Goal: Transaction & Acquisition: Purchase product/service

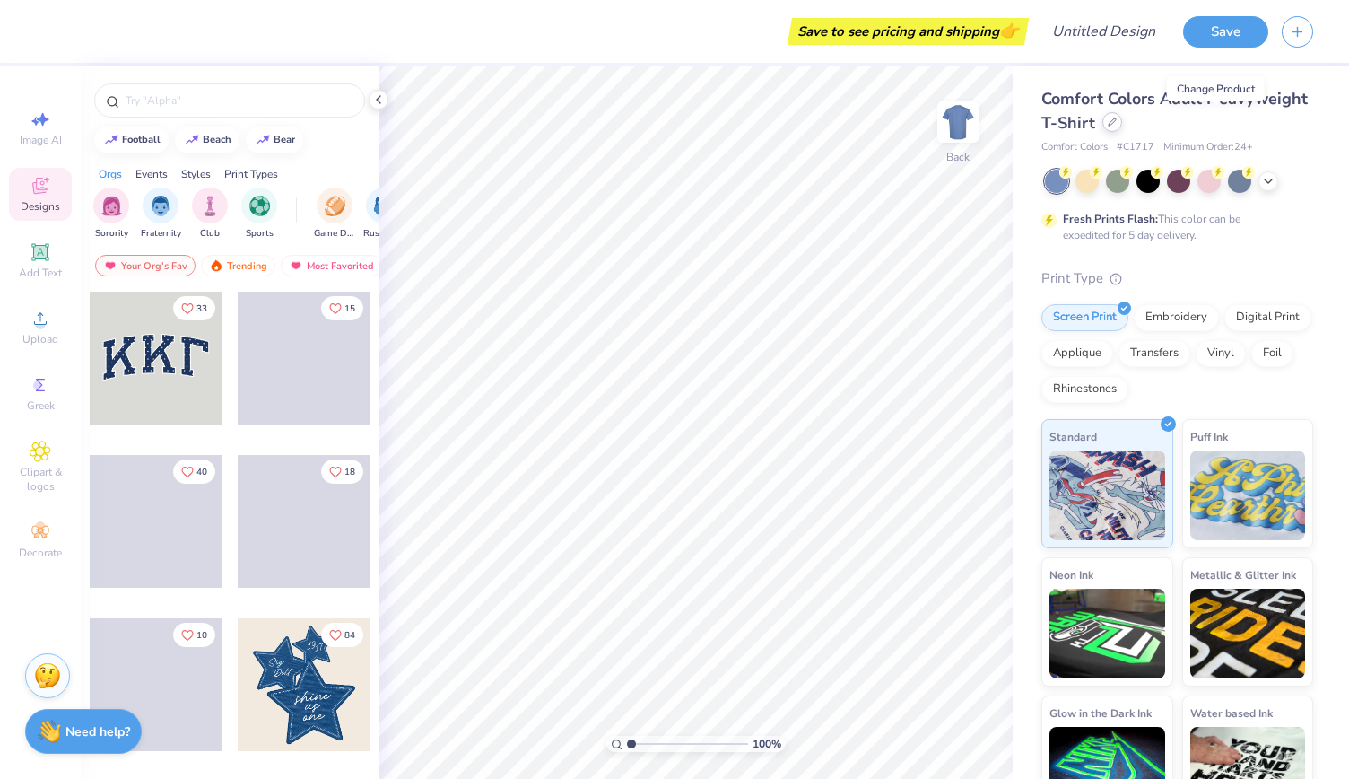
click at [1122, 118] on div at bounding box center [1112, 122] width 20 height 20
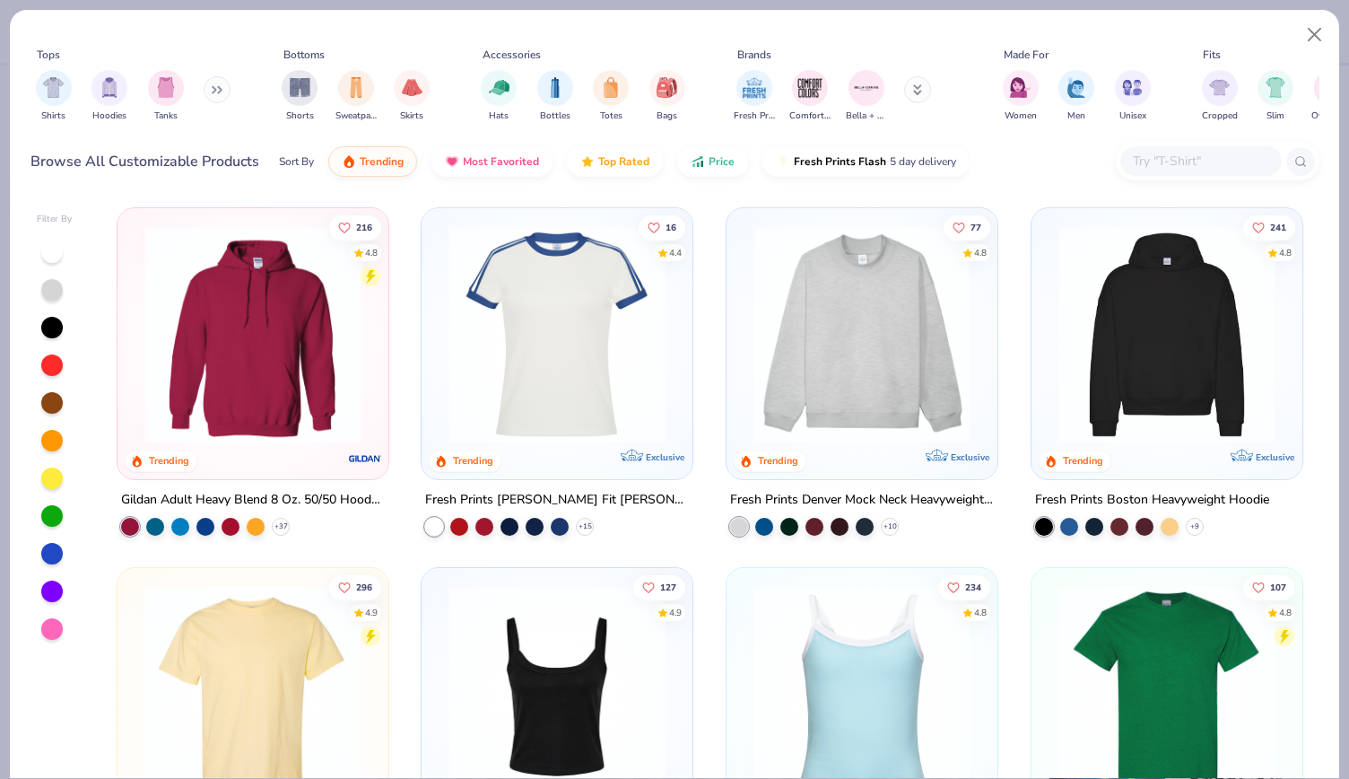
click at [211, 97] on button at bounding box center [217, 89] width 27 height 27
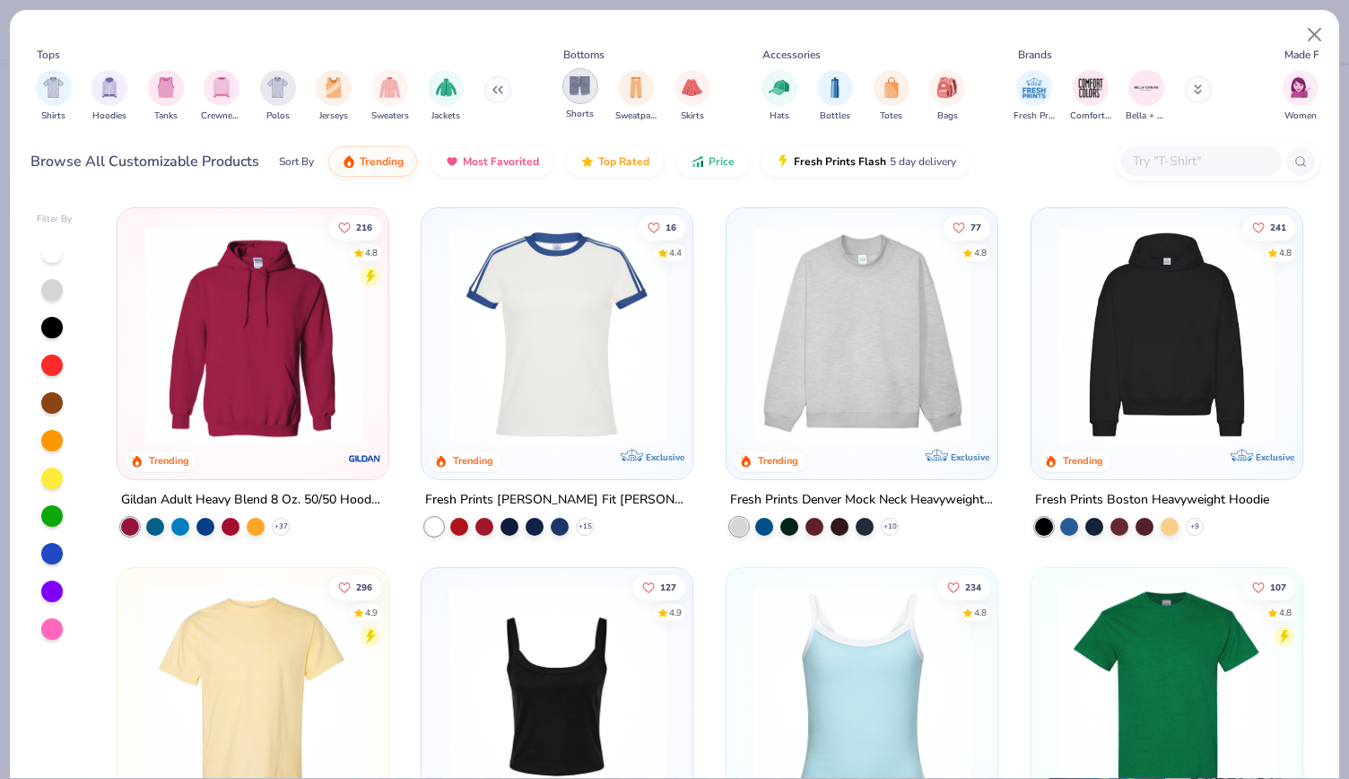
click at [574, 101] on div "filter for Shorts" at bounding box center [580, 86] width 36 height 36
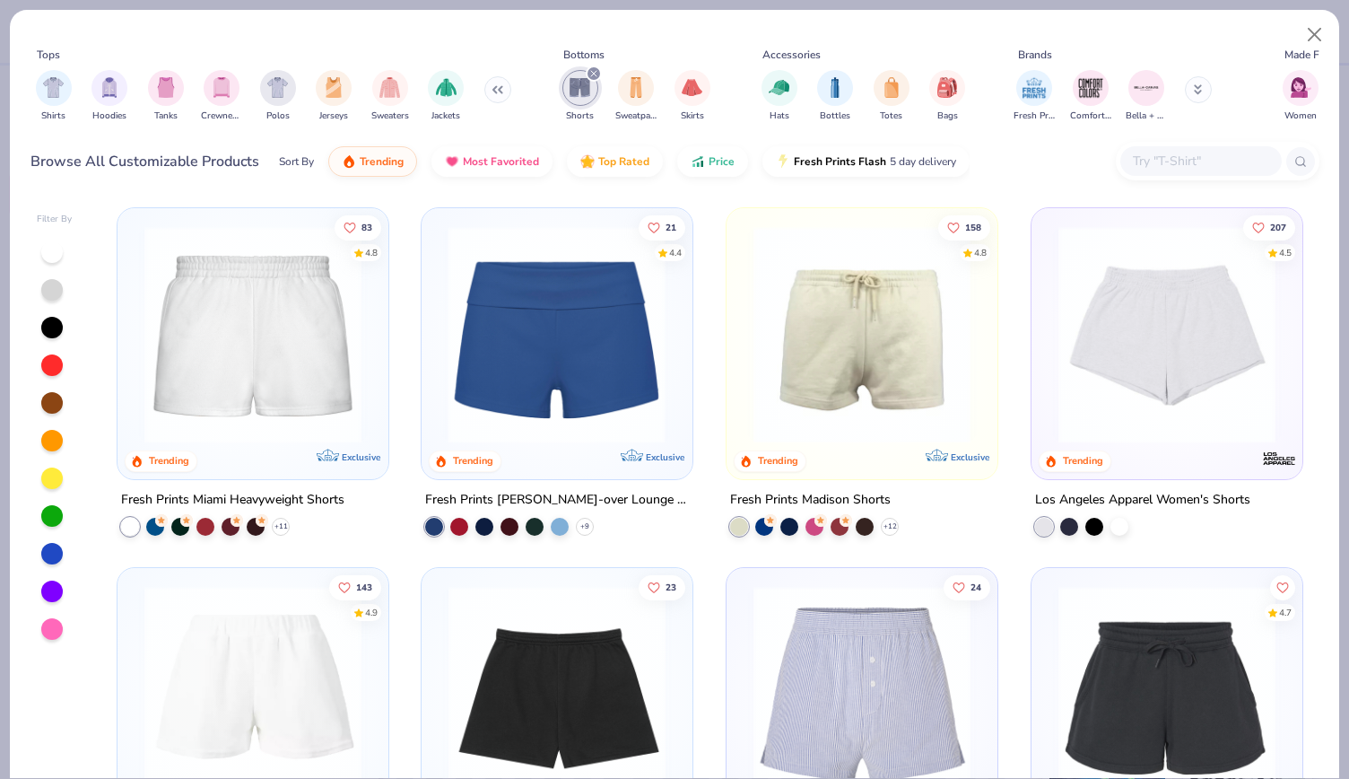
click at [440, 295] on img at bounding box center [322, 334] width 235 height 217
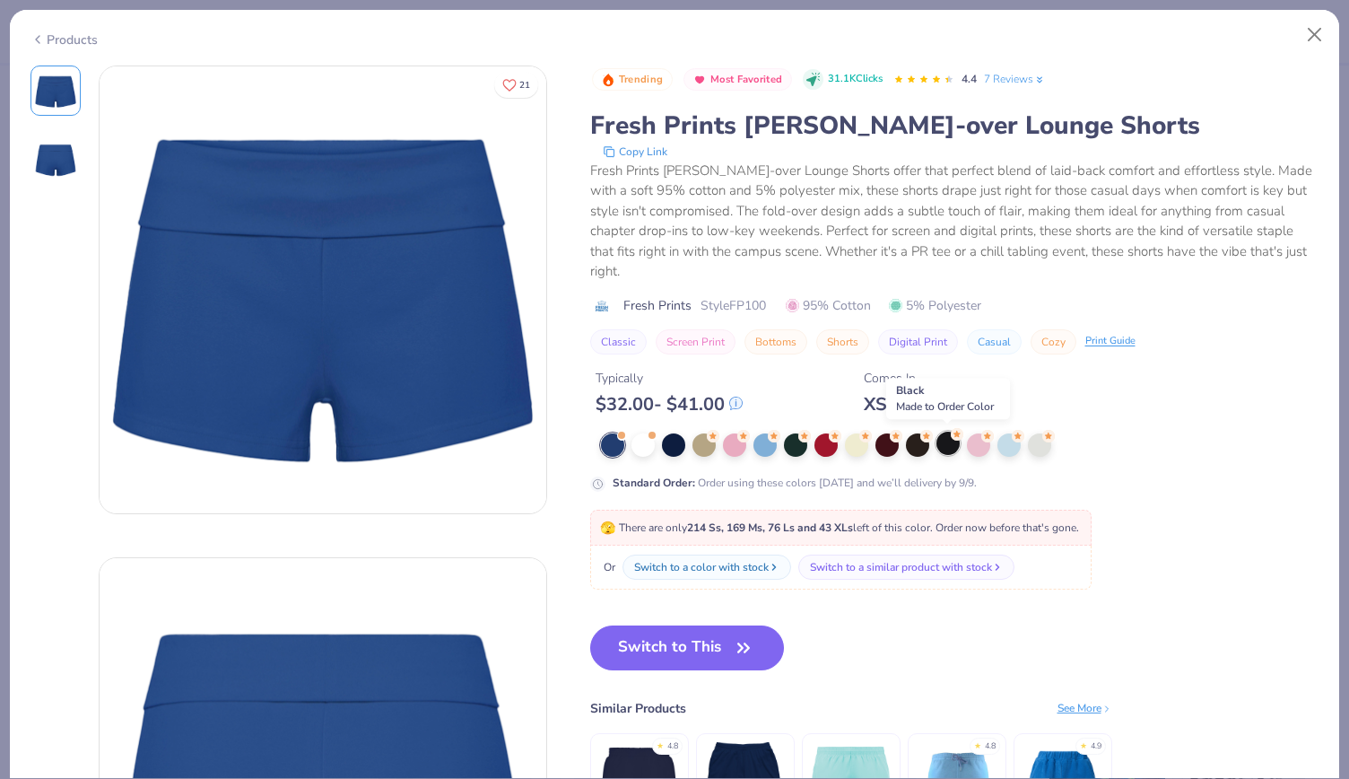
click at [949, 446] on div at bounding box center [948, 442] width 23 height 23
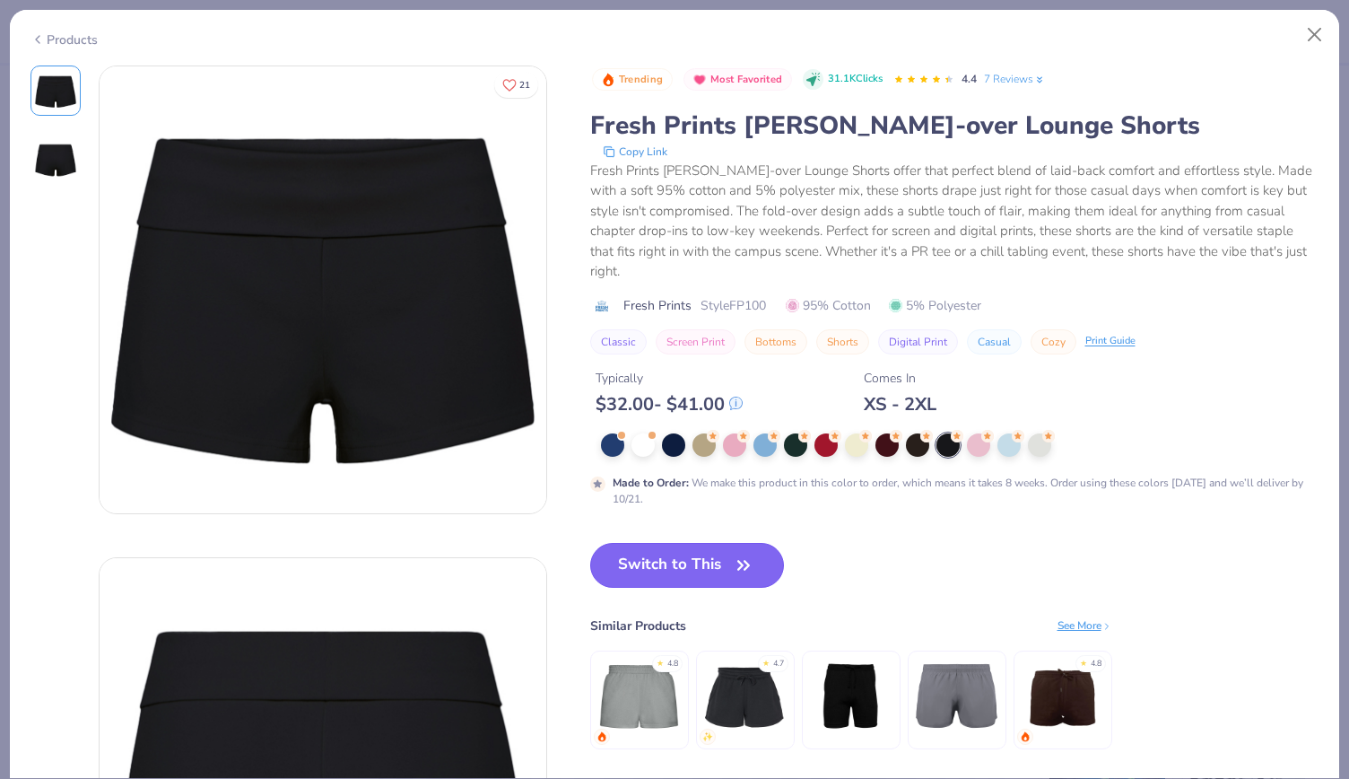
click at [714, 565] on button "Switch to This" at bounding box center [687, 565] width 195 height 45
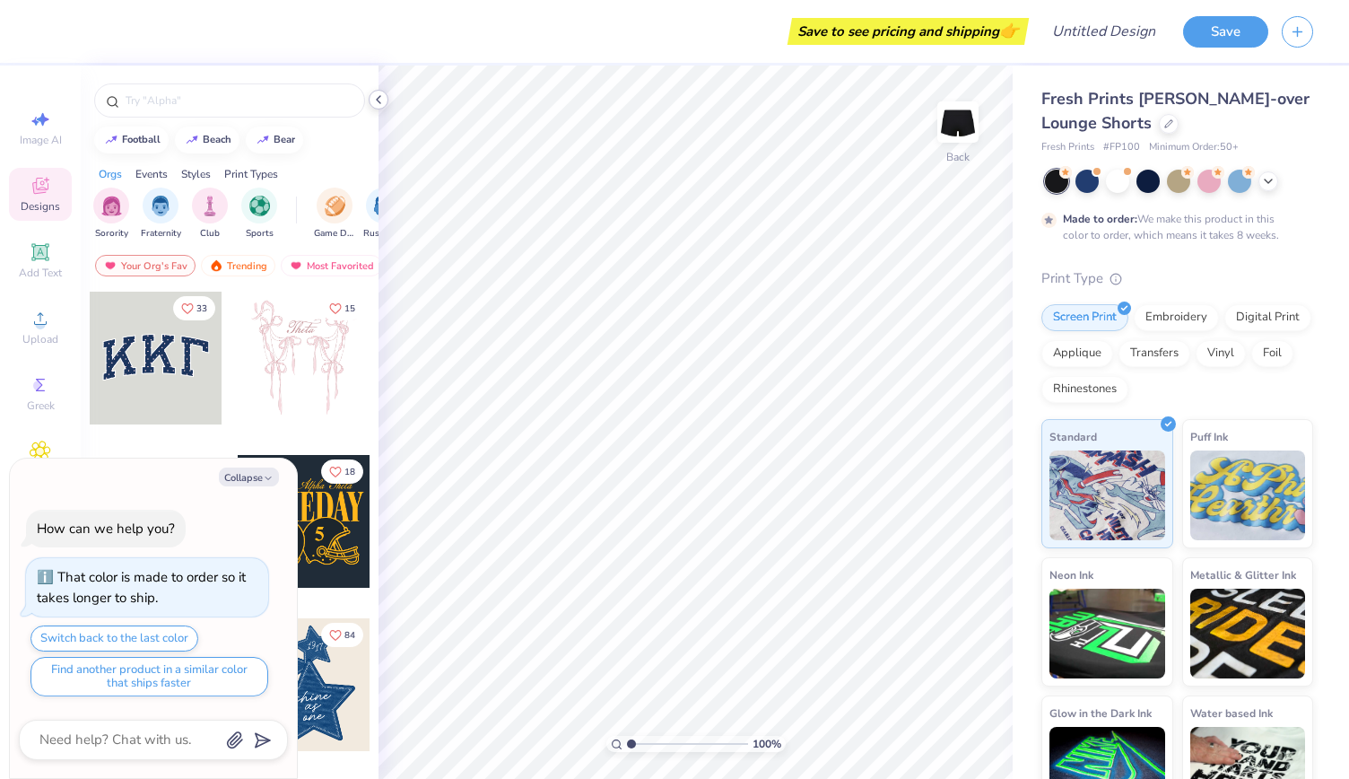
click at [379, 98] on icon at bounding box center [378, 99] width 14 height 14
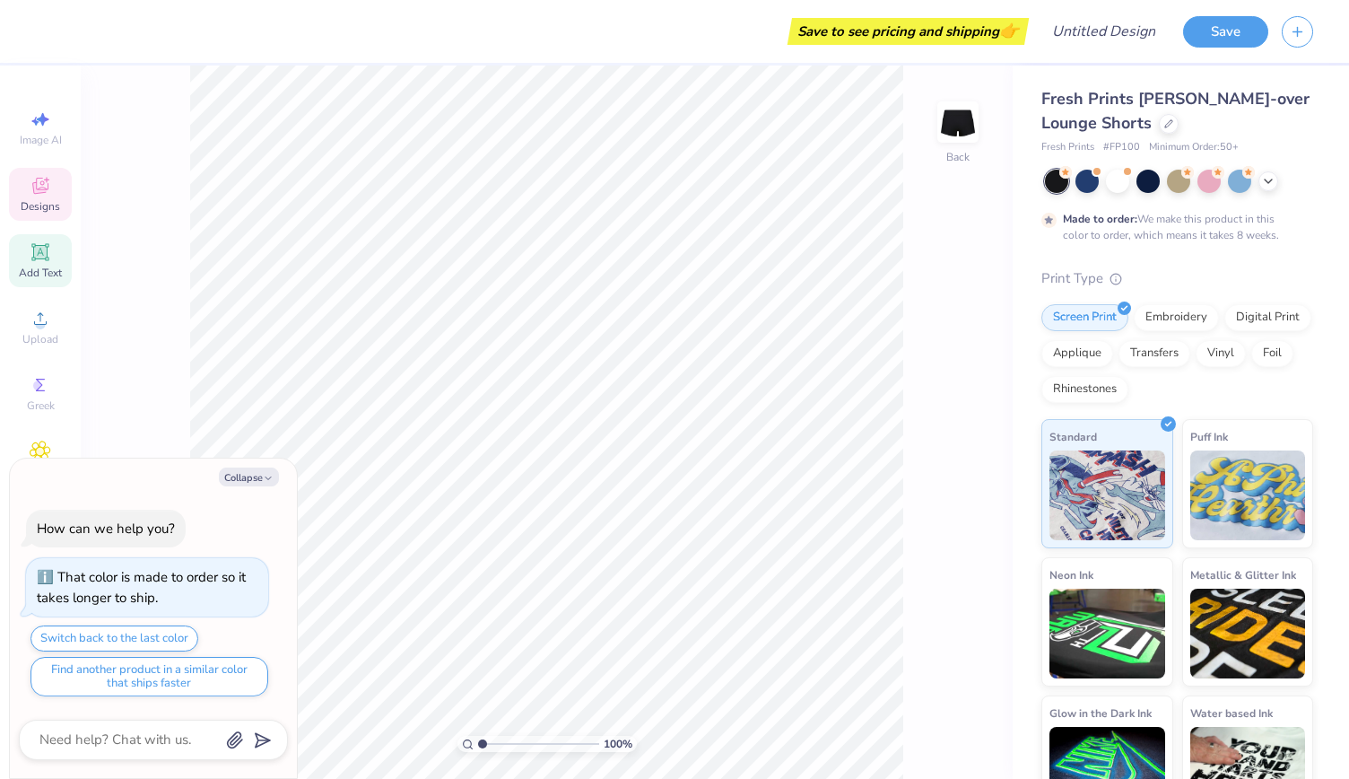
click at [58, 254] on div "Add Text" at bounding box center [40, 260] width 63 height 53
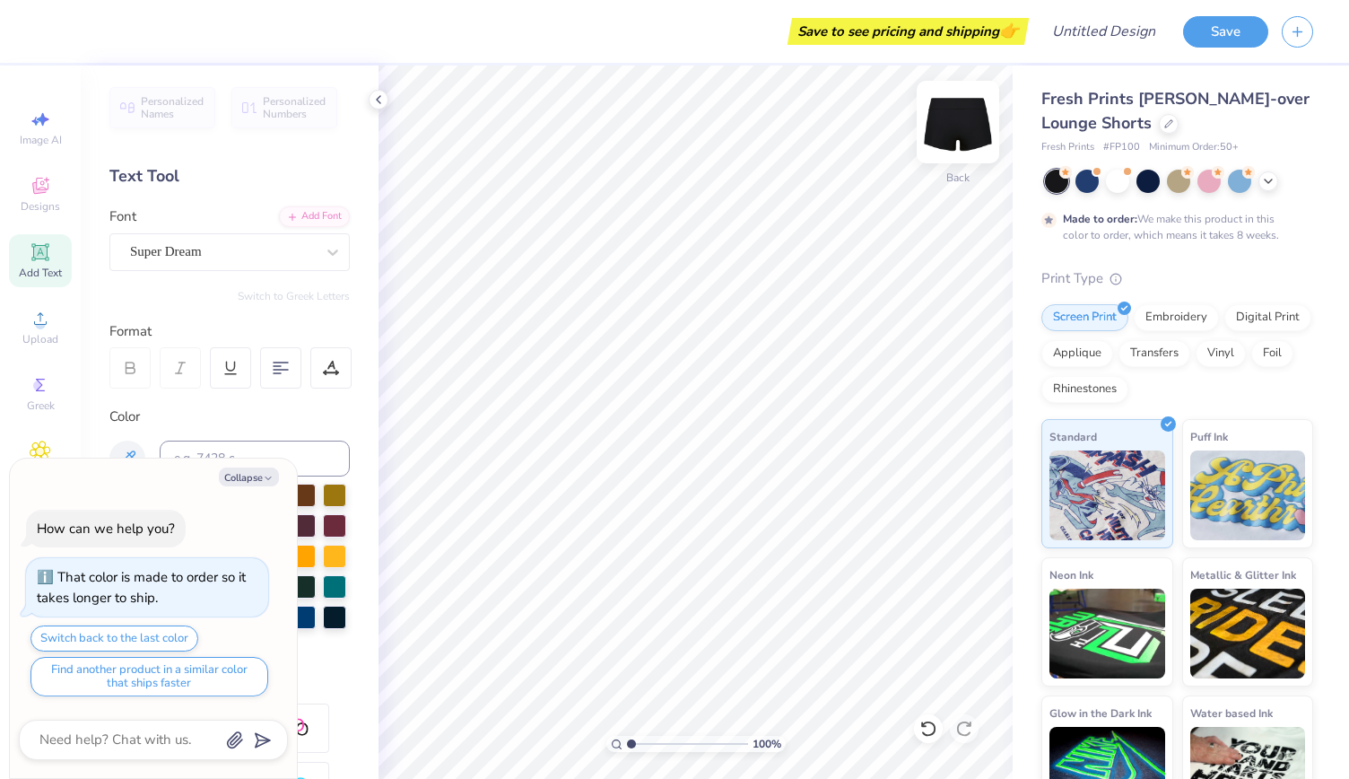
click at [953, 144] on img at bounding box center [958, 122] width 72 height 72
click at [185, 249] on div "Super Dream" at bounding box center [222, 252] width 188 height 28
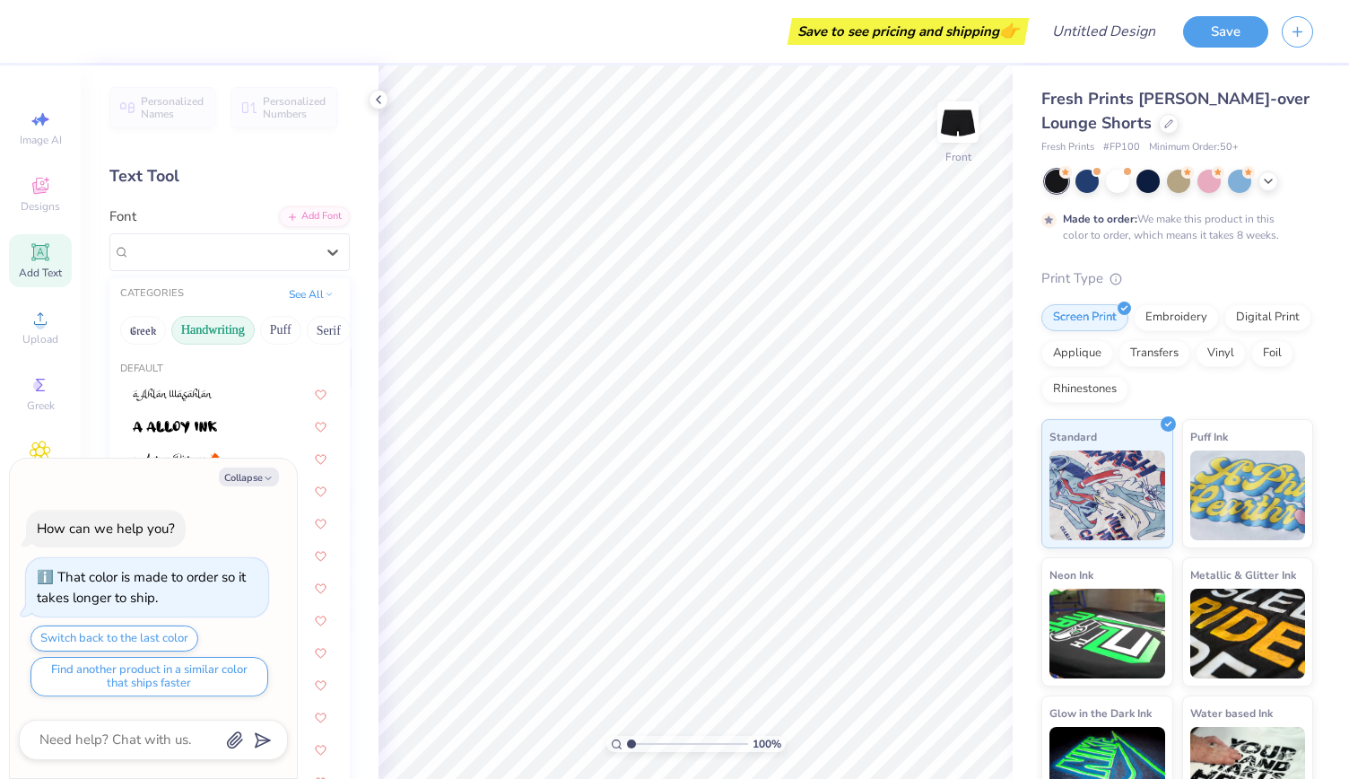
click at [226, 334] on button "Handwriting" at bounding box center [212, 330] width 83 height 29
click at [258, 481] on button "Collapse" at bounding box center [249, 476] width 60 height 19
type textarea "x"
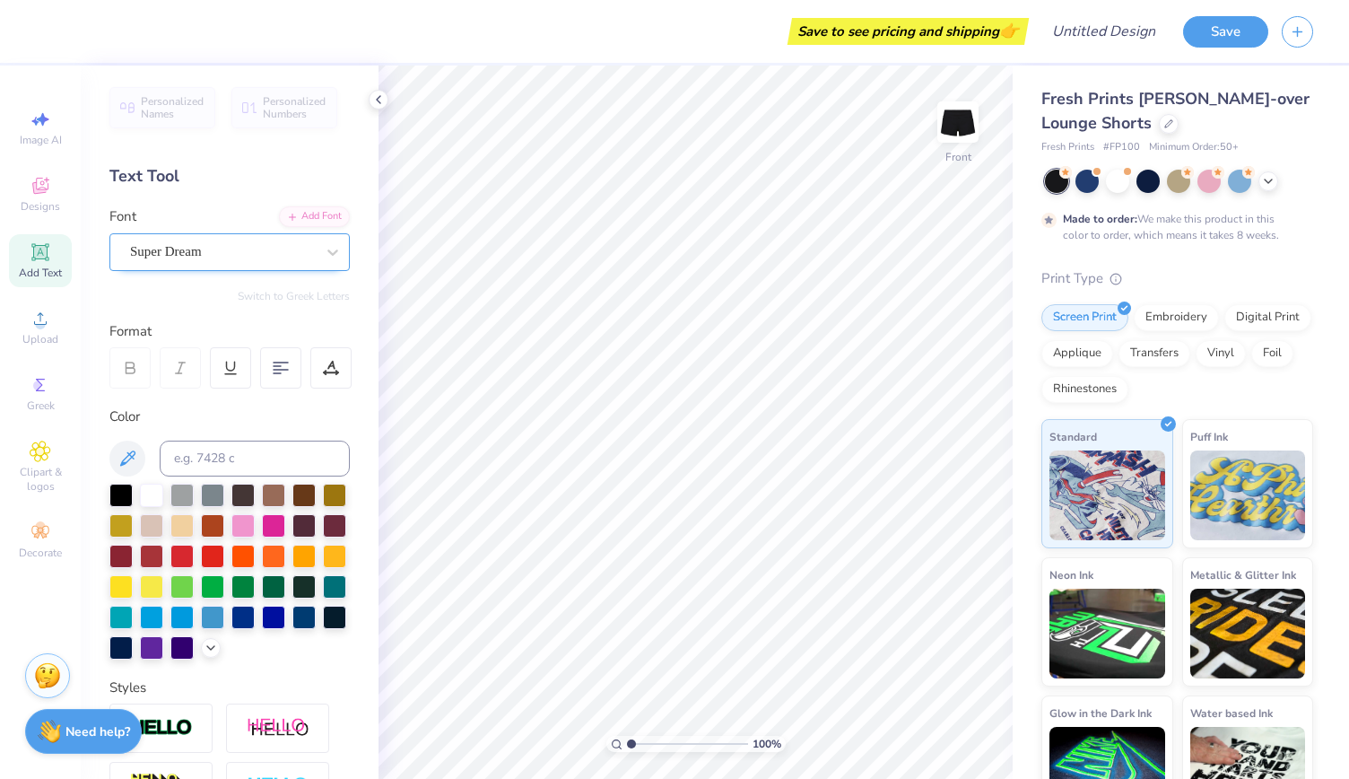
click at [226, 256] on div "Super Dream" at bounding box center [222, 252] width 188 height 28
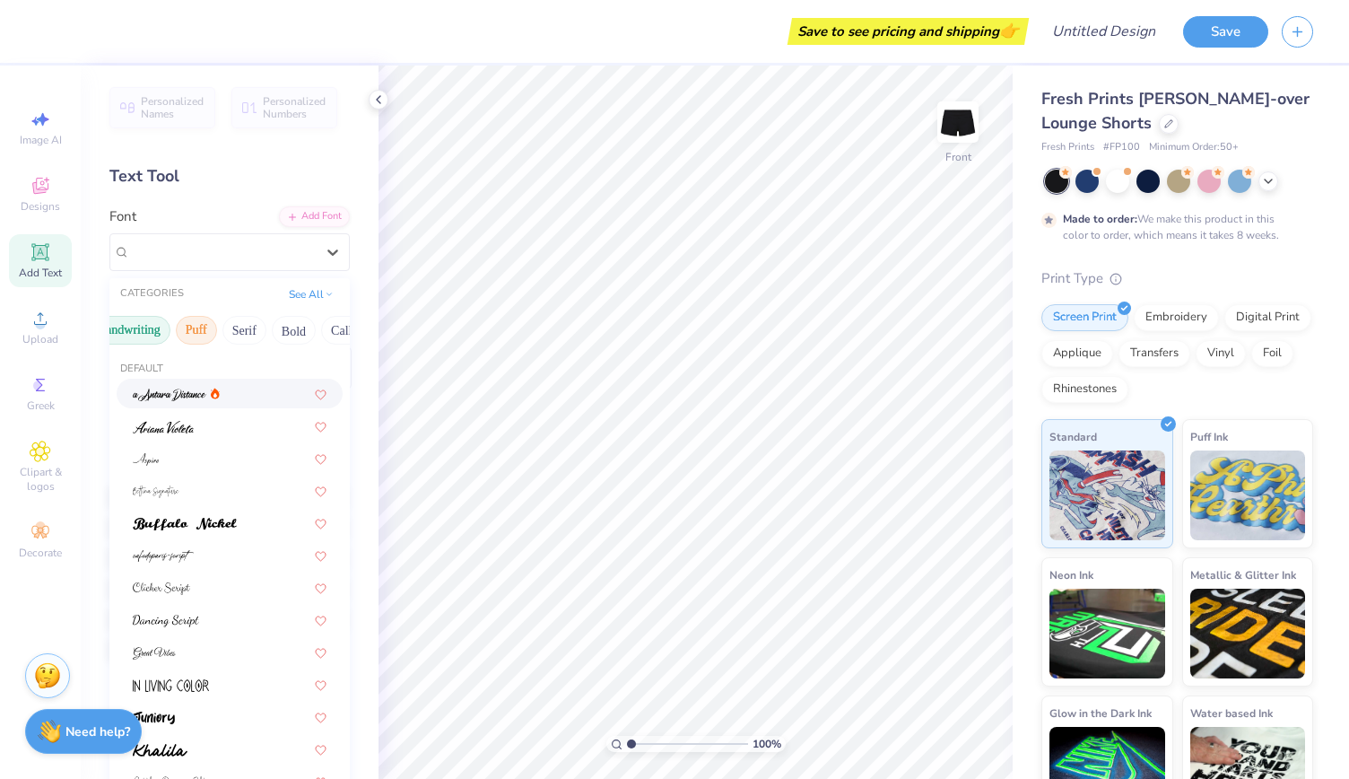
scroll to position [0, 106]
click at [217, 336] on button "Serif" at bounding box center [223, 330] width 44 height 29
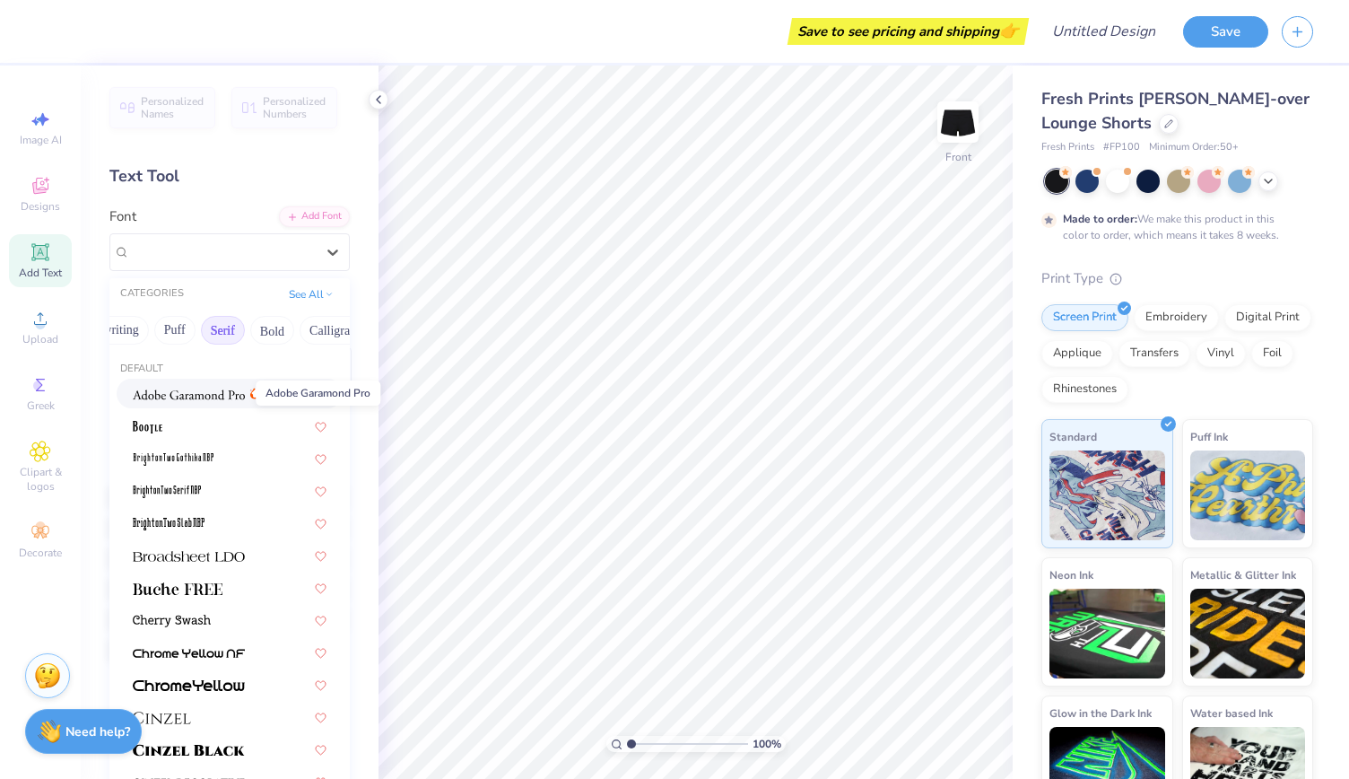
click at [226, 401] on span at bounding box center [189, 393] width 112 height 19
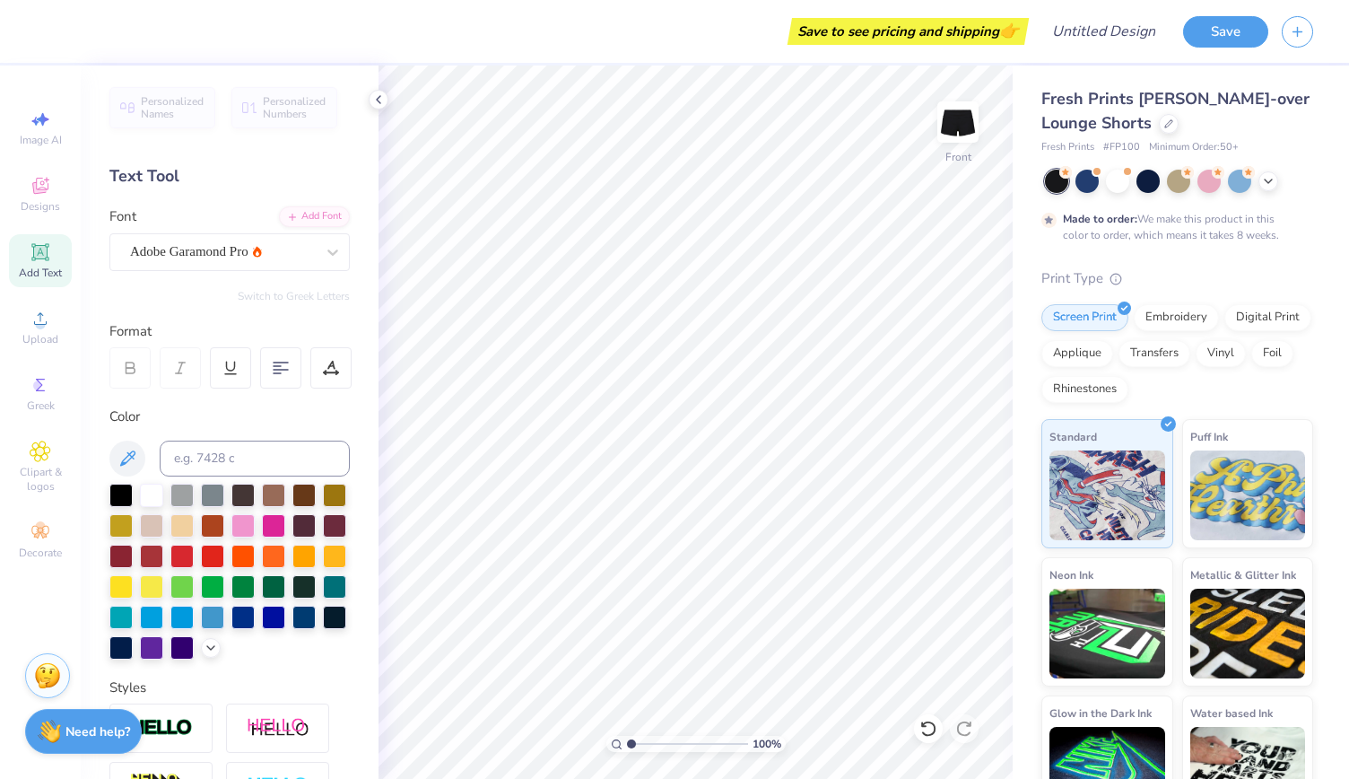
click at [22, 289] on div "Image AI Designs Add Text Upload Greek Clipart & logos Decorate" at bounding box center [40, 334] width 63 height 466
click at [42, 268] on span "Add Text" at bounding box center [40, 273] width 43 height 14
type textarea "T"
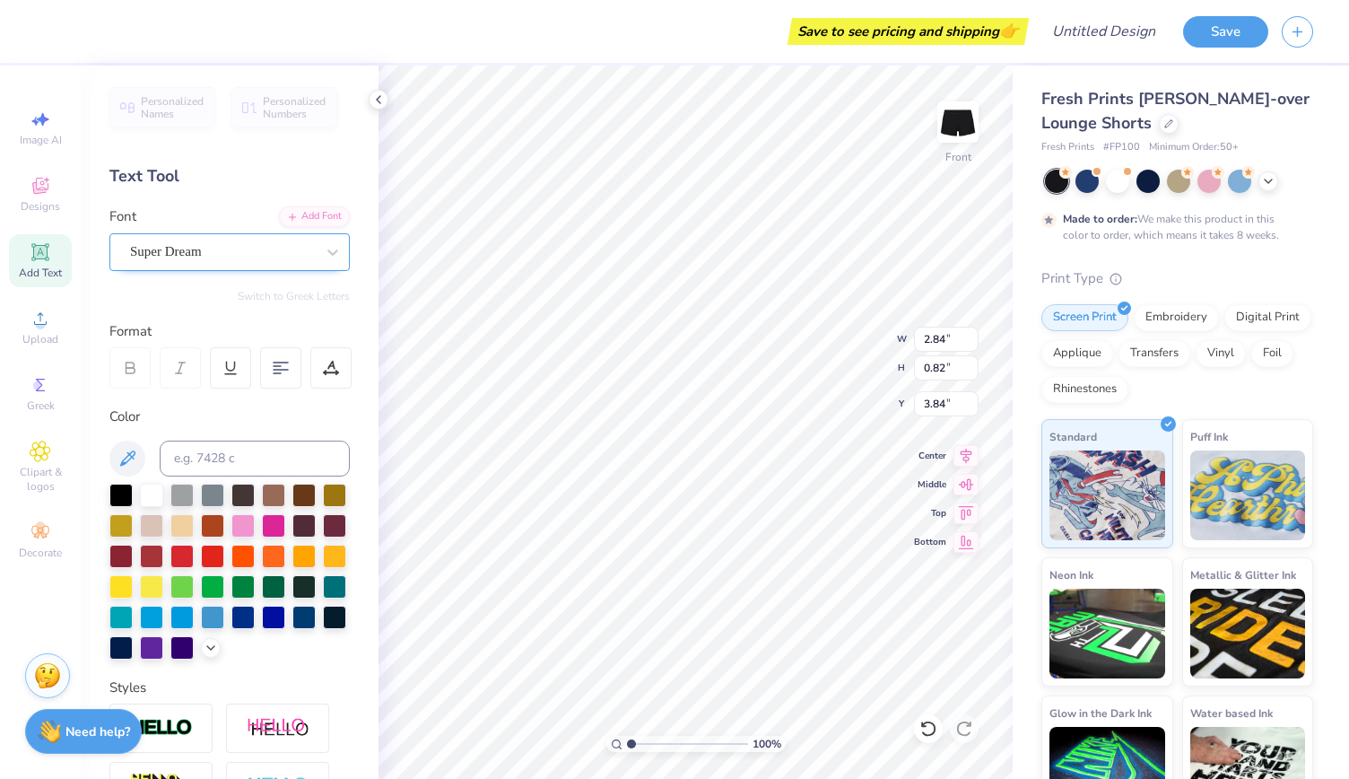
type textarea "I PHI MU"
click at [302, 254] on div "Super Dream" at bounding box center [222, 252] width 188 height 28
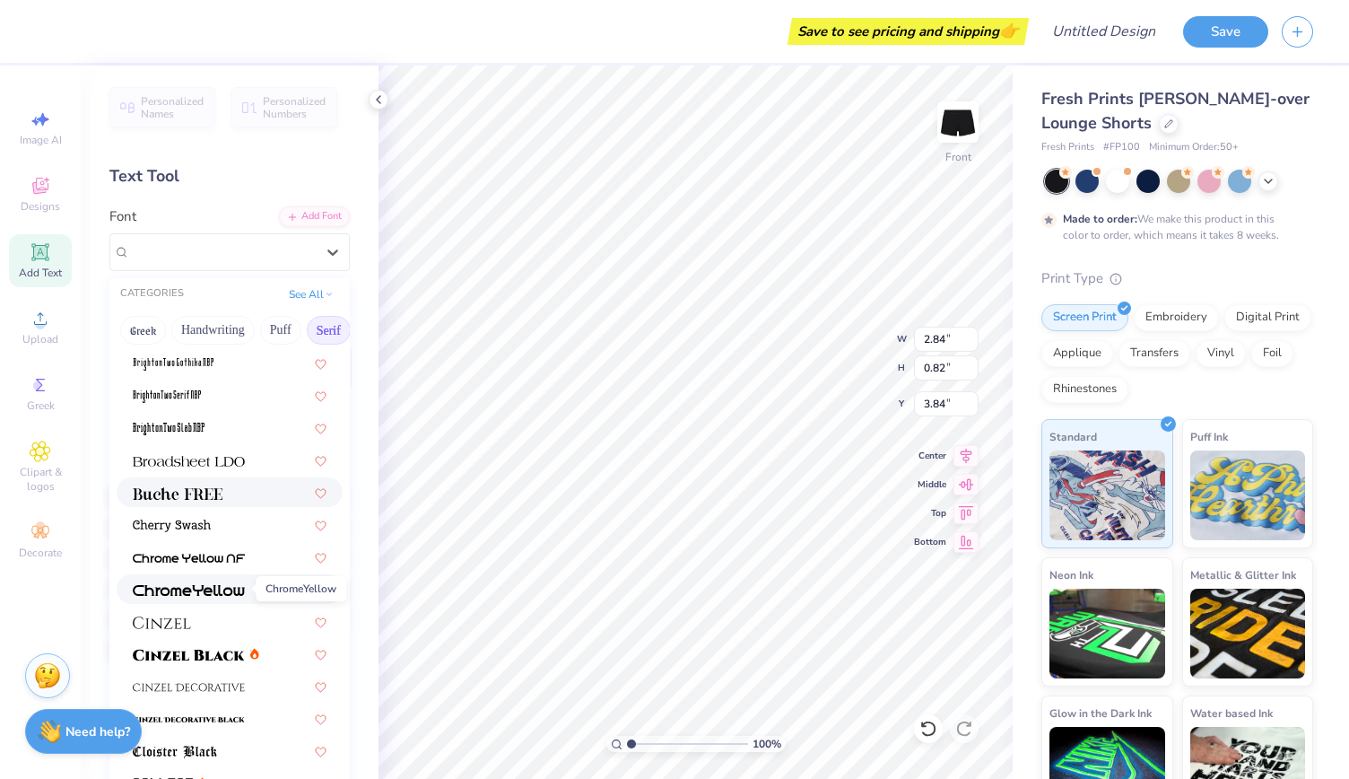
scroll to position [0, 0]
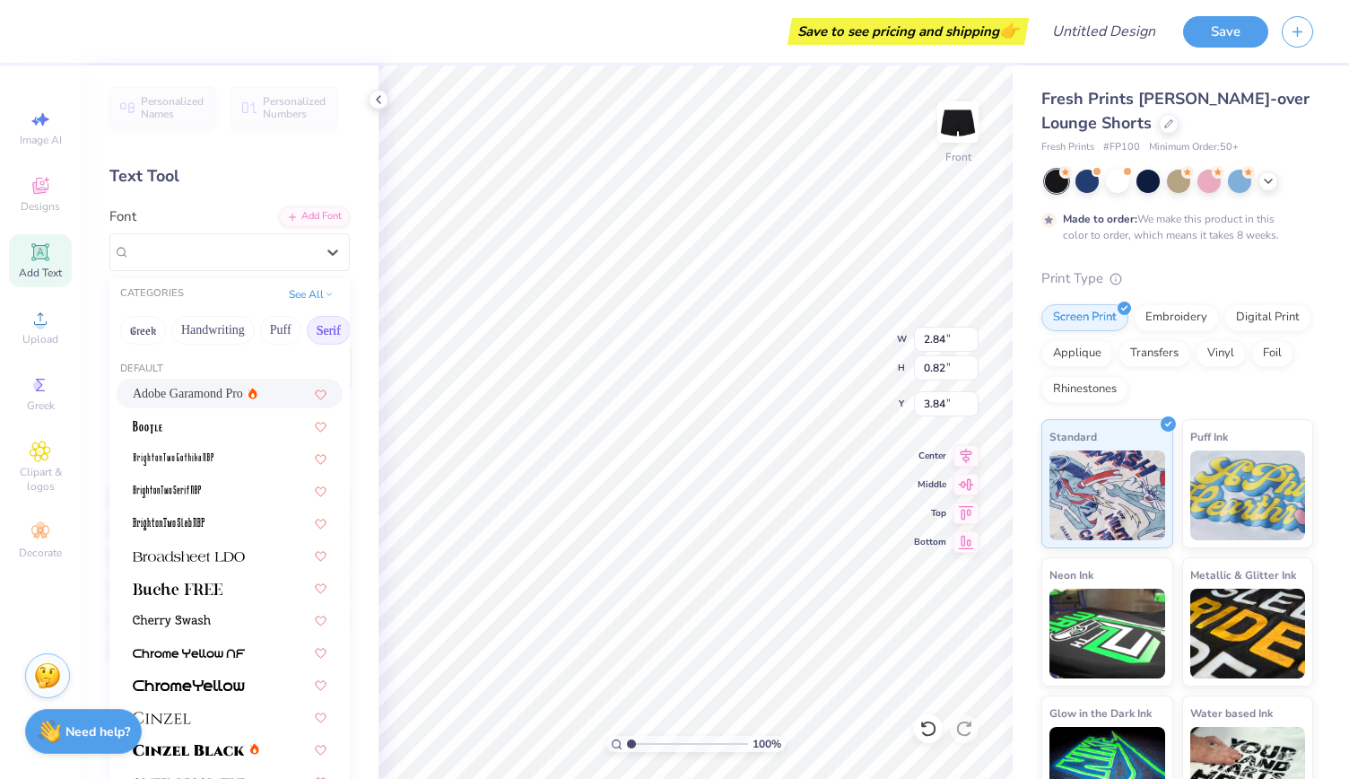
click at [188, 393] on span "Adobe Garamond Pro" at bounding box center [188, 393] width 110 height 19
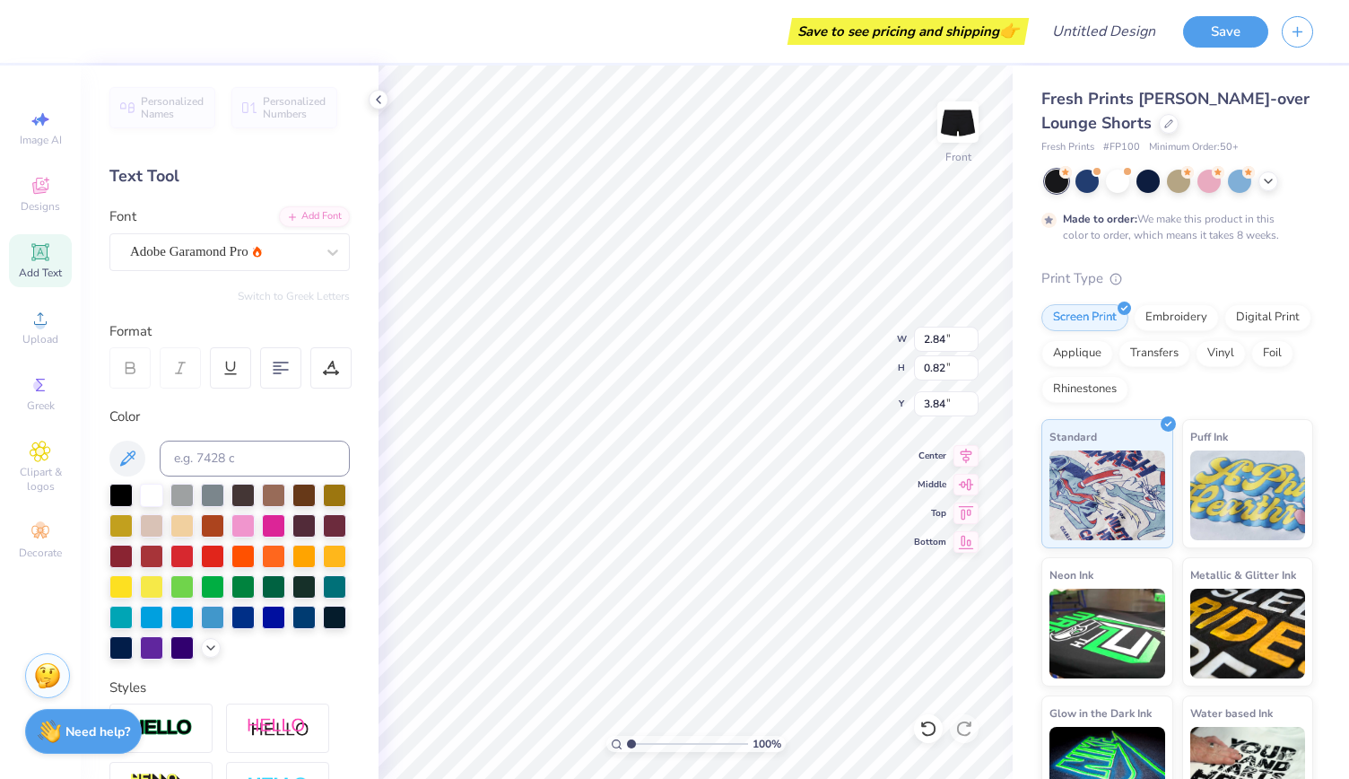
scroll to position [14, 5]
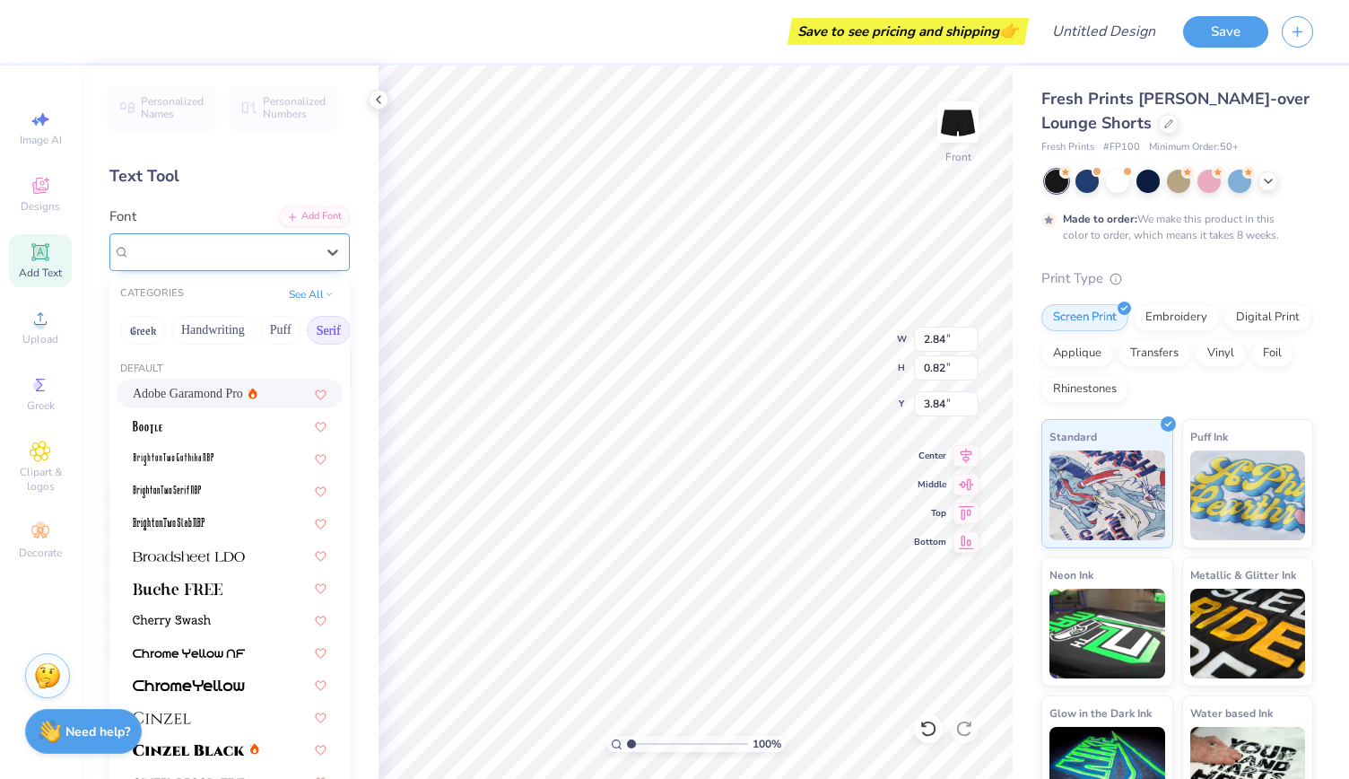
click at [280, 254] on div "Adobe Garamond Pro" at bounding box center [222, 252] width 188 height 28
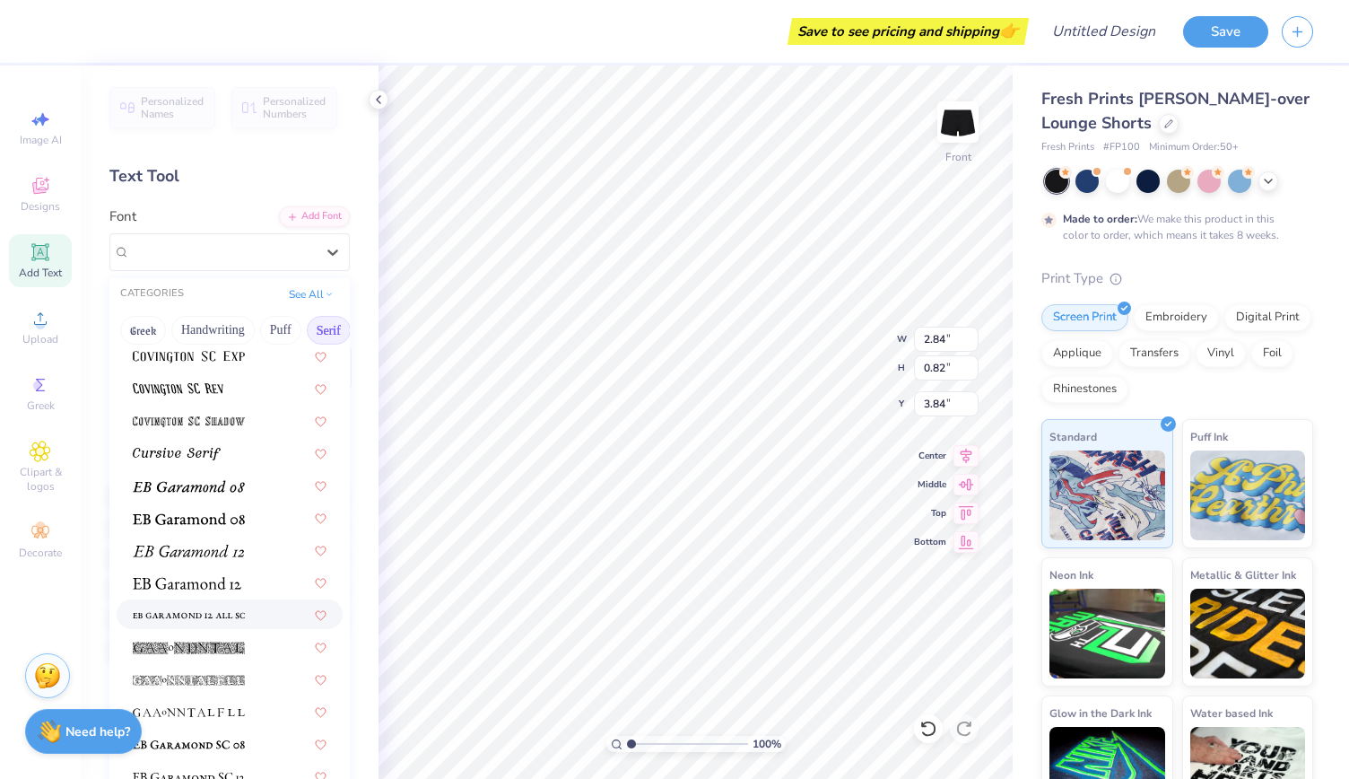
scroll to position [973, 0]
click at [228, 584] on img at bounding box center [187, 584] width 109 height 13
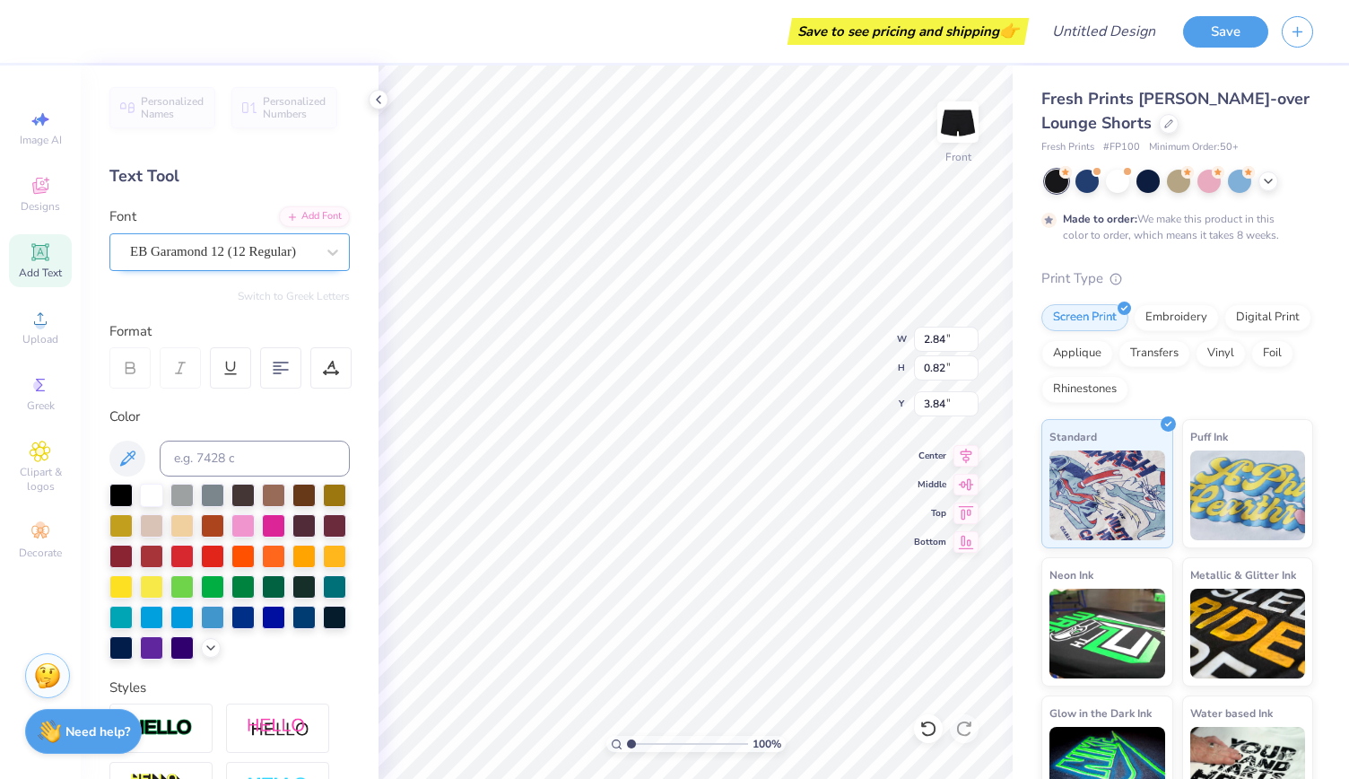
click at [283, 258] on div "EB Garamond 12 (12 Regular)" at bounding box center [222, 252] width 188 height 28
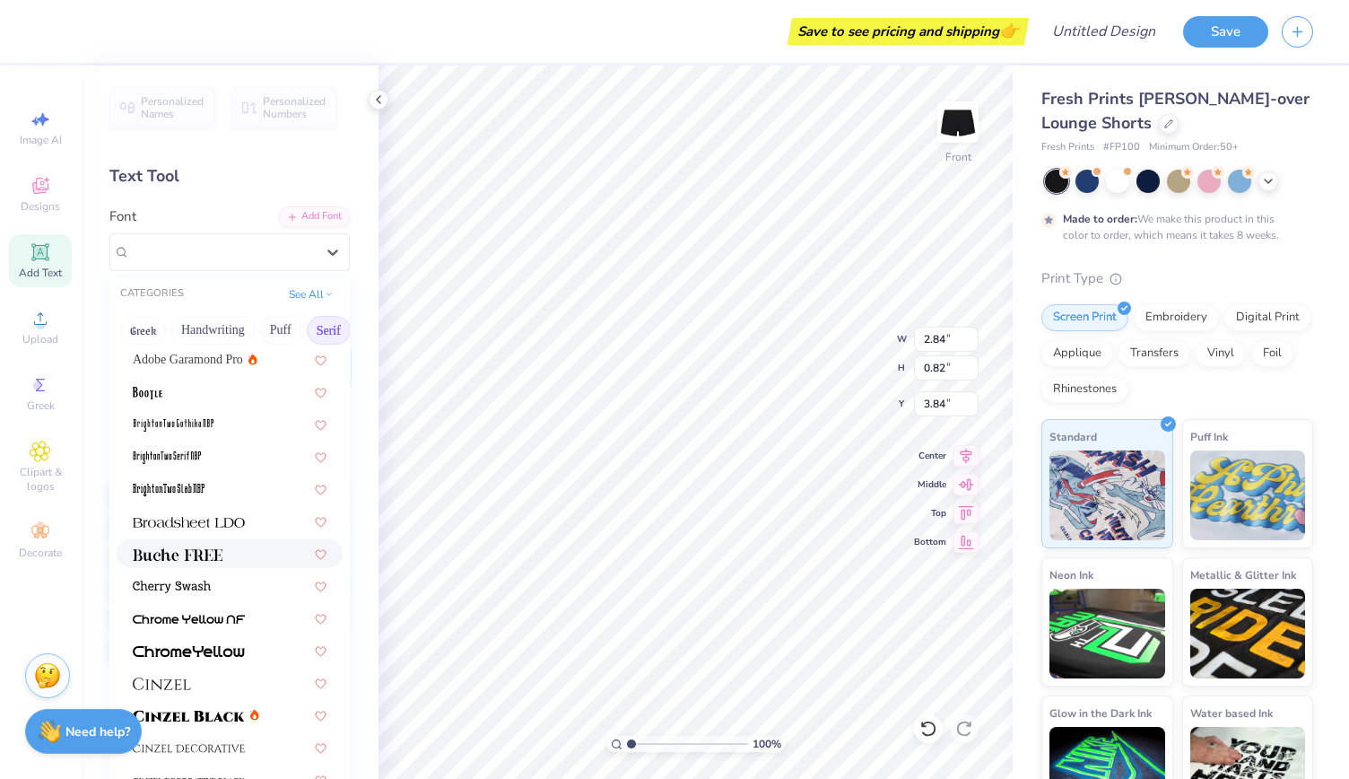
scroll to position [0, 0]
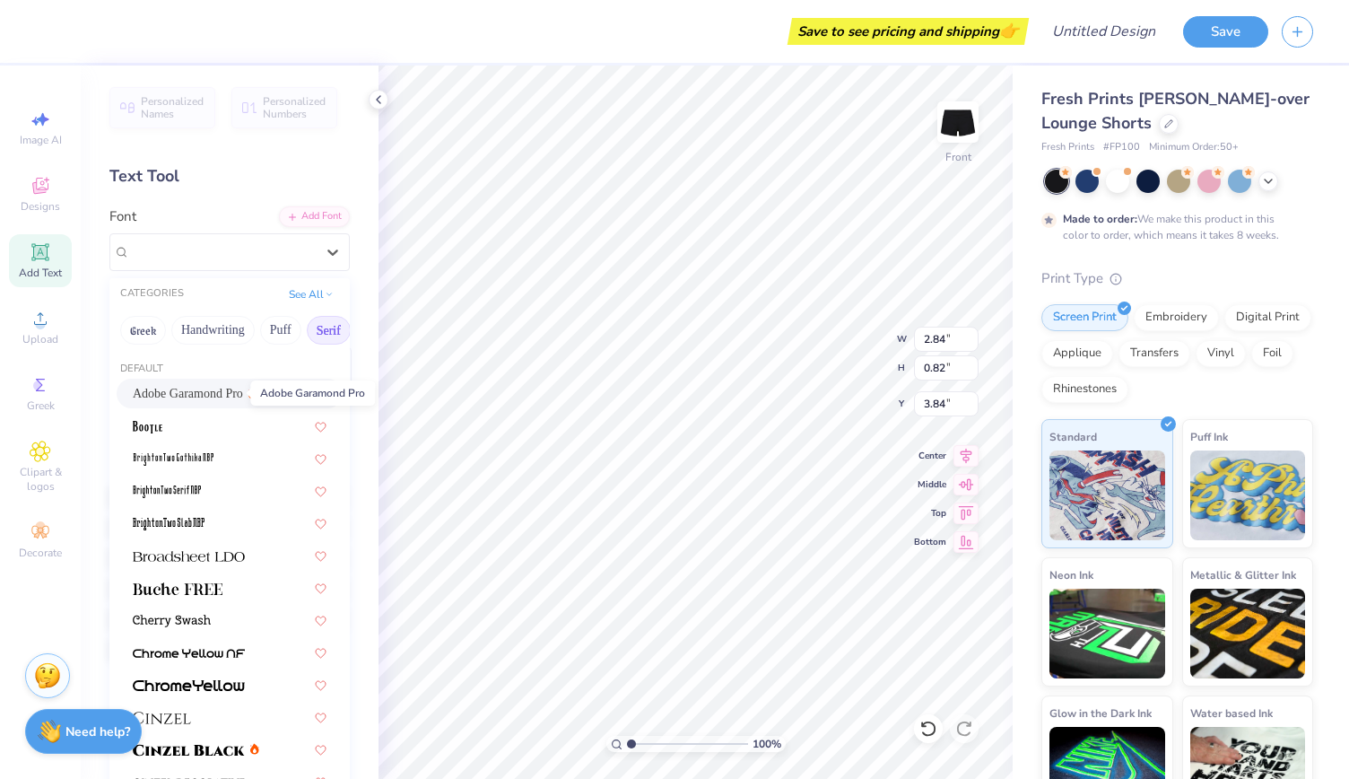
click at [212, 396] on span "Adobe Garamond Pro" at bounding box center [188, 393] width 110 height 19
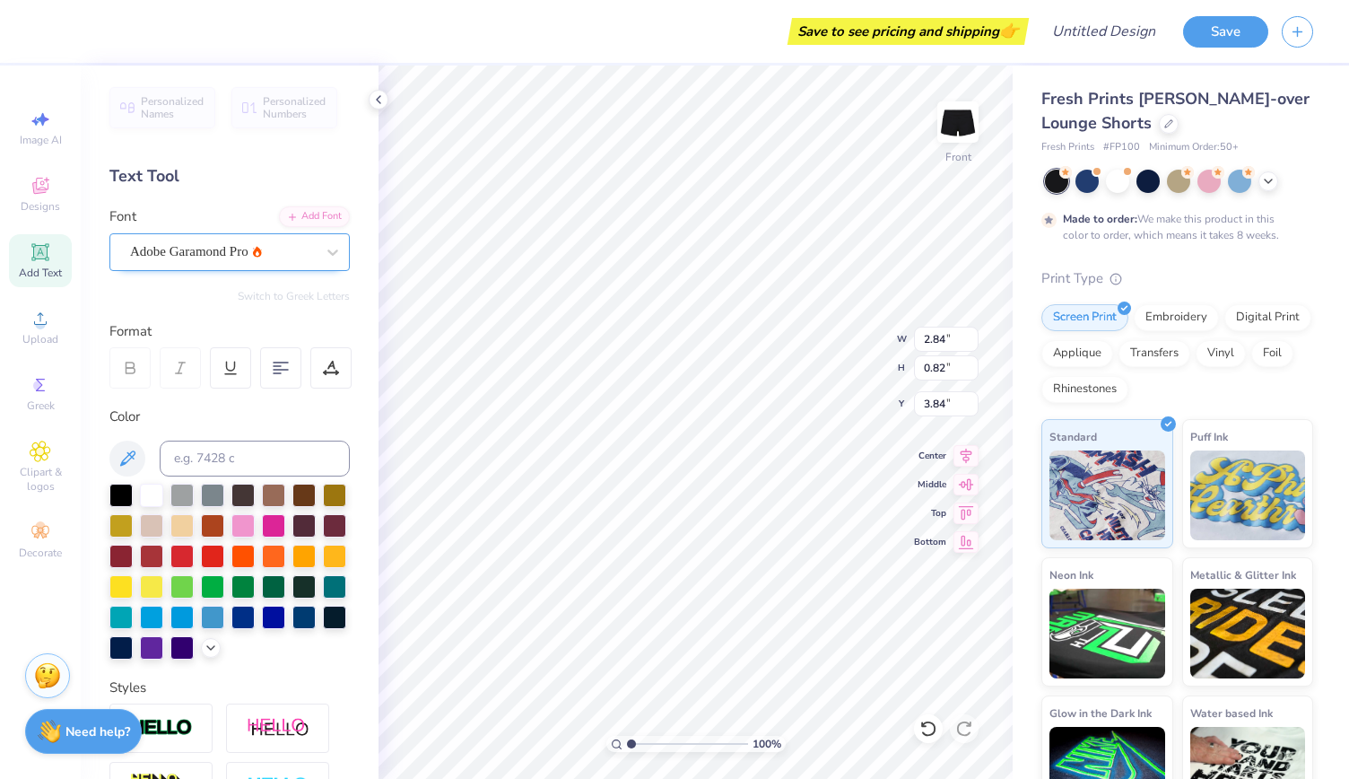
click at [251, 261] on div "Adobe Garamond Pro" at bounding box center [222, 252] width 188 height 28
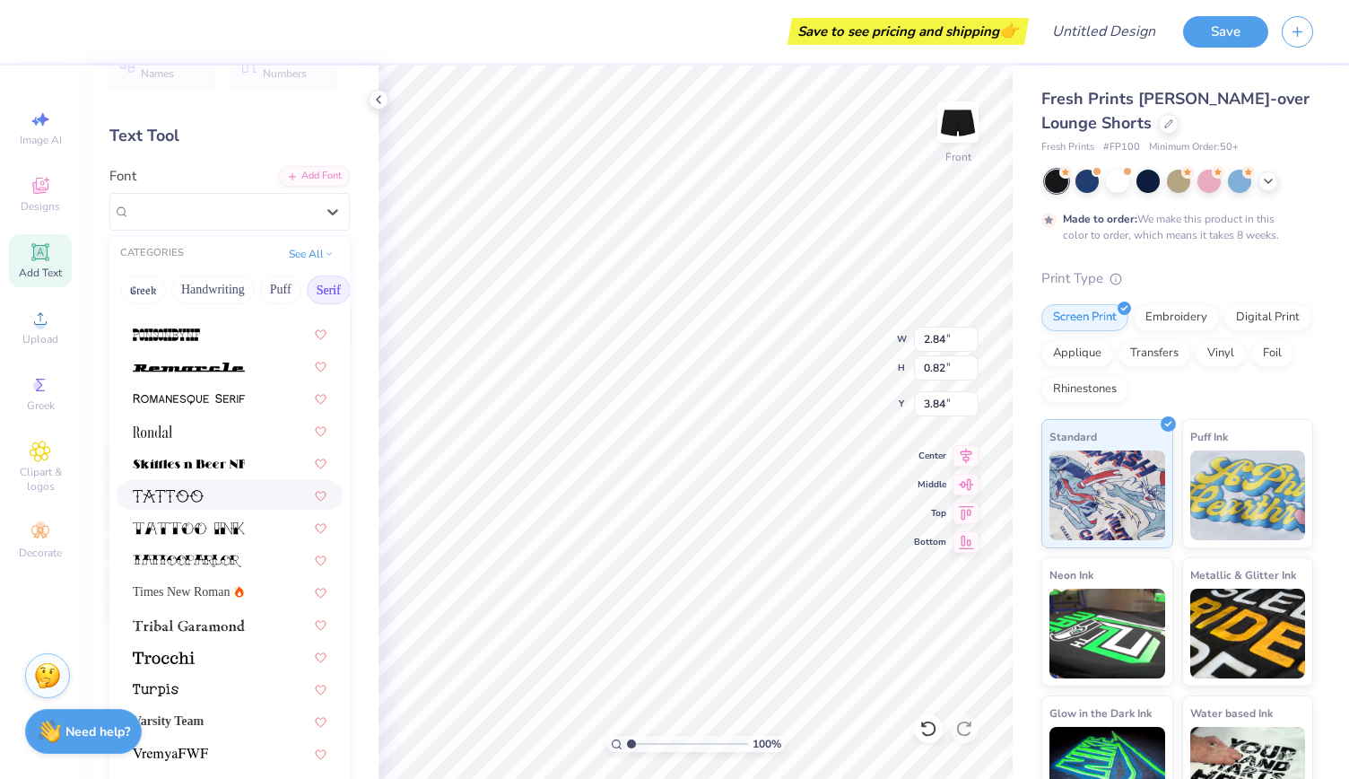
scroll to position [43, 0]
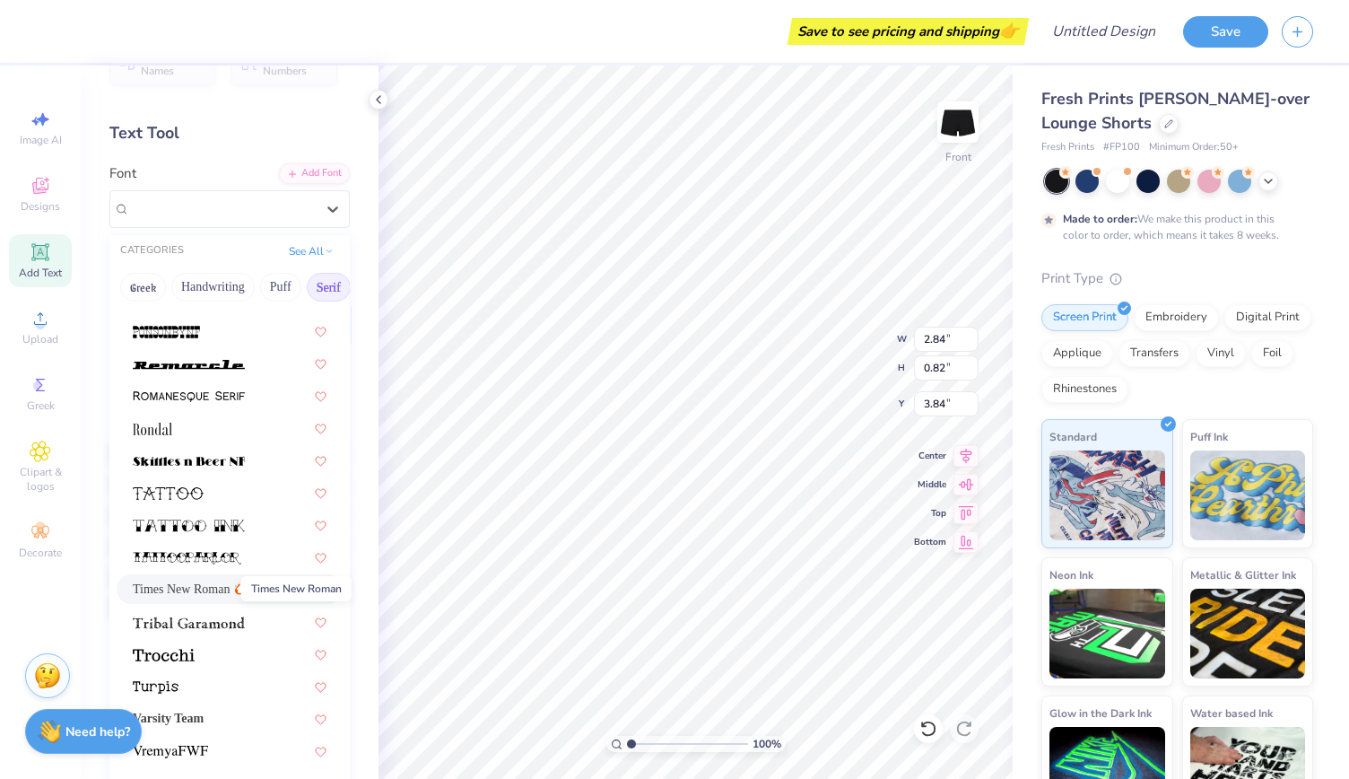
click at [212, 592] on span "Times New Roman" at bounding box center [181, 589] width 97 height 19
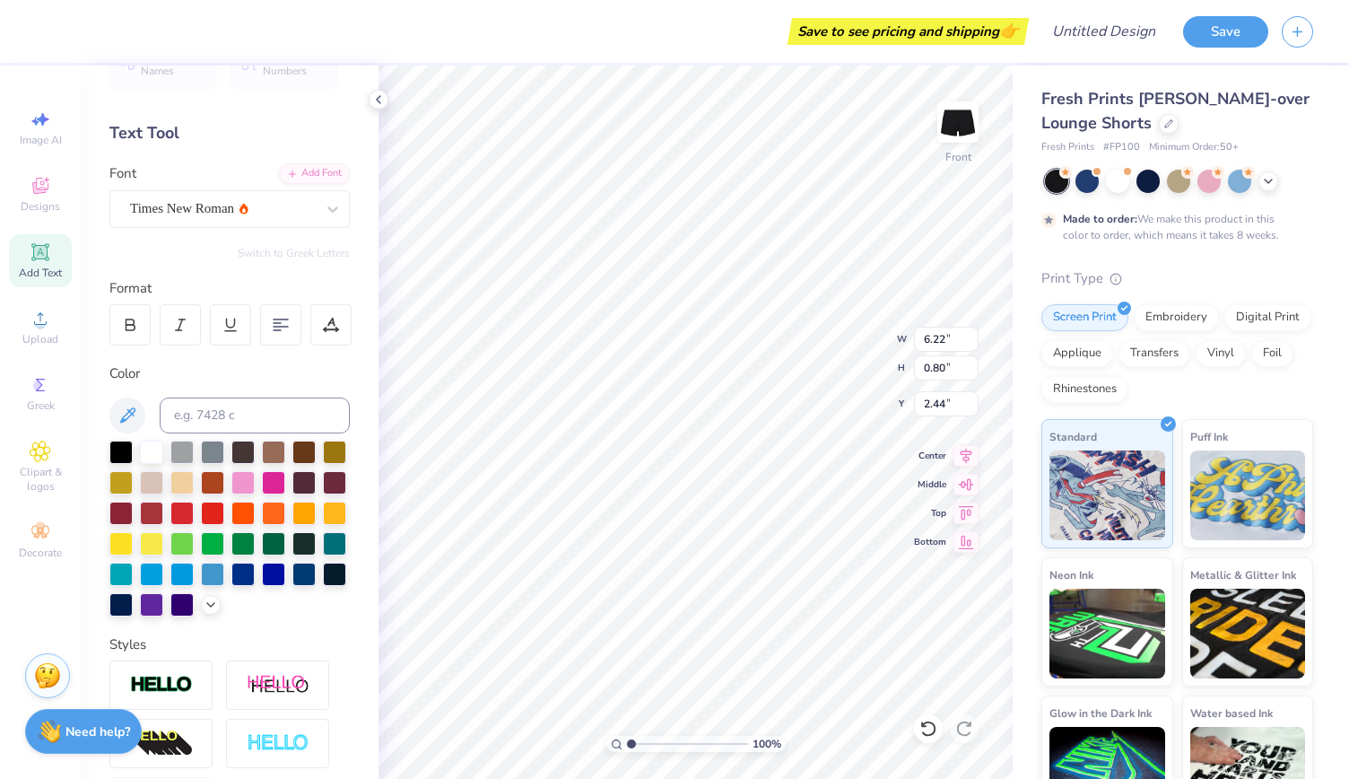
type input "2.44"
click at [376, 105] on icon at bounding box center [378, 99] width 14 height 14
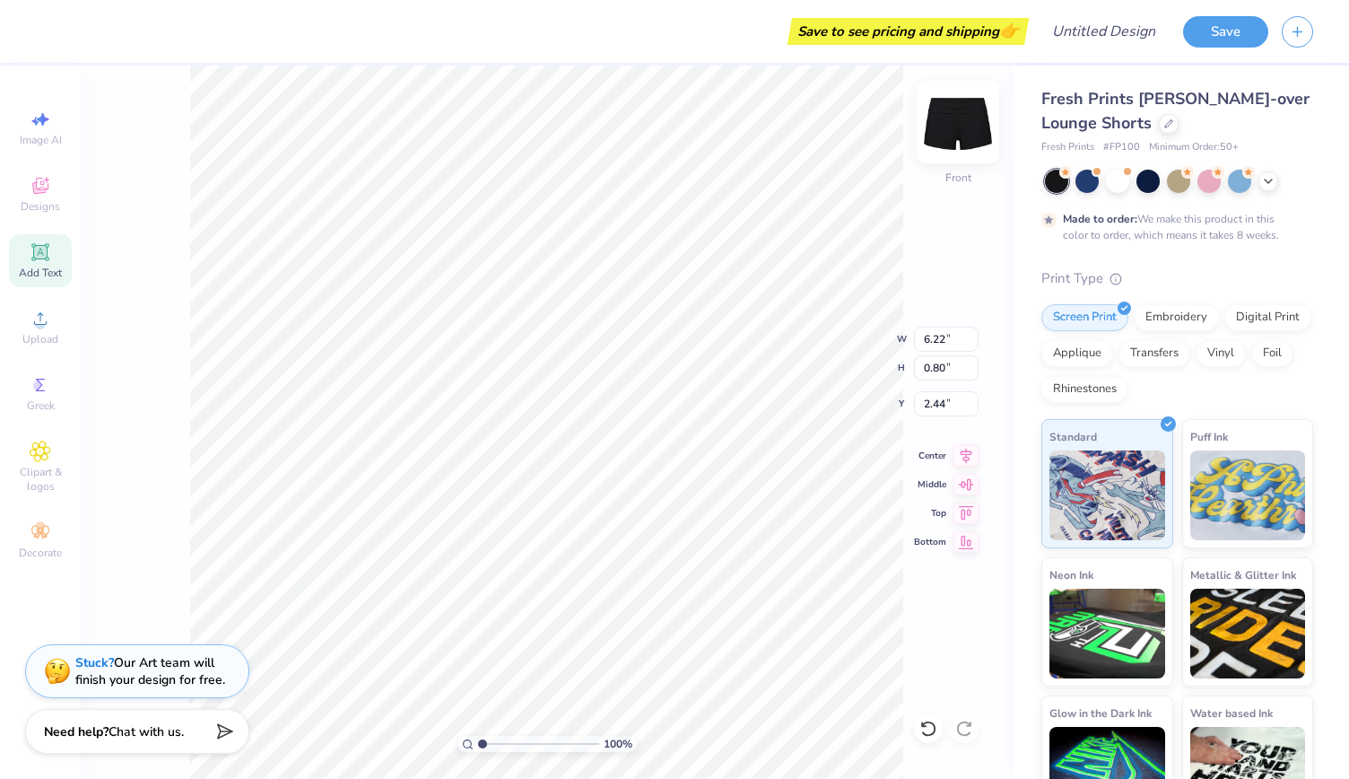
click at [962, 142] on img at bounding box center [958, 122] width 72 height 72
click at [954, 138] on img at bounding box center [958, 122] width 72 height 72
click at [1170, 122] on icon at bounding box center [1168, 122] width 9 height 9
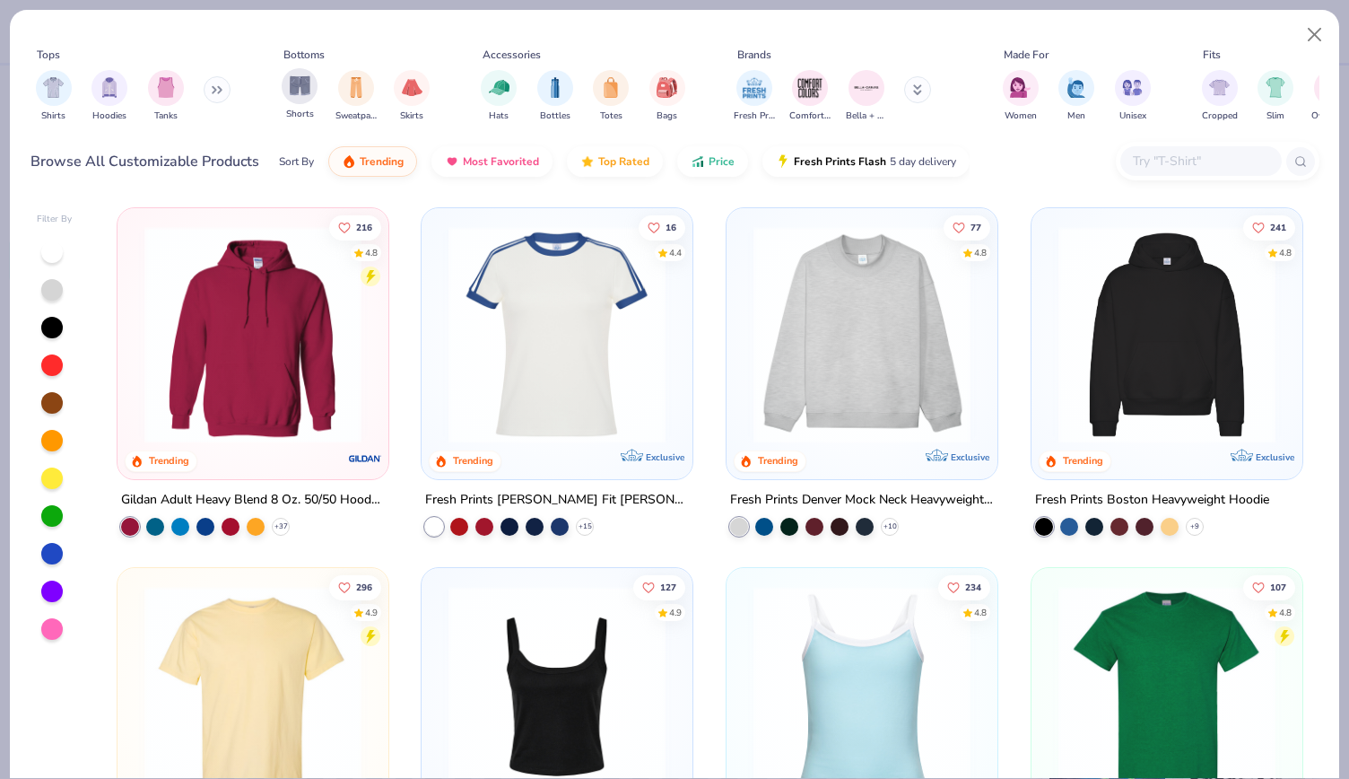
click at [290, 102] on div "Shorts" at bounding box center [300, 94] width 36 height 53
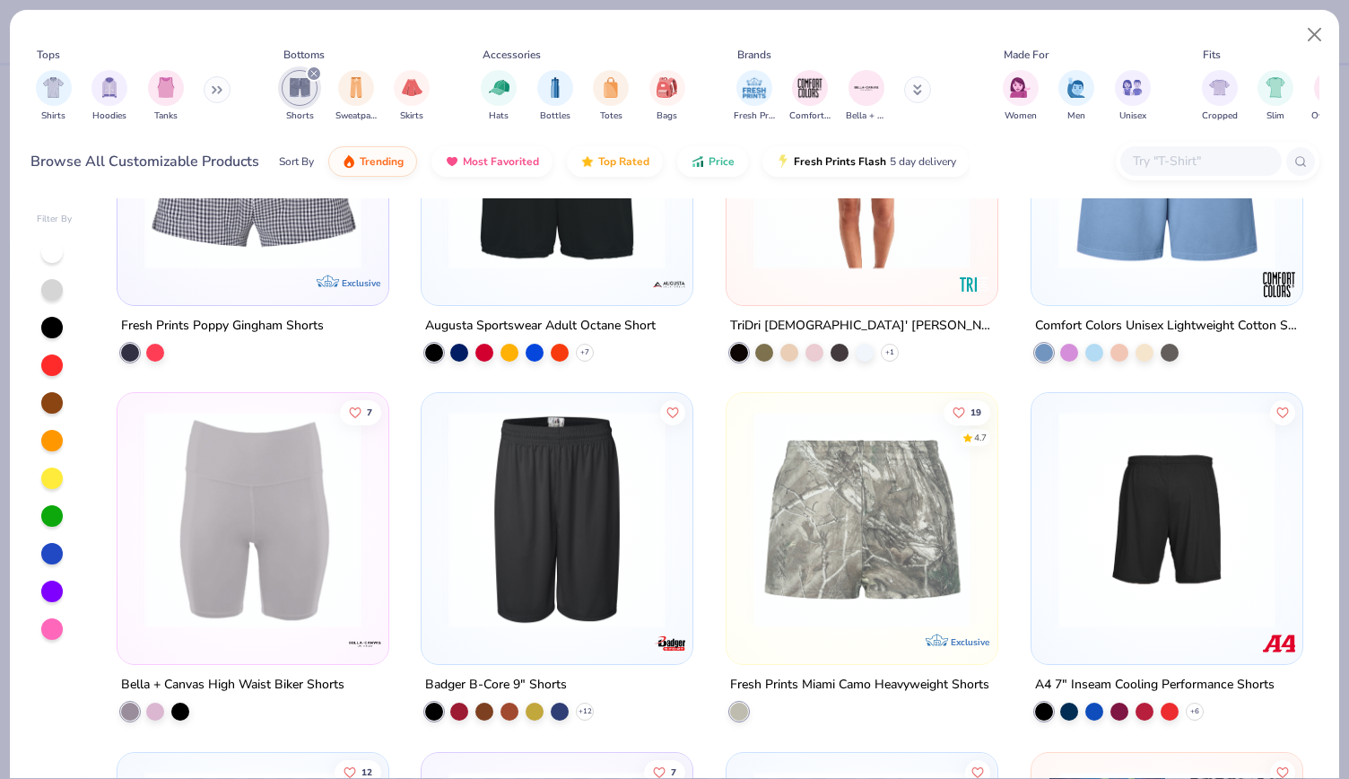
scroll to position [925, 0]
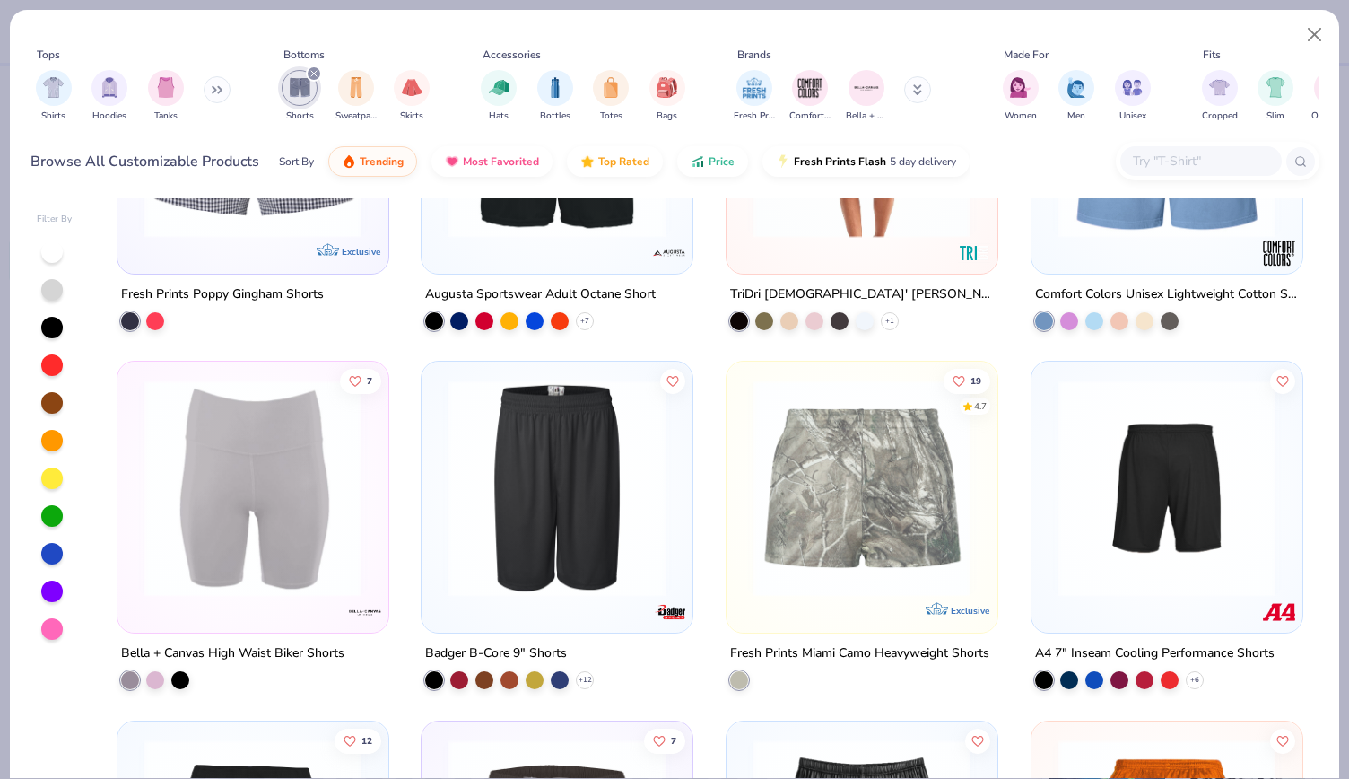
click at [355, 492] on img at bounding box center [252, 487] width 235 height 217
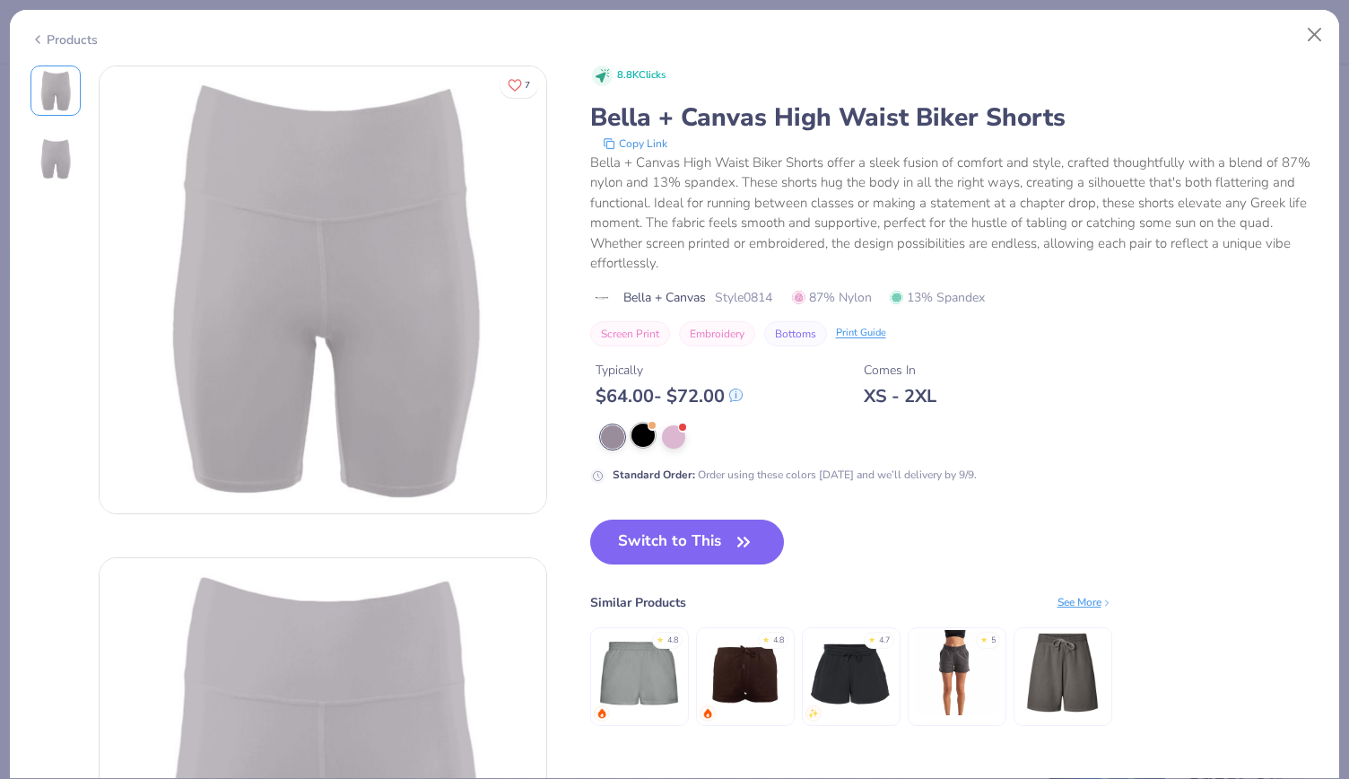
click at [644, 434] on div at bounding box center [643, 434] width 23 height 23
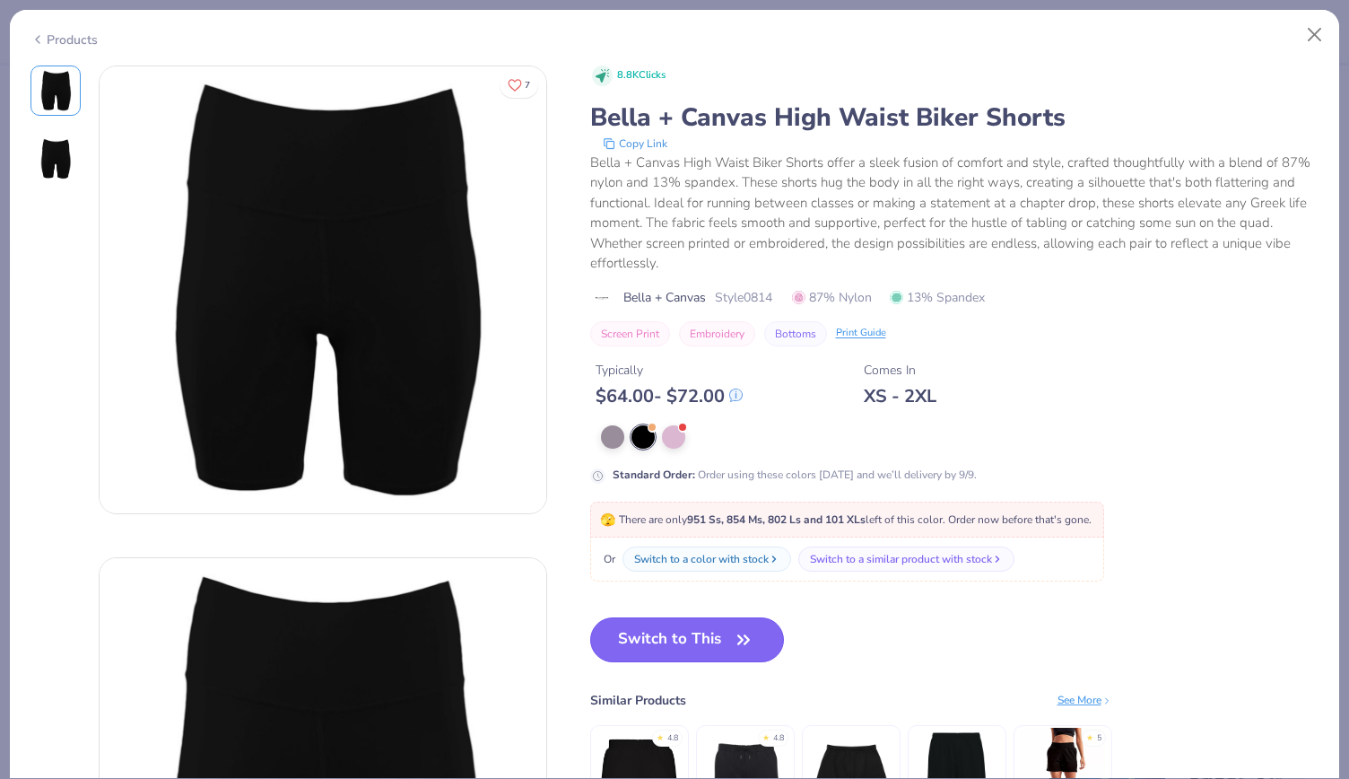
click at [704, 640] on button "Switch to This" at bounding box center [687, 639] width 195 height 45
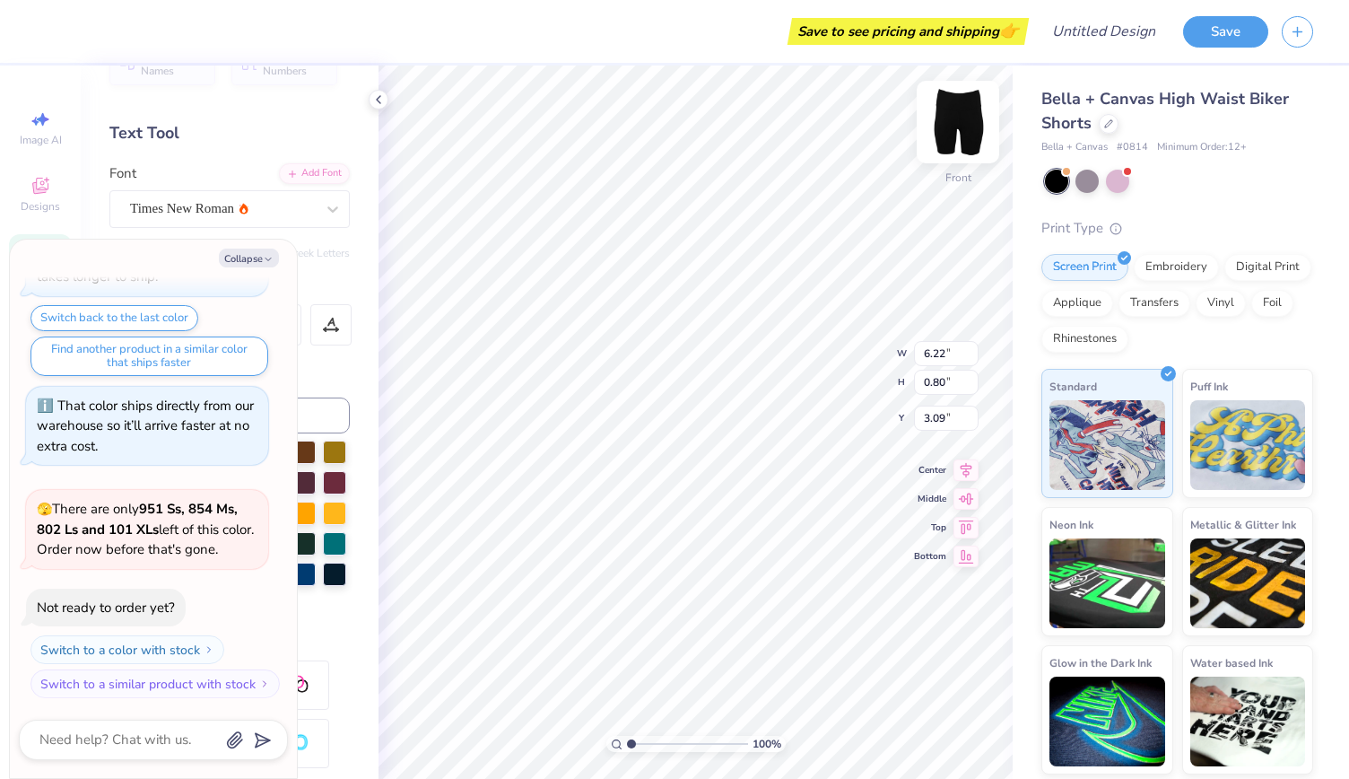
type textarea "x"
type input "1.99"
click at [1108, 121] on icon at bounding box center [1108, 122] width 9 height 9
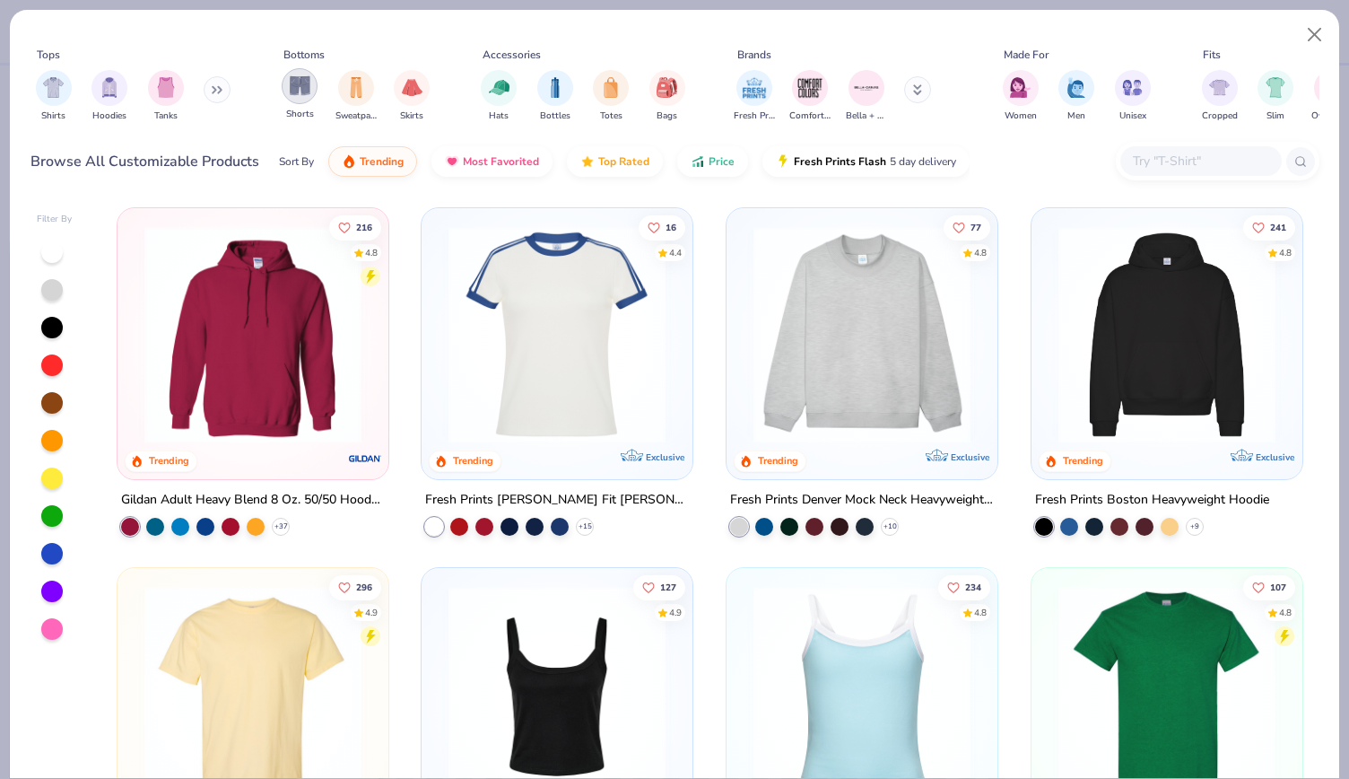
click at [301, 87] on img "filter for Shorts" at bounding box center [300, 85] width 21 height 21
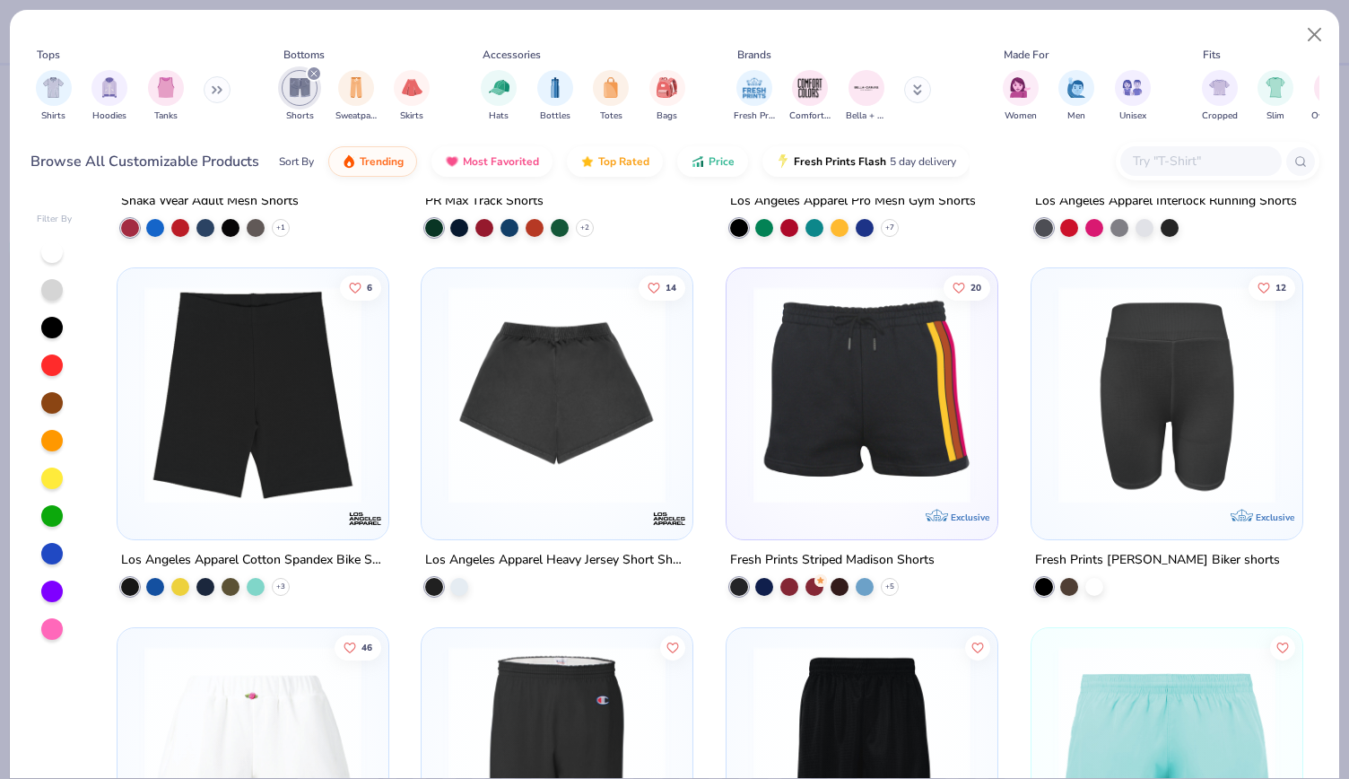
scroll to position [2453, 0]
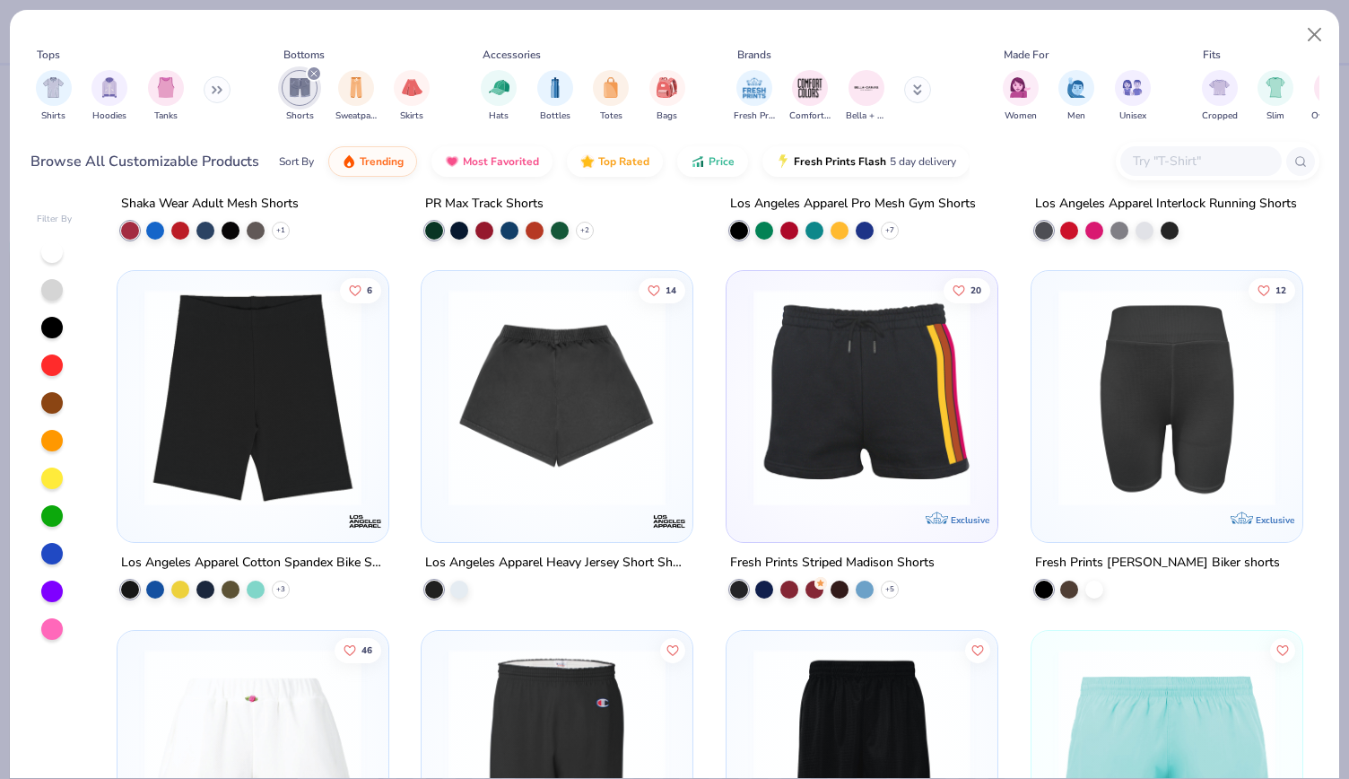
click at [1080, 446] on img at bounding box center [1167, 397] width 235 height 217
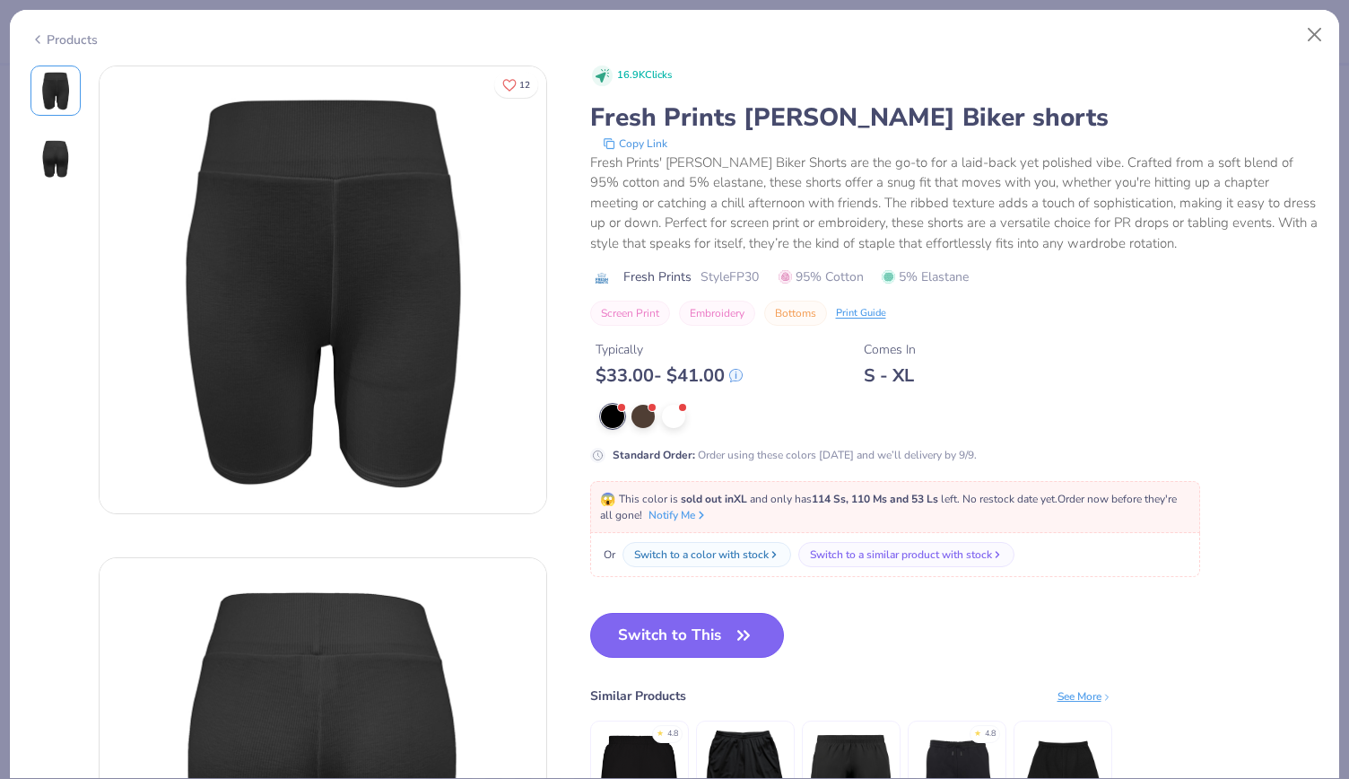
click at [667, 635] on button "Switch to This" at bounding box center [687, 635] width 195 height 45
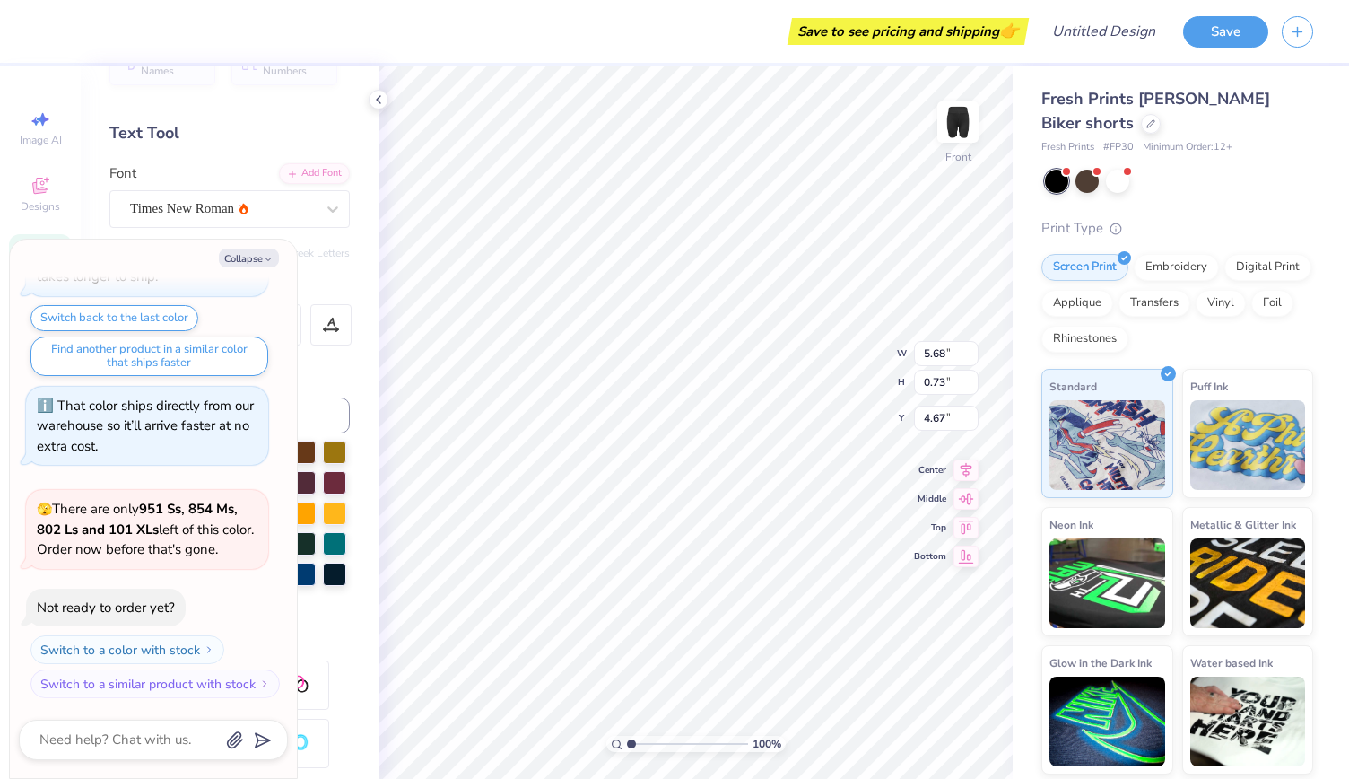
type textarea "x"
type input "3.59"
click at [258, 259] on button "Collapse" at bounding box center [249, 257] width 60 height 19
type textarea "x"
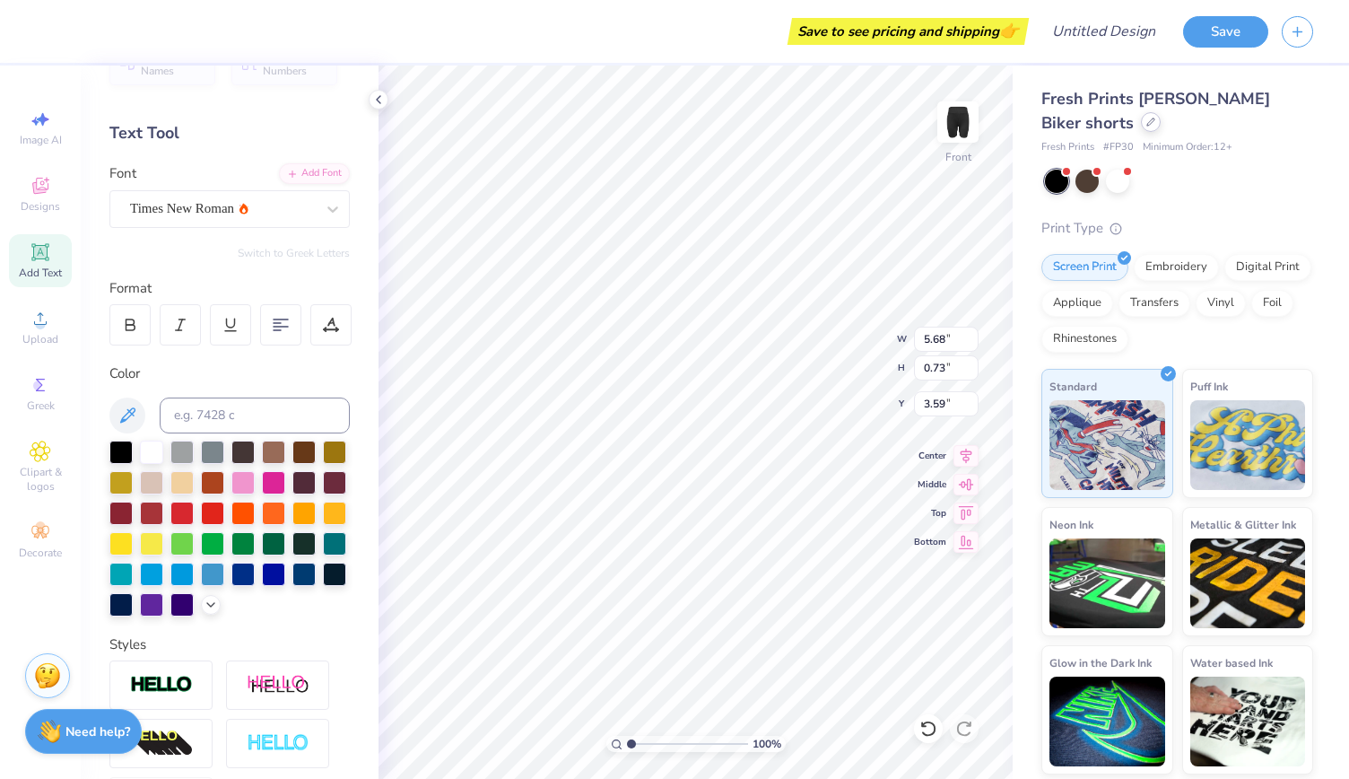
click at [1146, 123] on icon at bounding box center [1150, 122] width 9 height 9
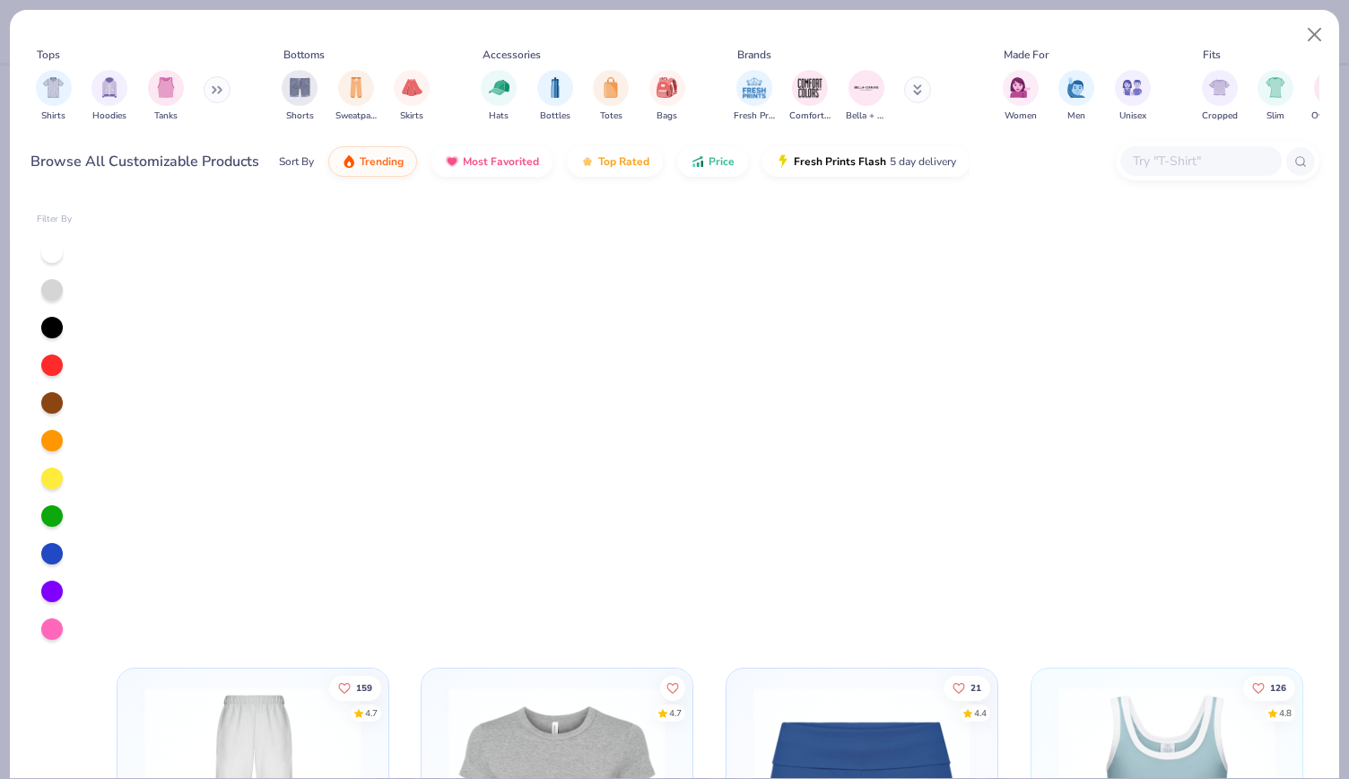
scroll to position [1568, 0]
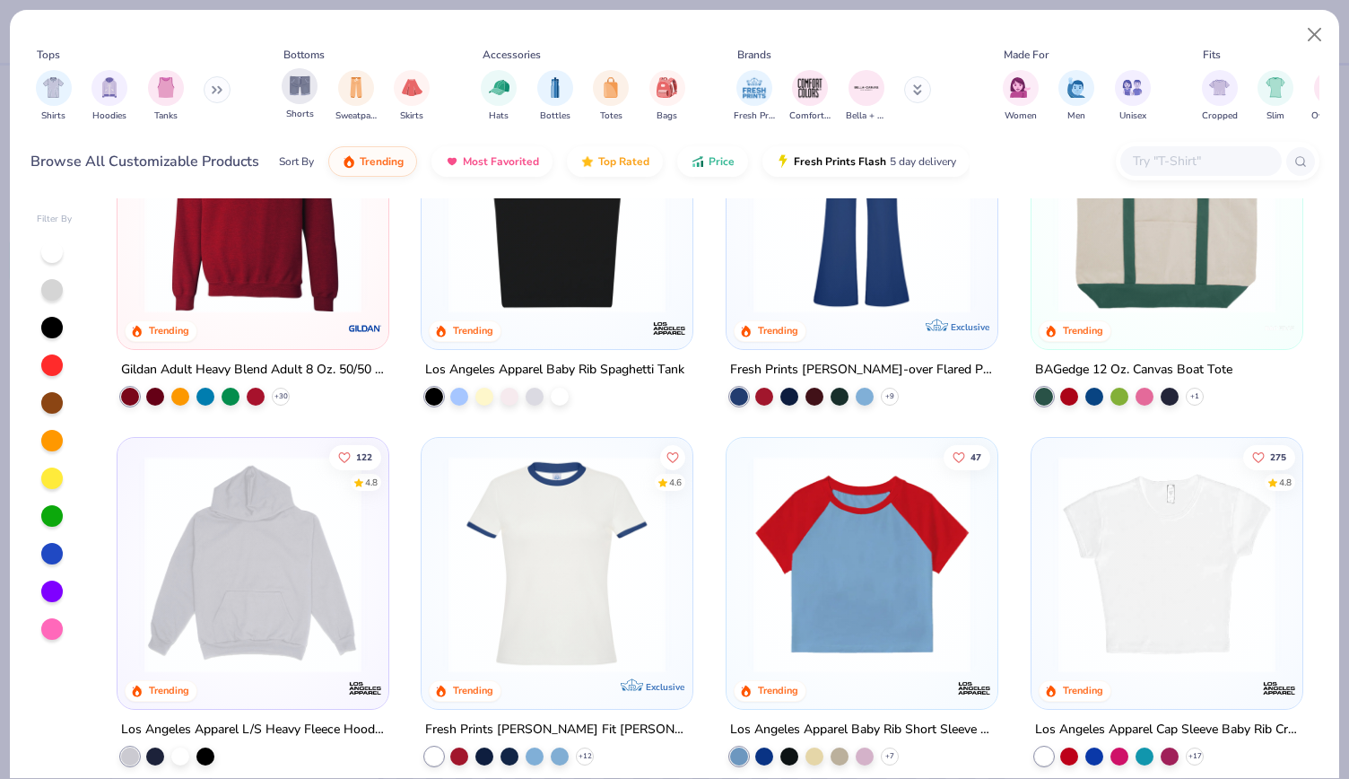
click at [286, 109] on span "Shorts" at bounding box center [300, 114] width 28 height 13
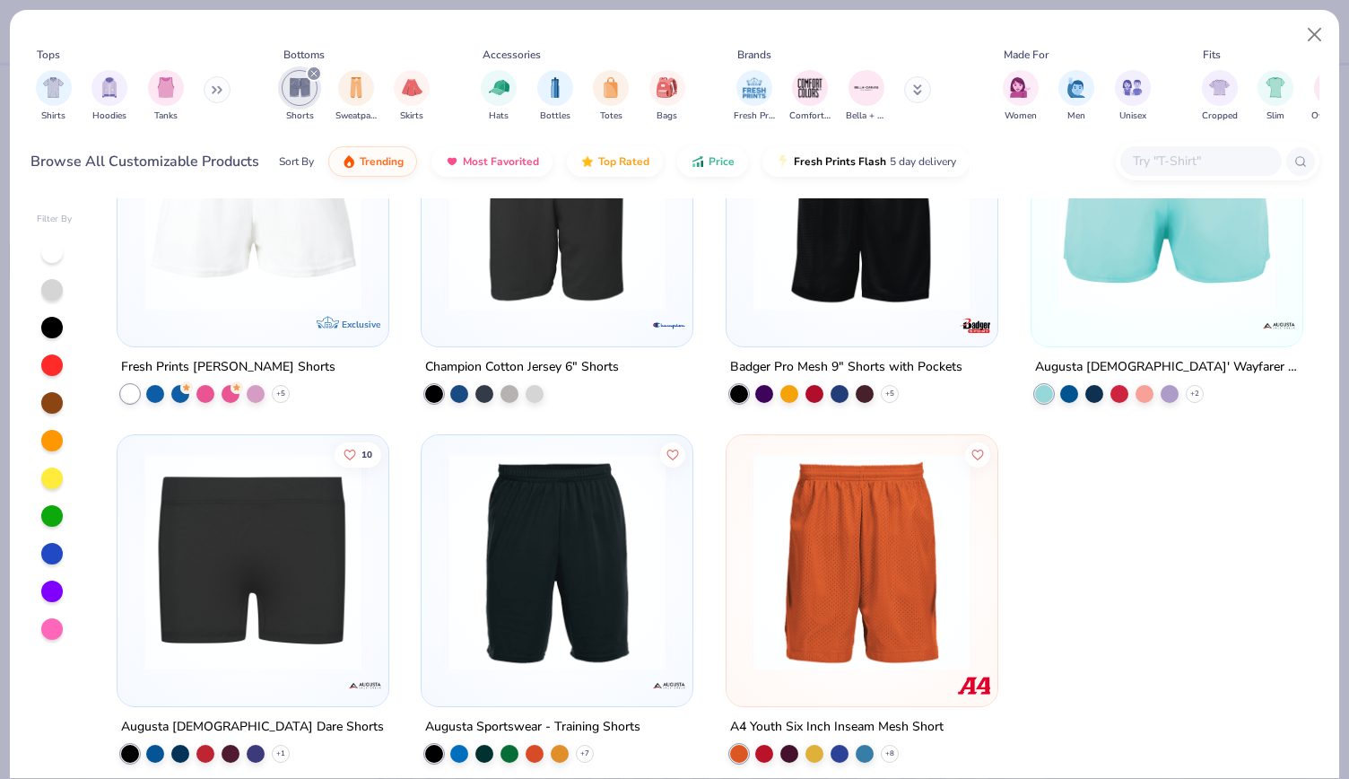
scroll to position [3023, 0]
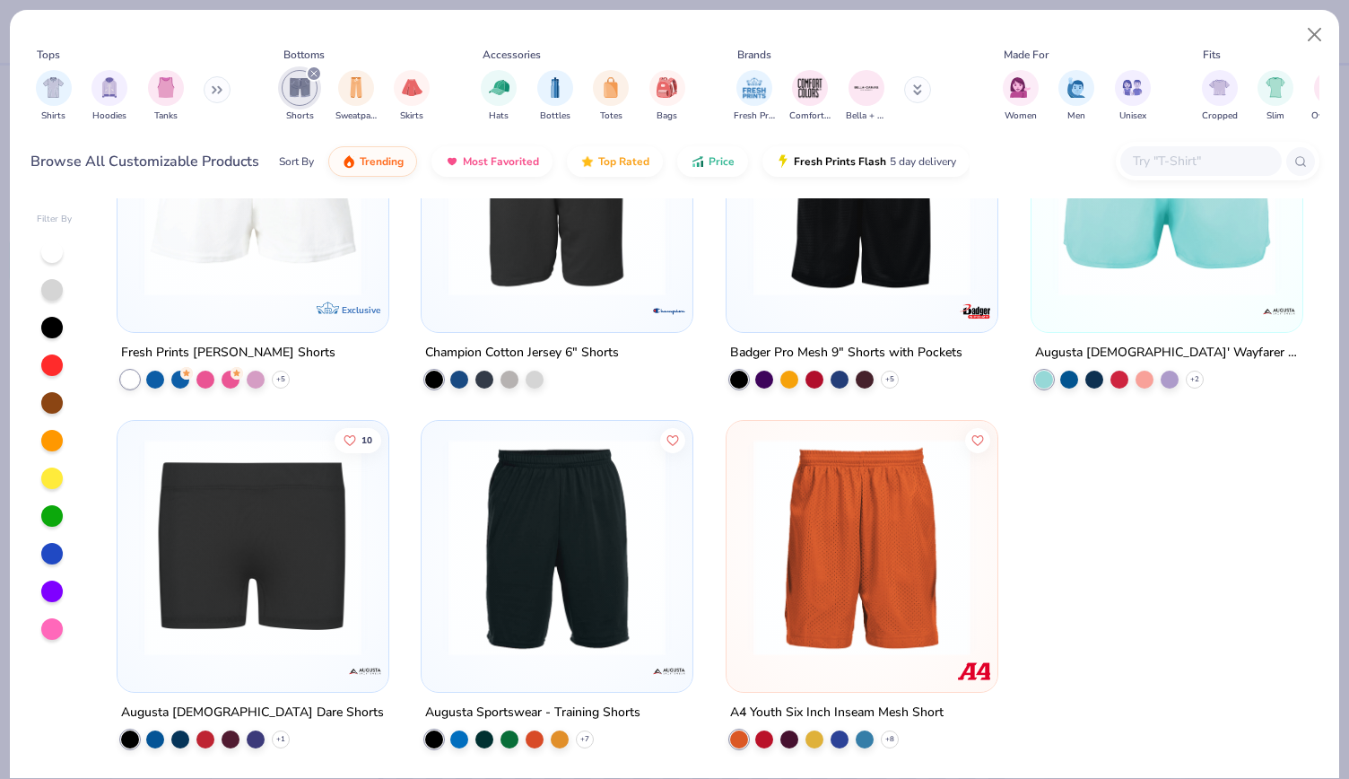
click at [217, 632] on img at bounding box center [252, 547] width 235 height 217
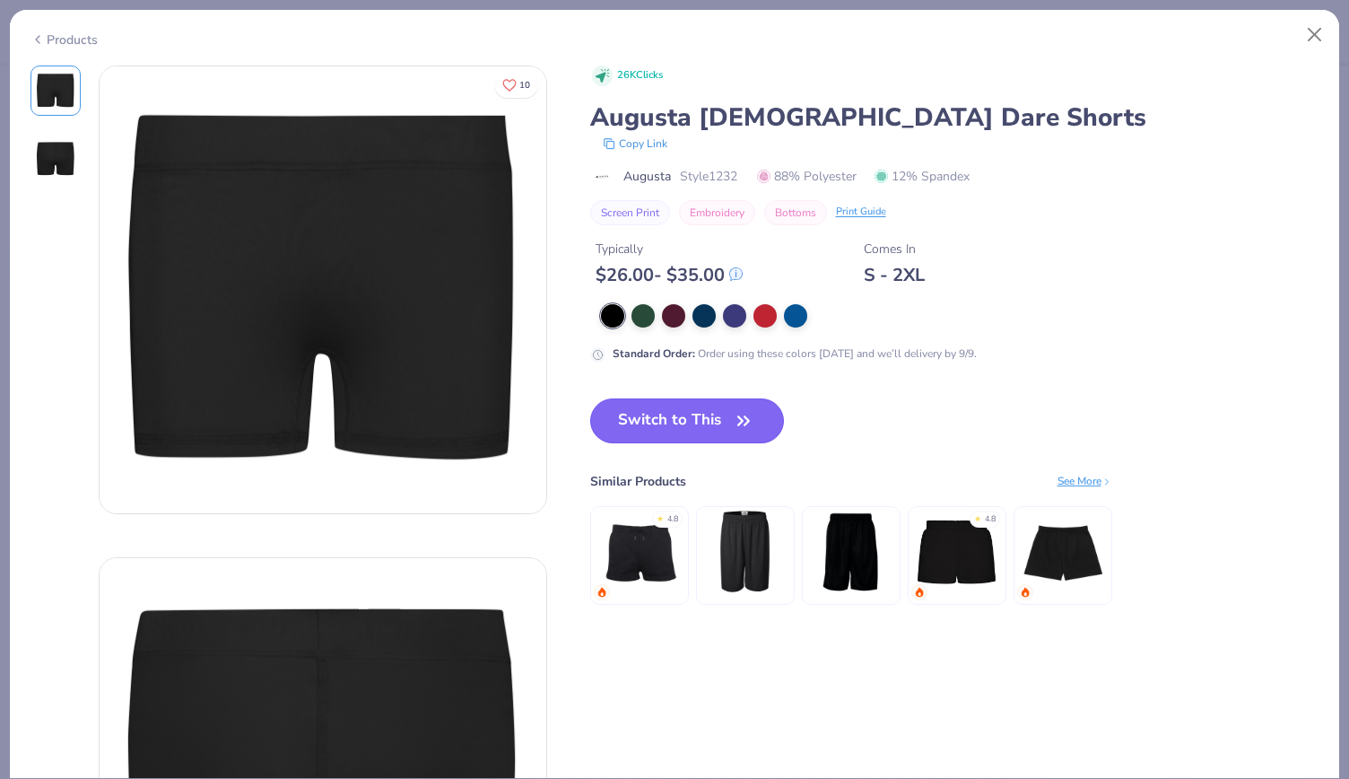
click at [705, 408] on button "Switch to This" at bounding box center [687, 420] width 195 height 45
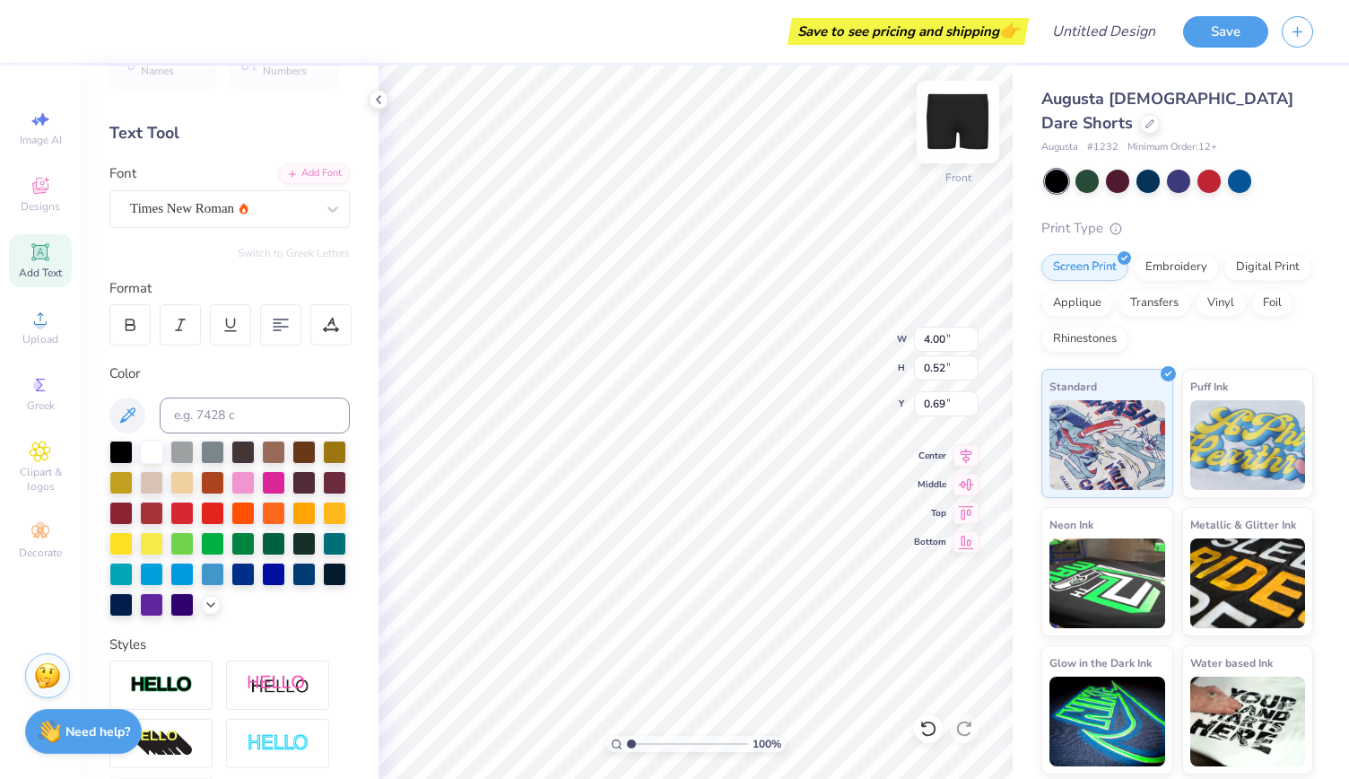
type input "0.69"
click at [36, 183] on icon at bounding box center [40, 186] width 16 height 16
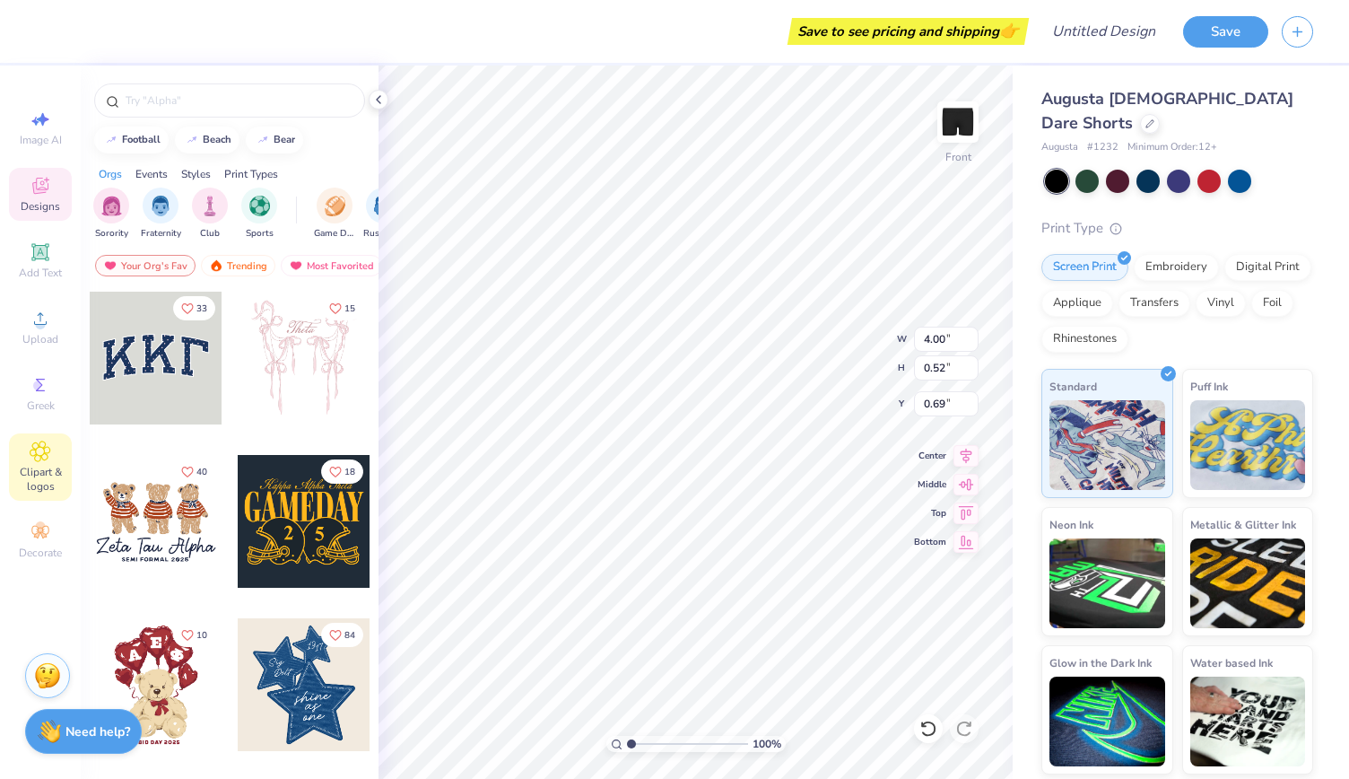
click at [41, 445] on icon at bounding box center [40, 451] width 21 height 22
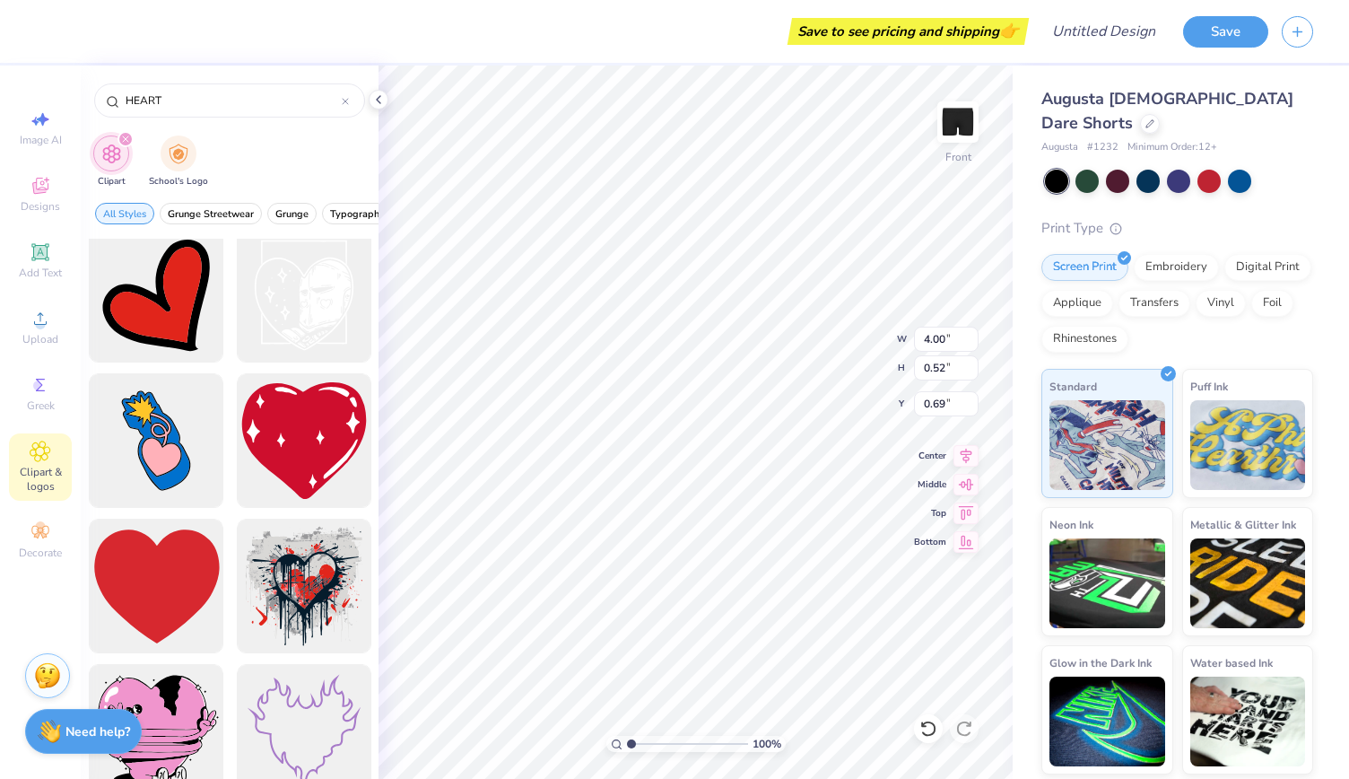
scroll to position [2627, 0]
type input "HEART"
click at [154, 562] on div at bounding box center [156, 585] width 148 height 148
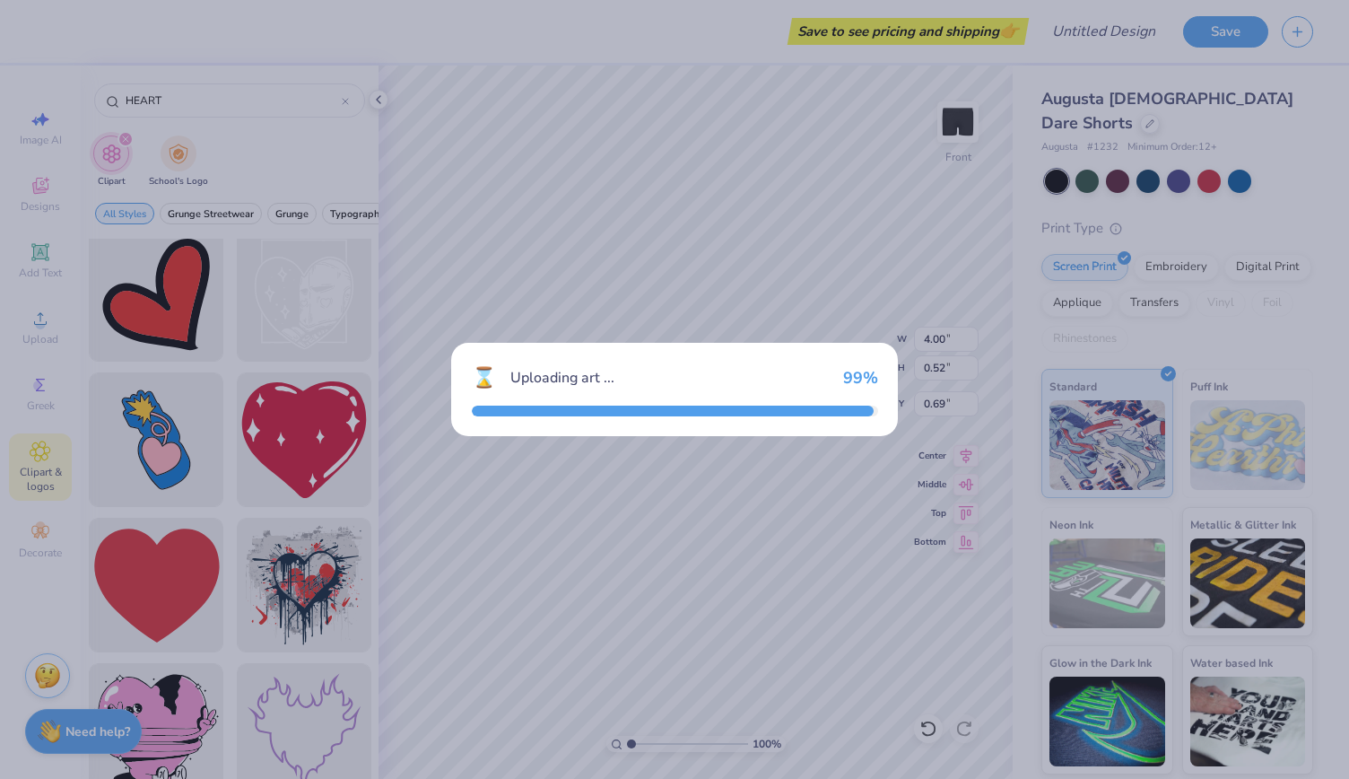
type input "3.64"
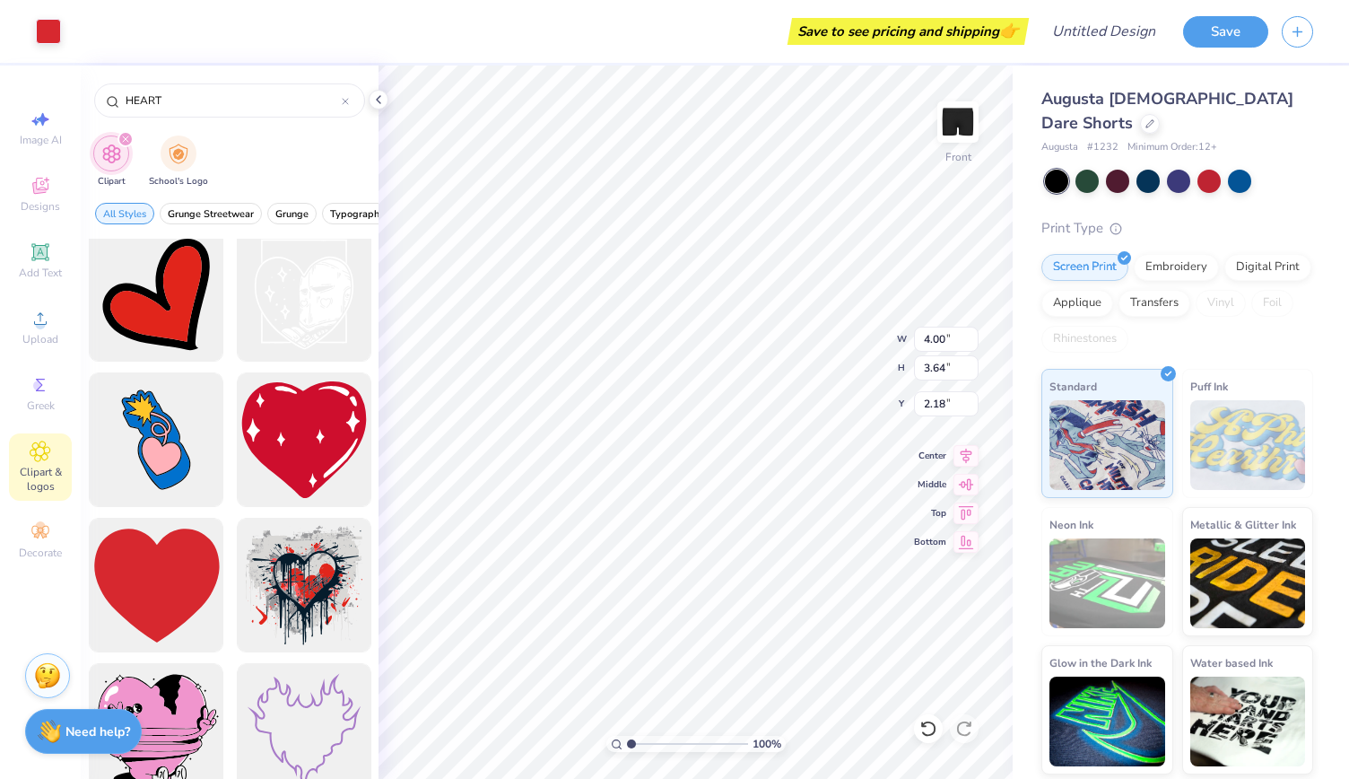
type input "2.05"
type input "0.90"
type input "0.82"
type input "0.50"
type input "0.67"
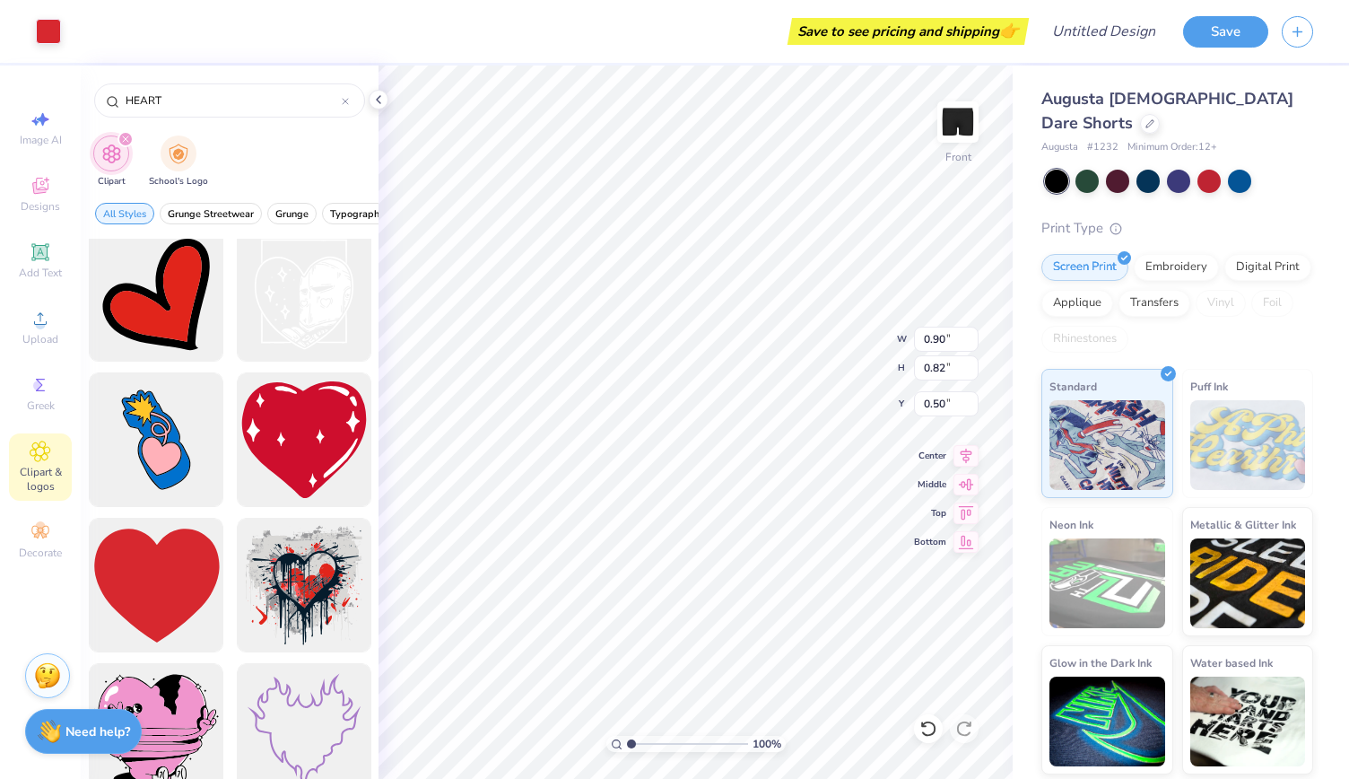
type input "0.61"
type input "0.69"
type input "0.61"
type input "0.55"
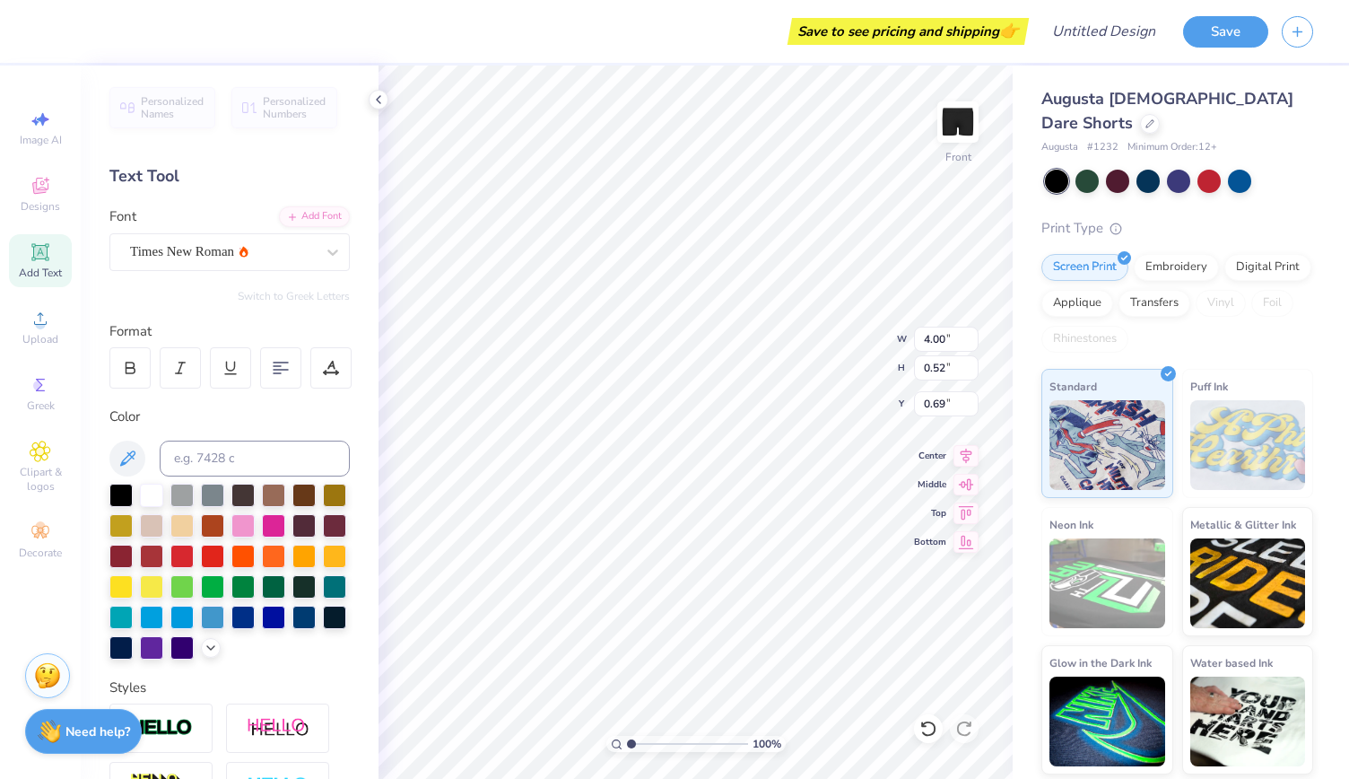
scroll to position [14, 2]
type textarea "I PHI MU"
click at [50, 19] on div at bounding box center [48, 29] width 25 height 25
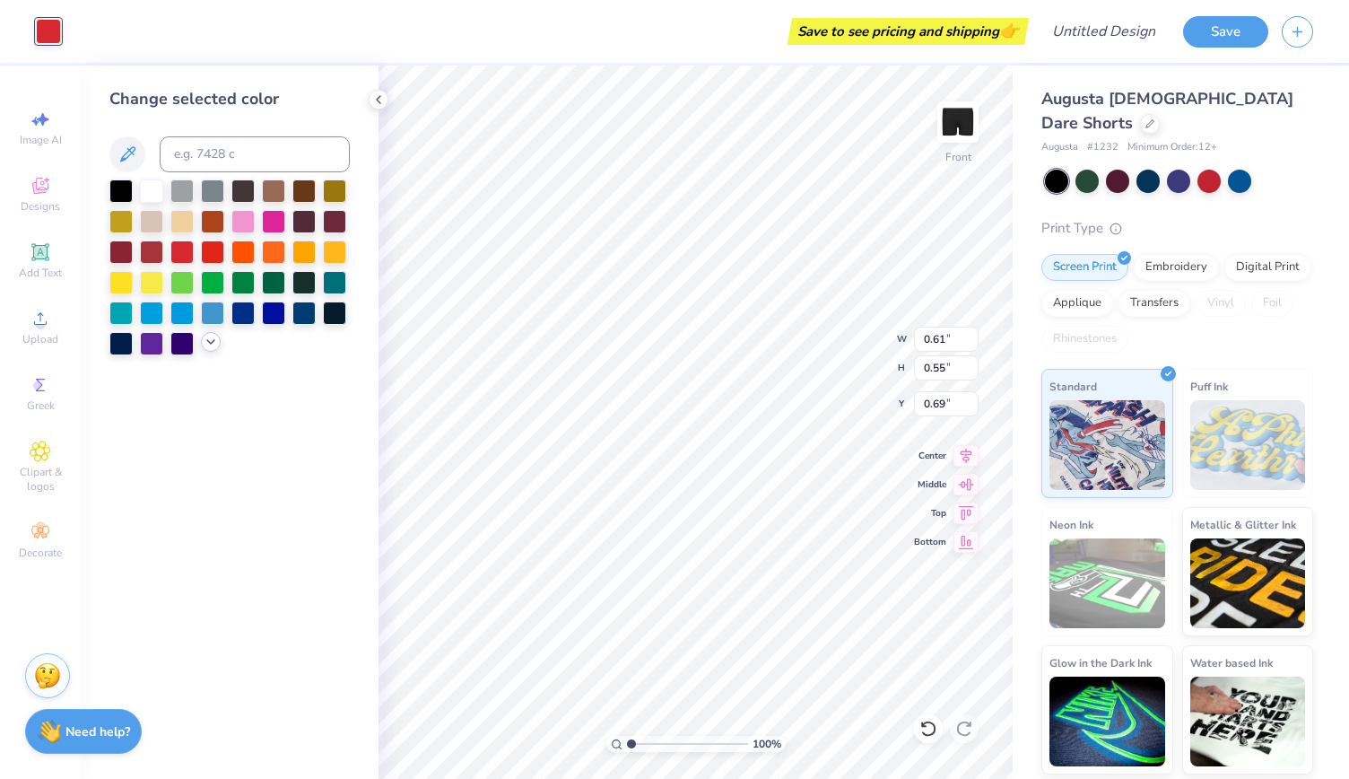
click at [217, 344] on icon at bounding box center [211, 342] width 14 height 14
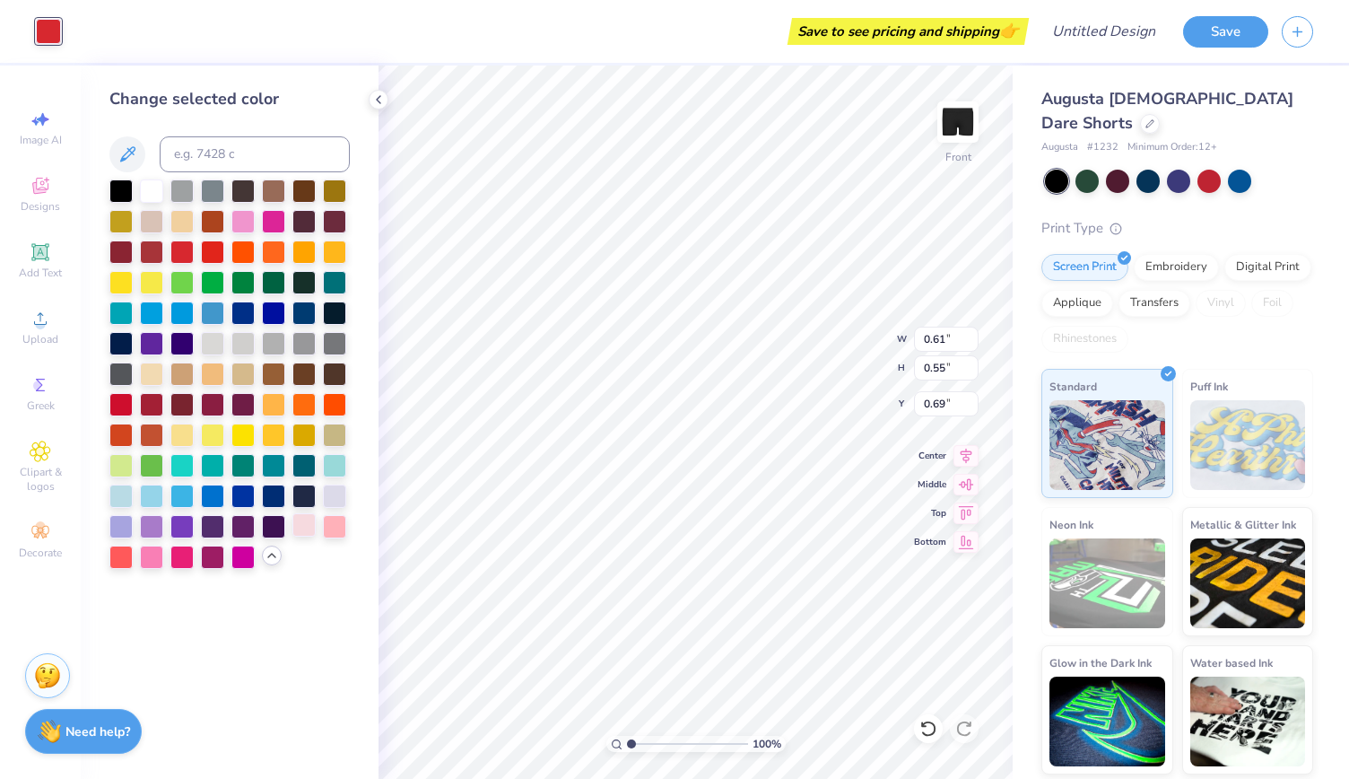
click at [302, 523] on div at bounding box center [303, 524] width 23 height 23
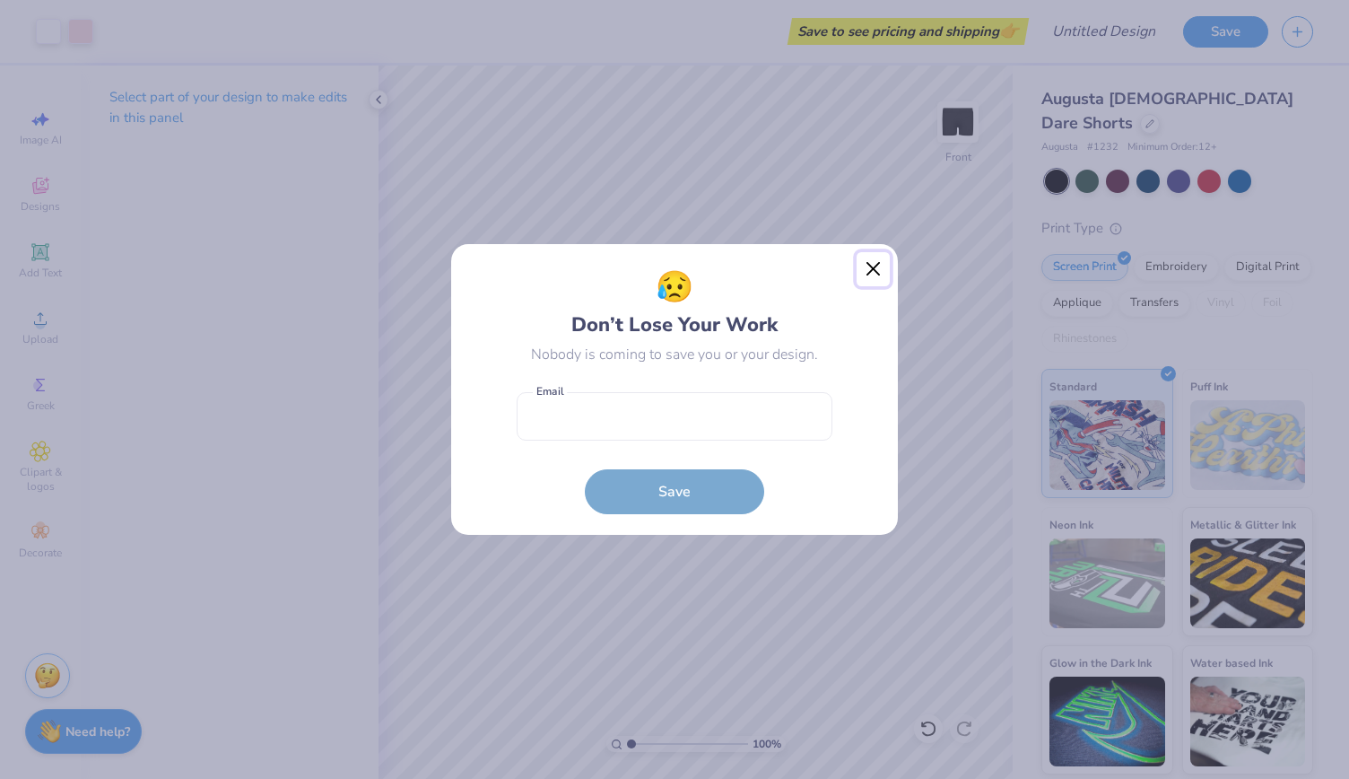
click at [864, 261] on button "Close" at bounding box center [874, 269] width 34 height 34
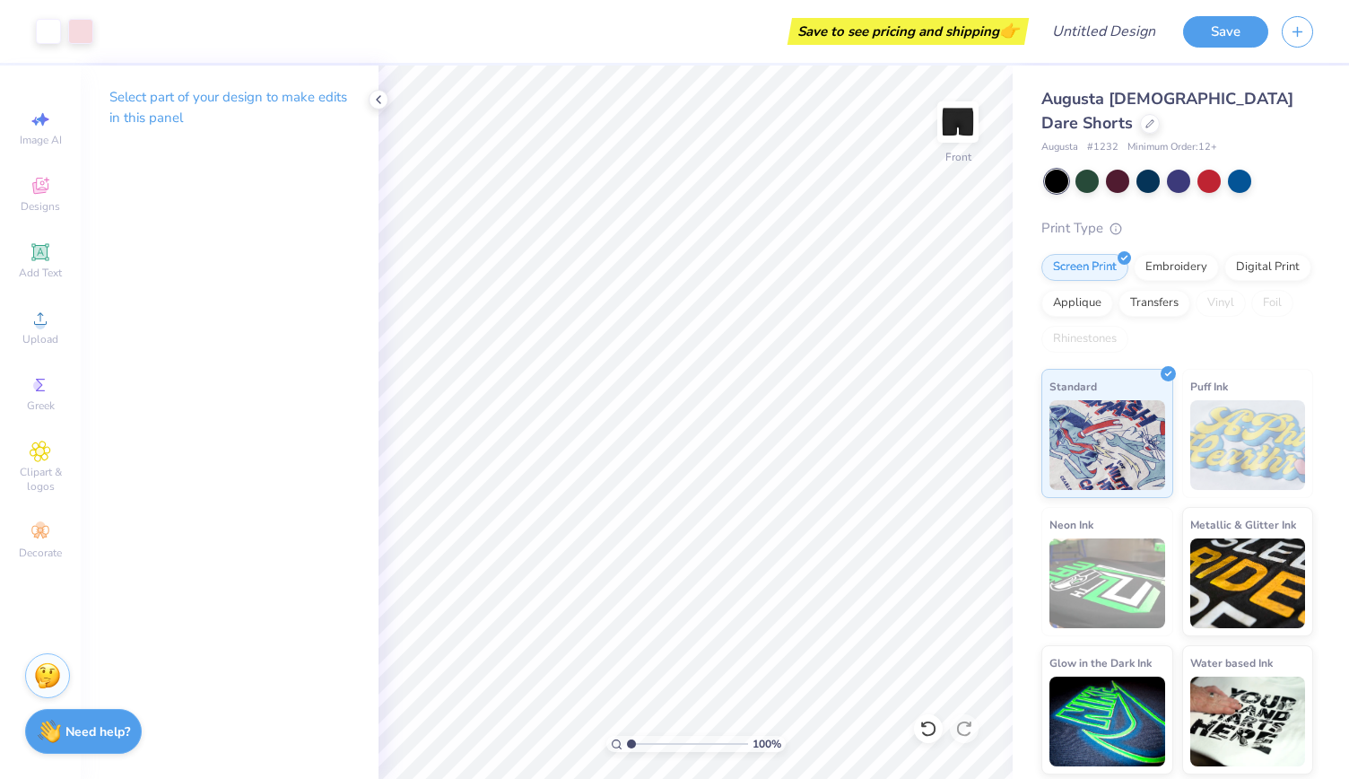
click at [366, 150] on div "Art colors Save to see pricing and shipping 👉 Design Title Save Image AI Design…" at bounding box center [674, 389] width 1349 height 779
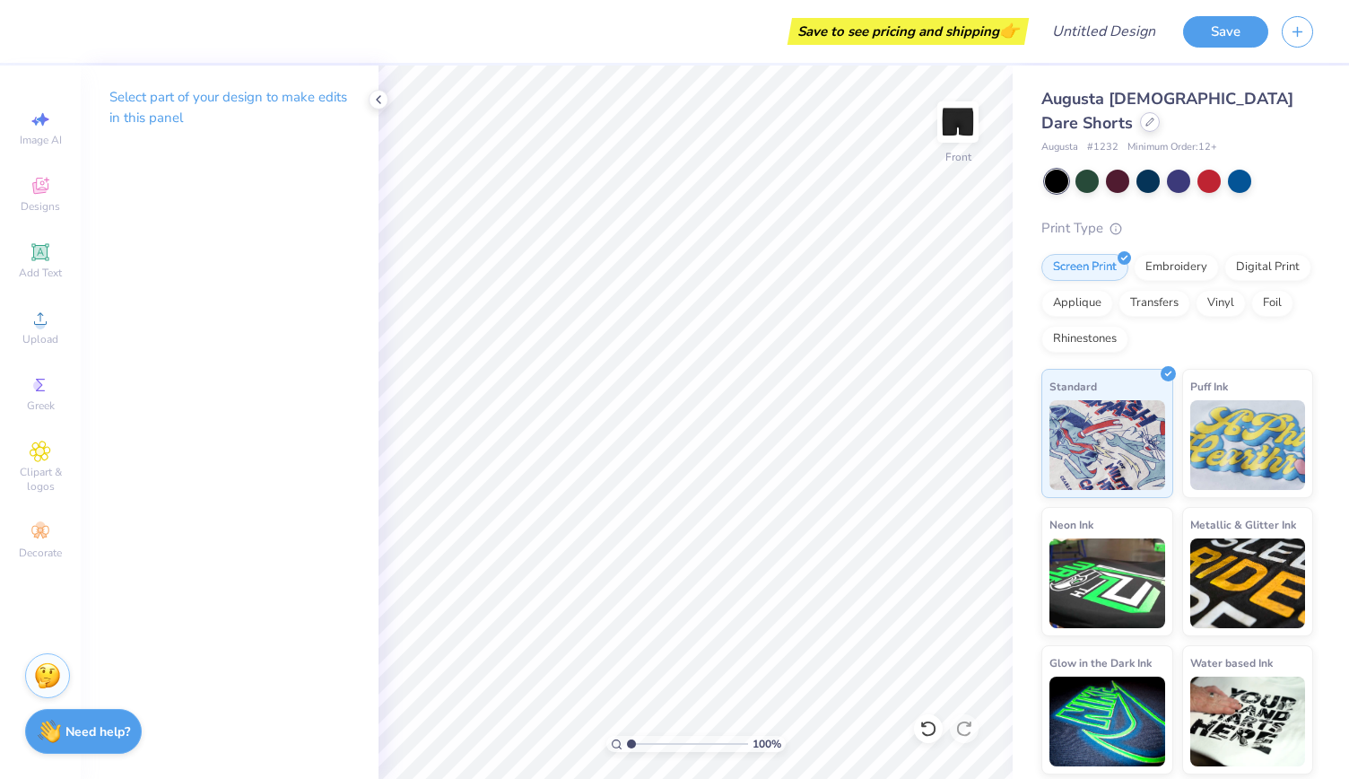
click at [1160, 112] on div at bounding box center [1150, 122] width 20 height 20
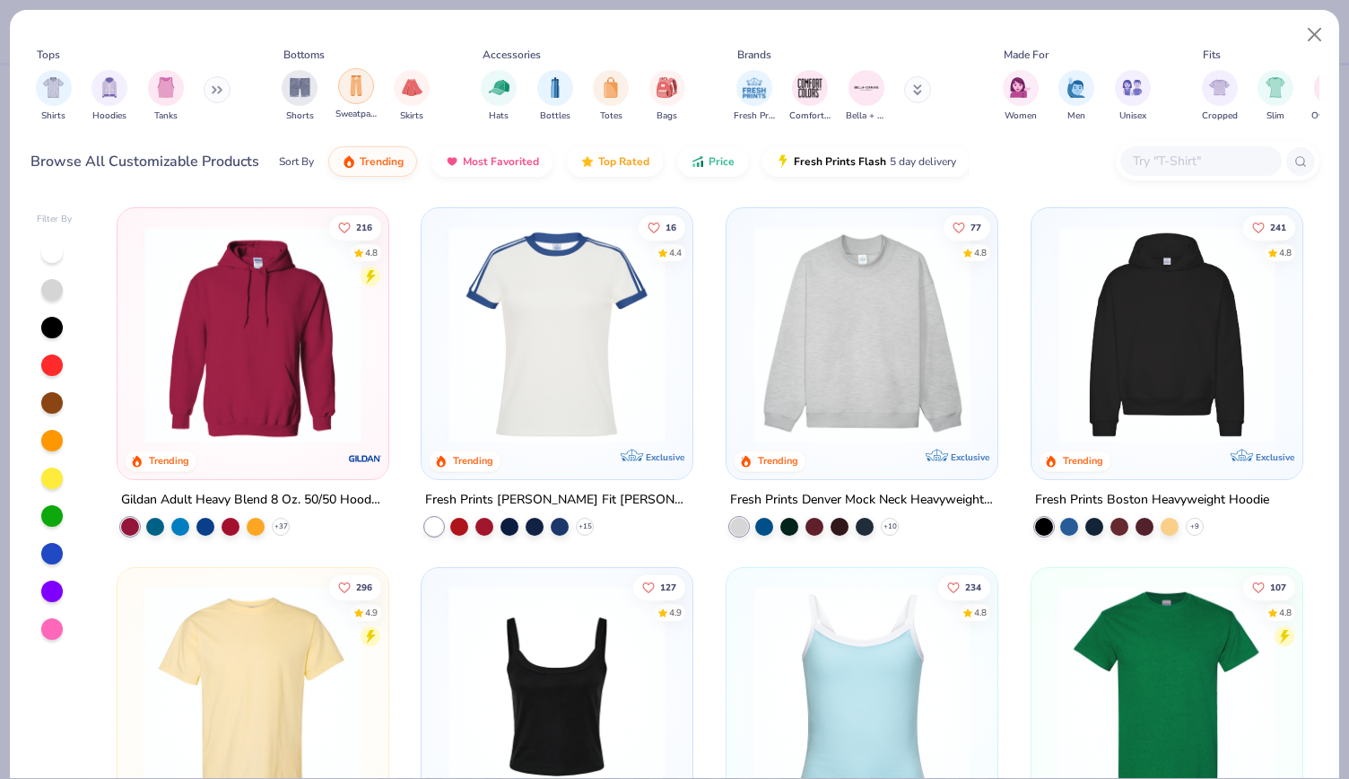
click at [358, 96] on div "filter for Sweatpants" at bounding box center [356, 86] width 36 height 36
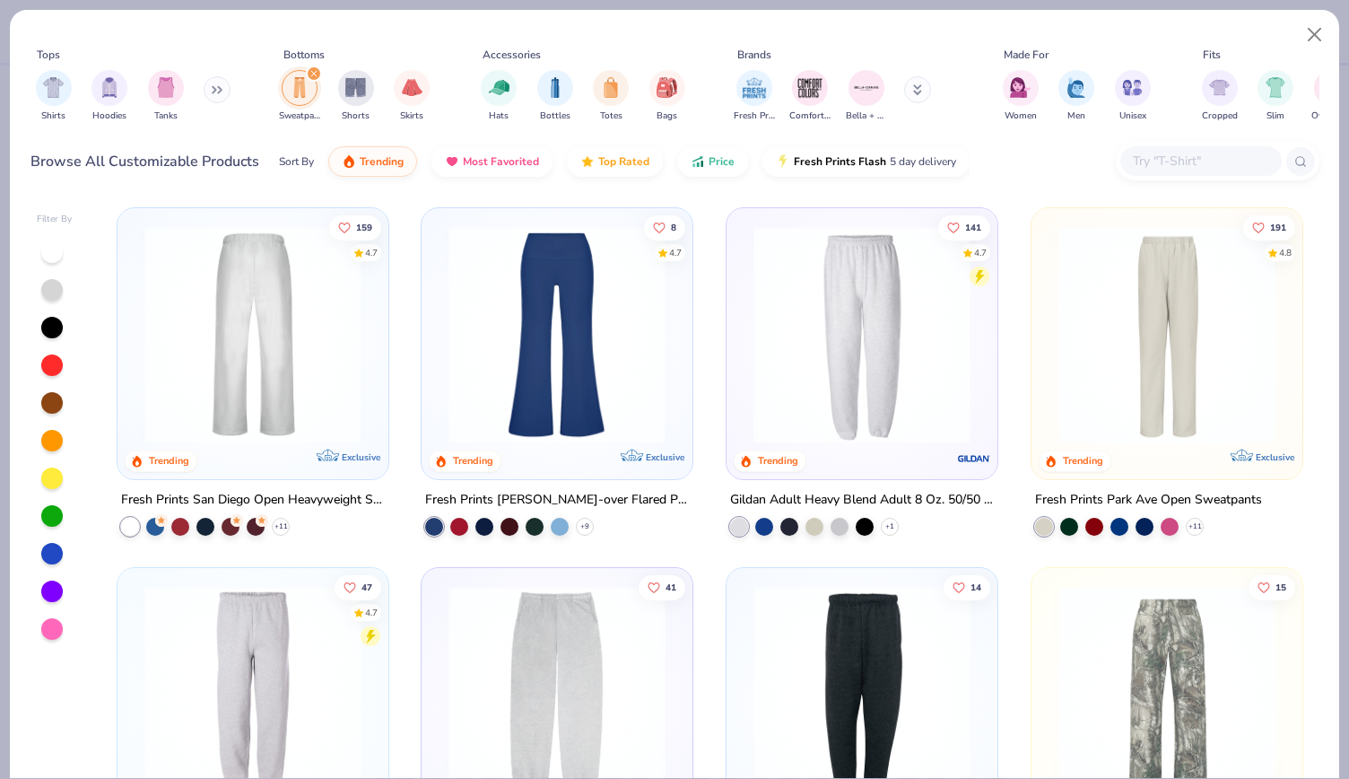
click at [336, 344] on img at bounding box center [252, 334] width 235 height 217
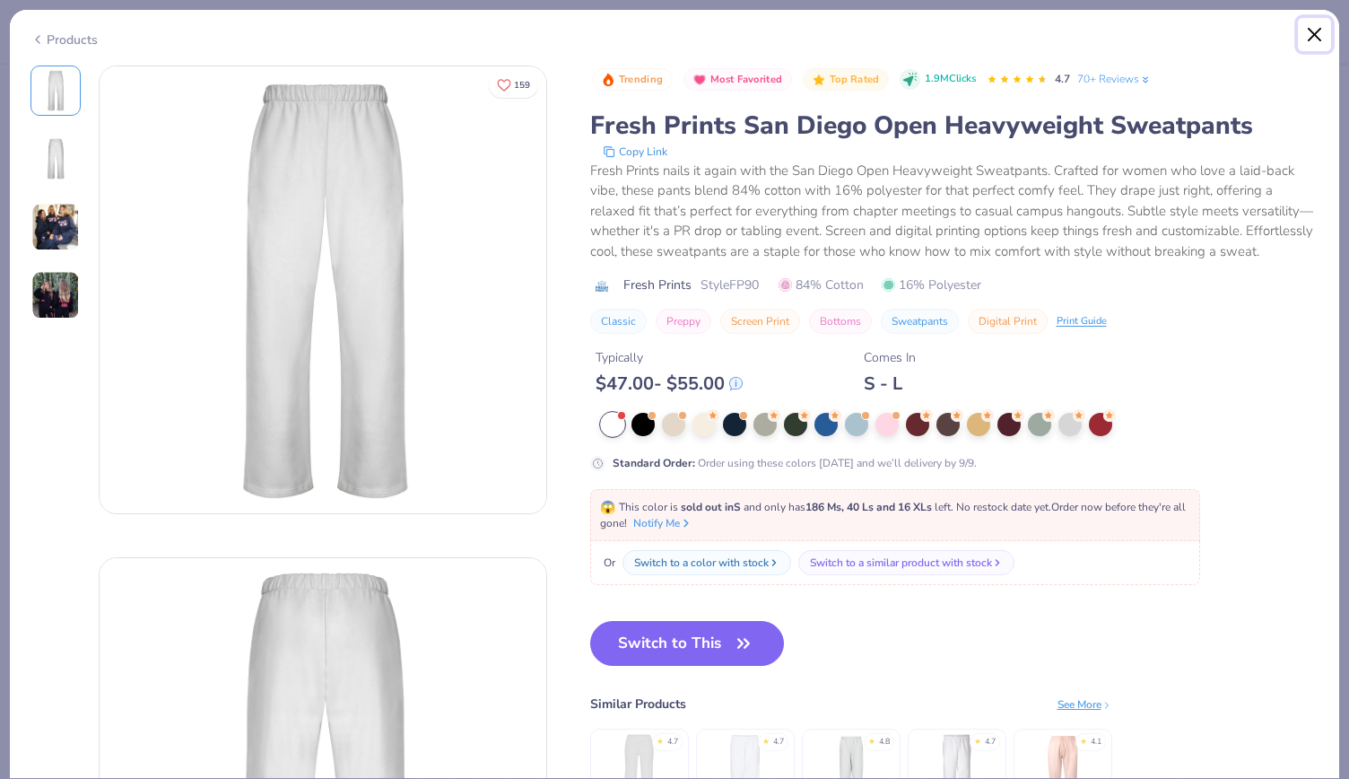
click at [1312, 50] on button "Close" at bounding box center [1315, 35] width 34 height 34
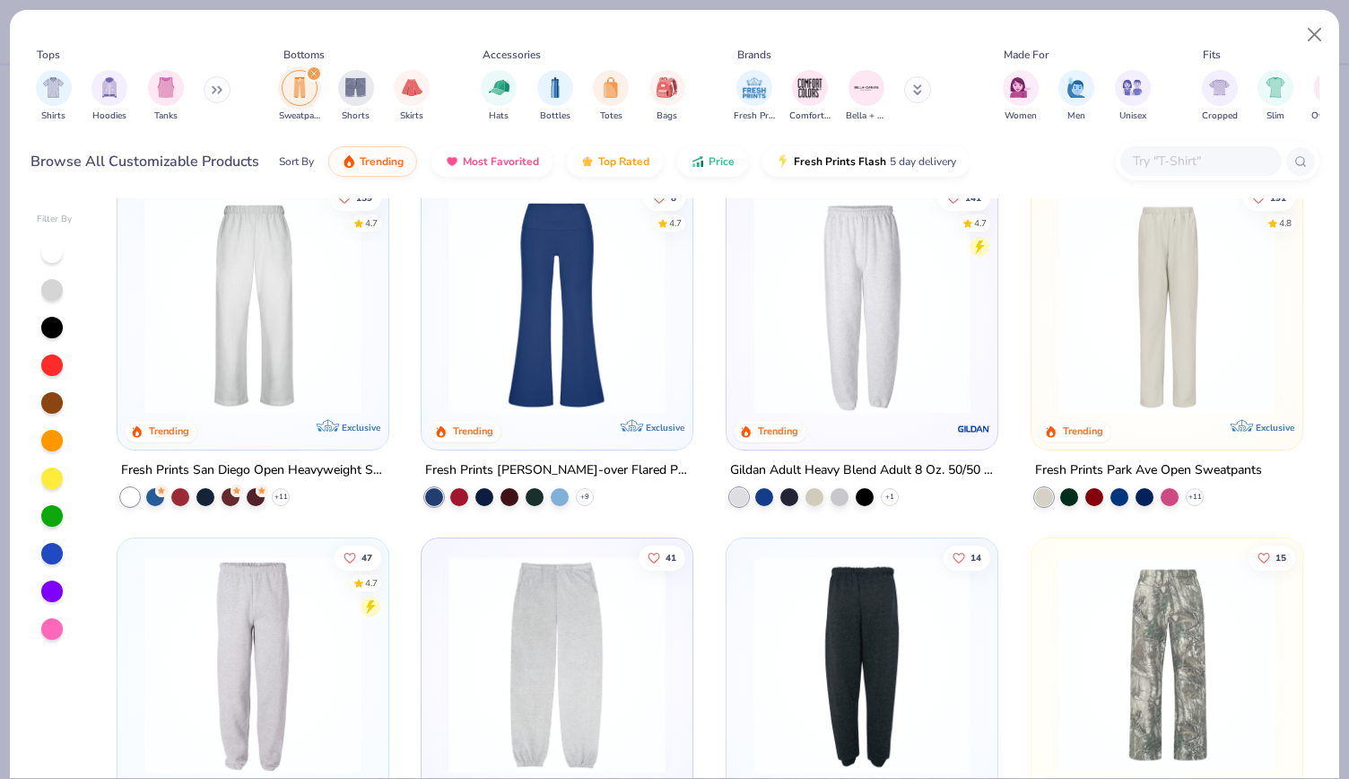
scroll to position [29, 0]
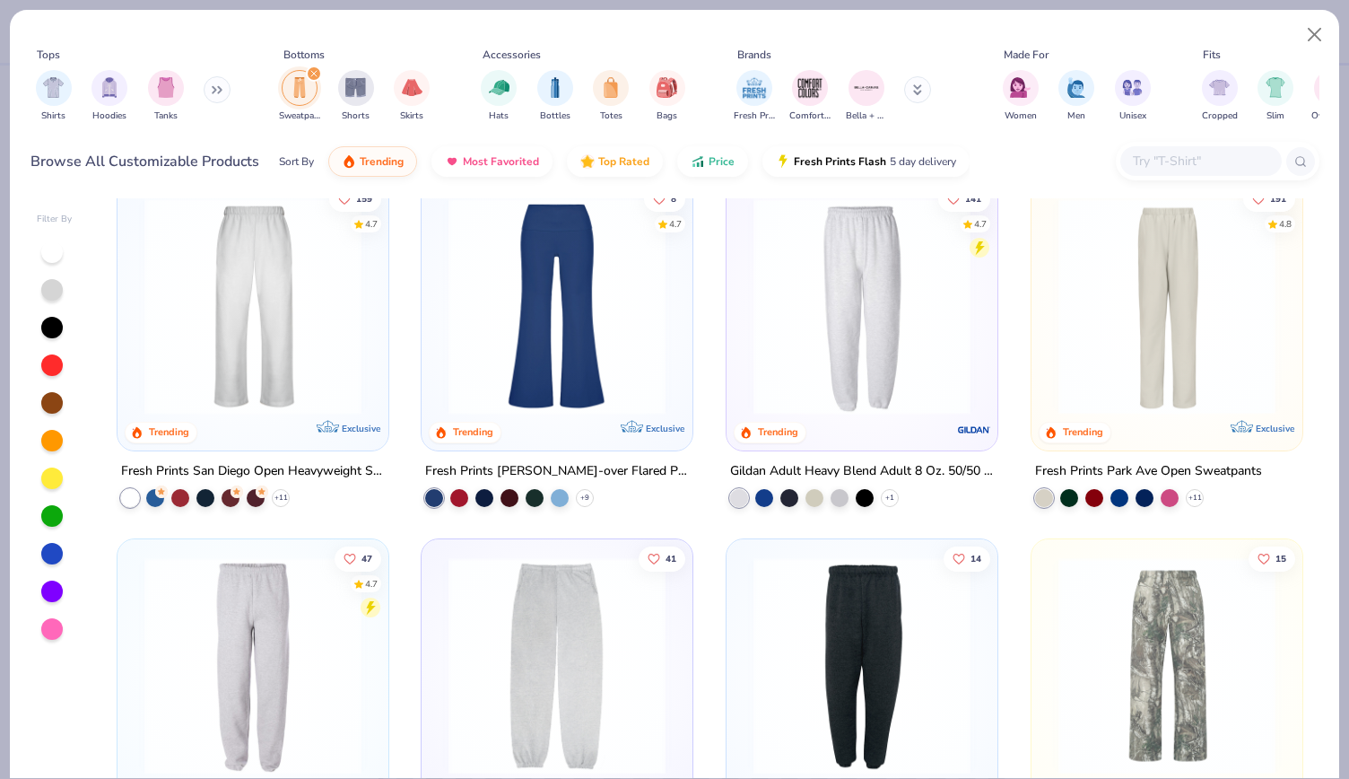
click at [1100, 318] on img at bounding box center [1167, 305] width 235 height 217
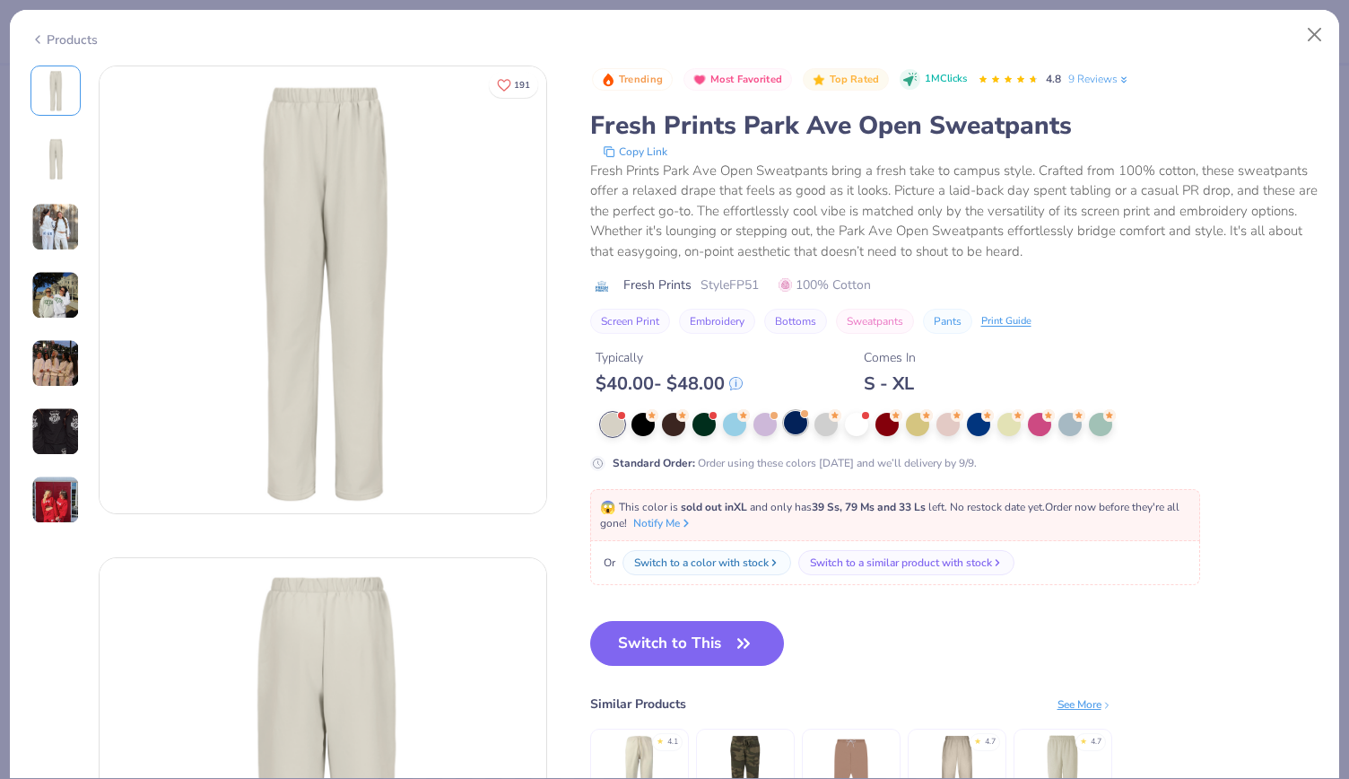
click at [797, 426] on div at bounding box center [795, 422] width 23 height 23
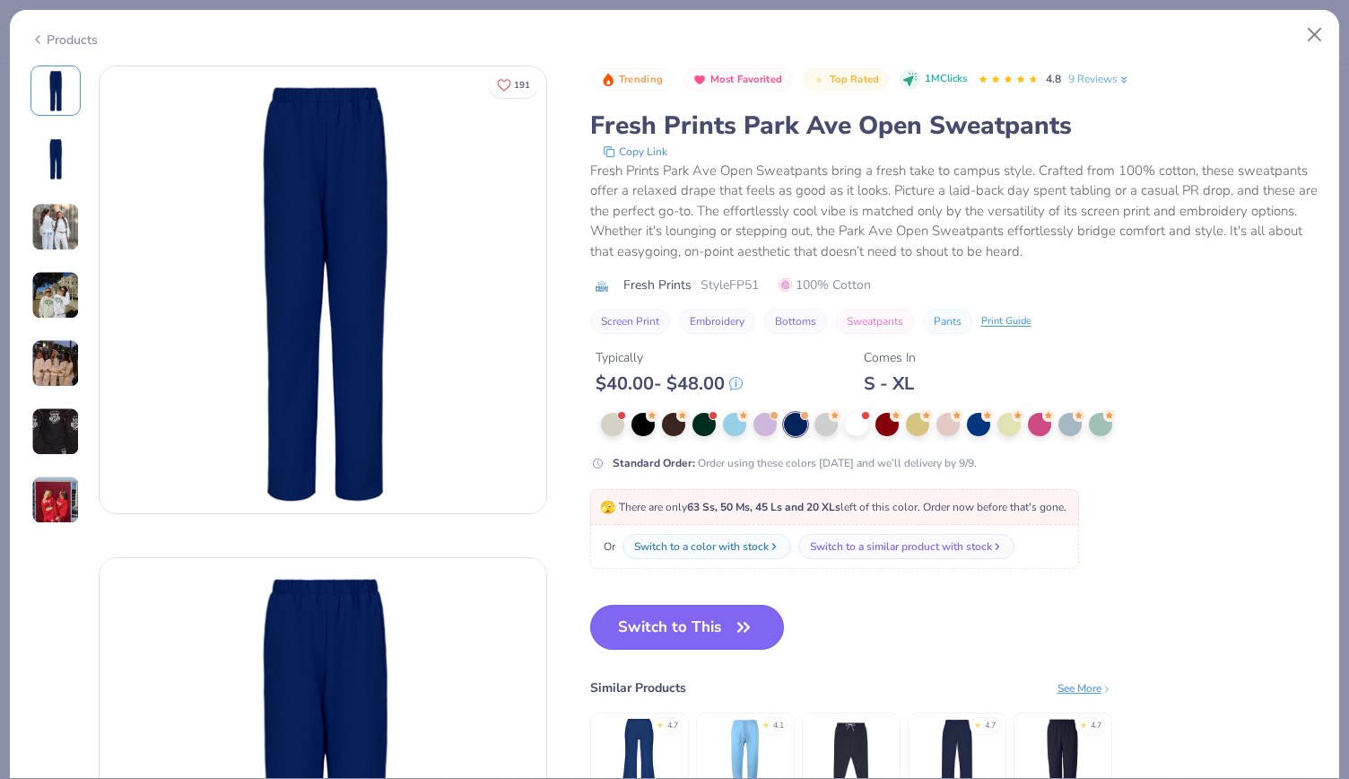
click at [718, 625] on button "Switch to This" at bounding box center [687, 627] width 195 height 45
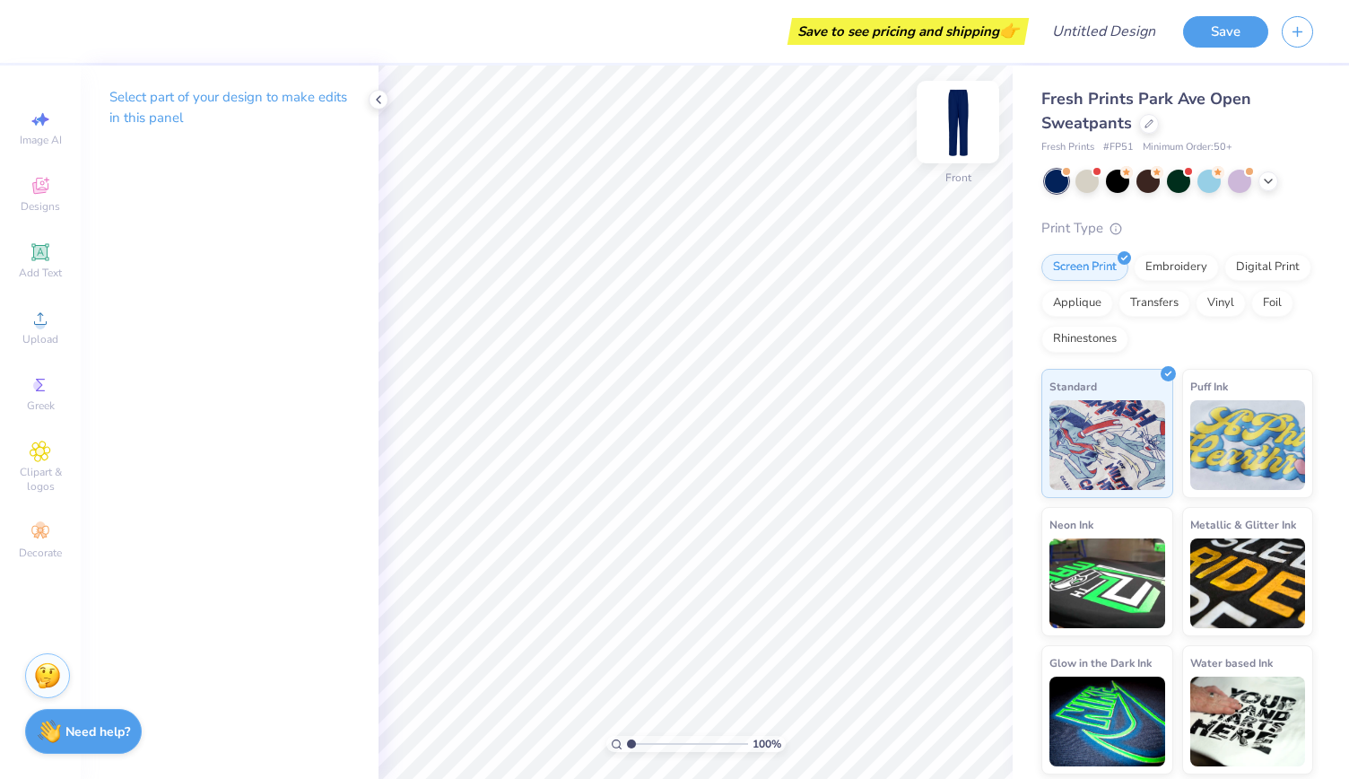
click at [952, 132] on img at bounding box center [958, 122] width 72 height 72
click at [46, 245] on icon at bounding box center [39, 251] width 17 height 17
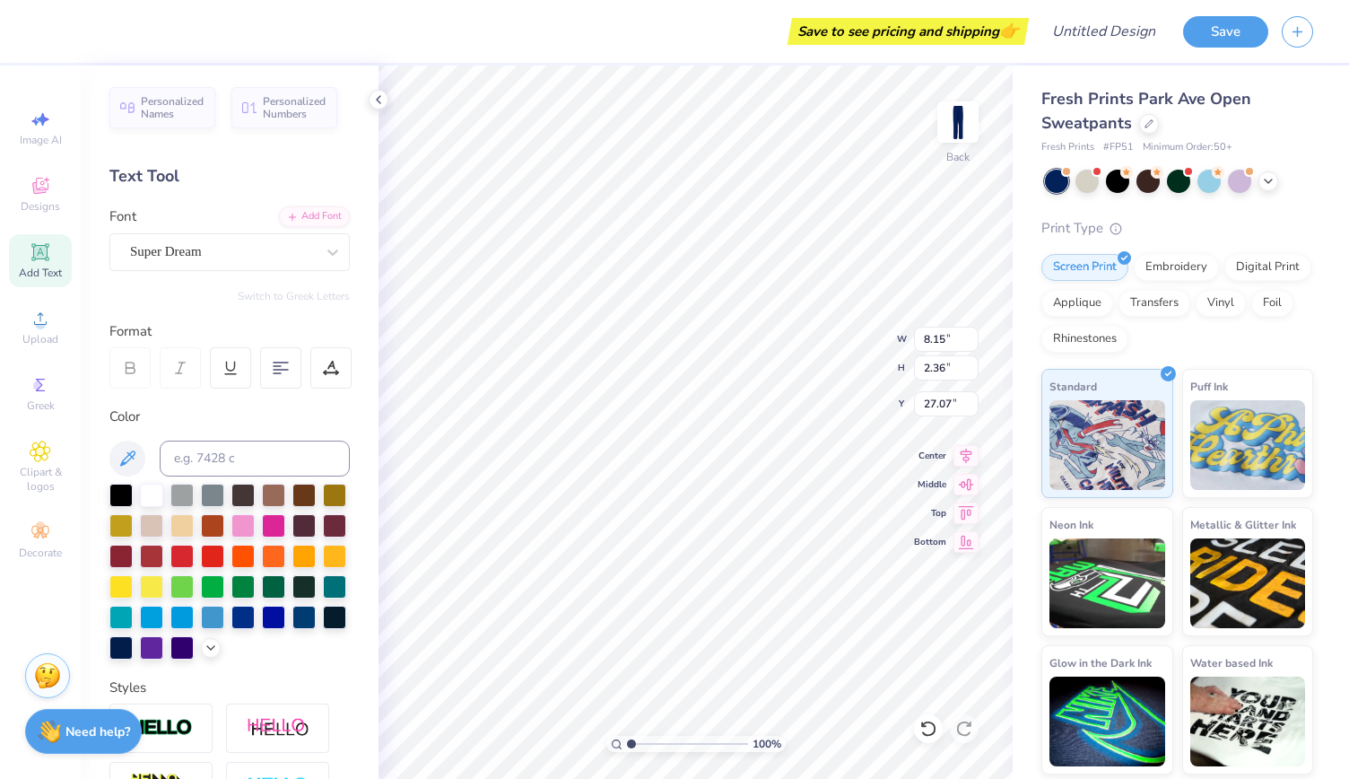
scroll to position [14, 2]
type textarea "T"
type textarea "1852"
click at [967, 126] on img at bounding box center [958, 122] width 72 height 72
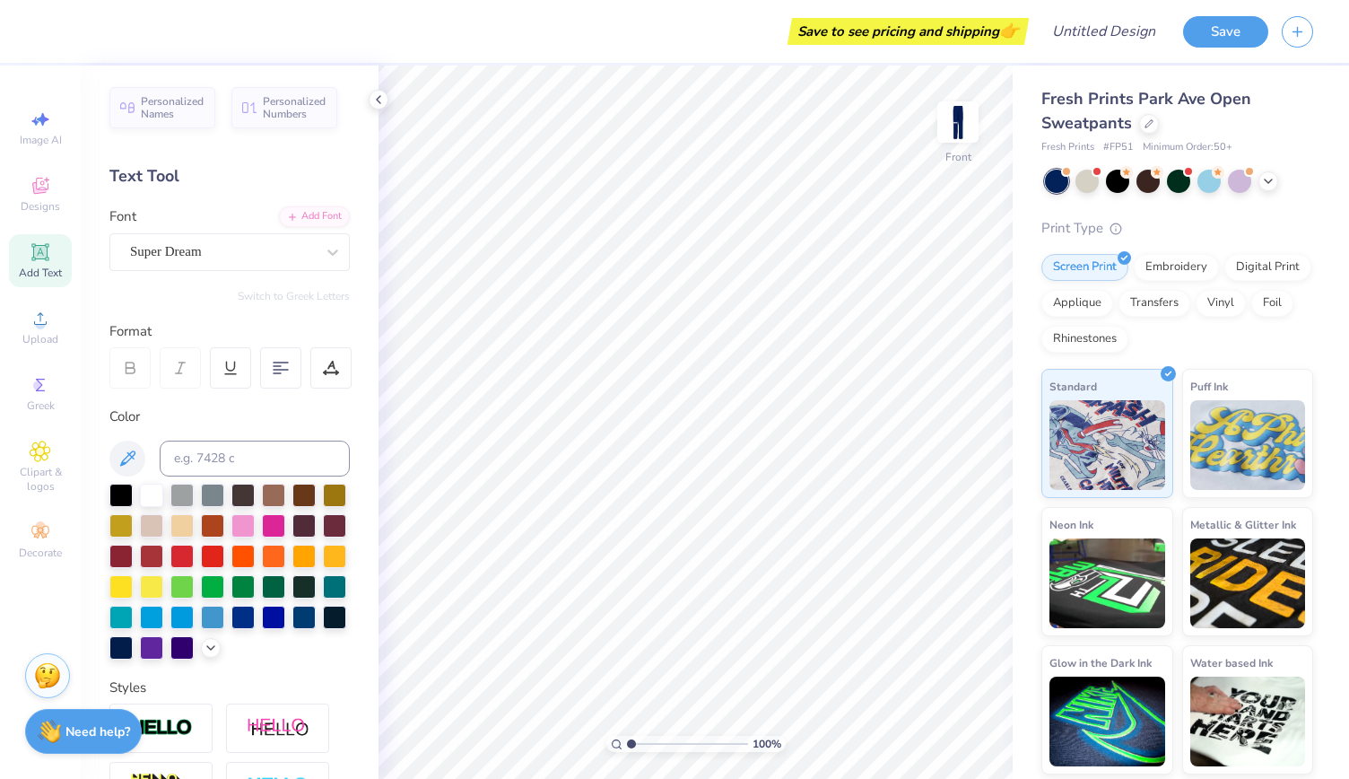
click at [54, 271] on span "Add Text" at bounding box center [40, 273] width 43 height 14
type input "4.92"
click at [954, 126] on img at bounding box center [958, 122] width 72 height 72
click at [51, 200] on span "Designs" at bounding box center [40, 206] width 39 height 14
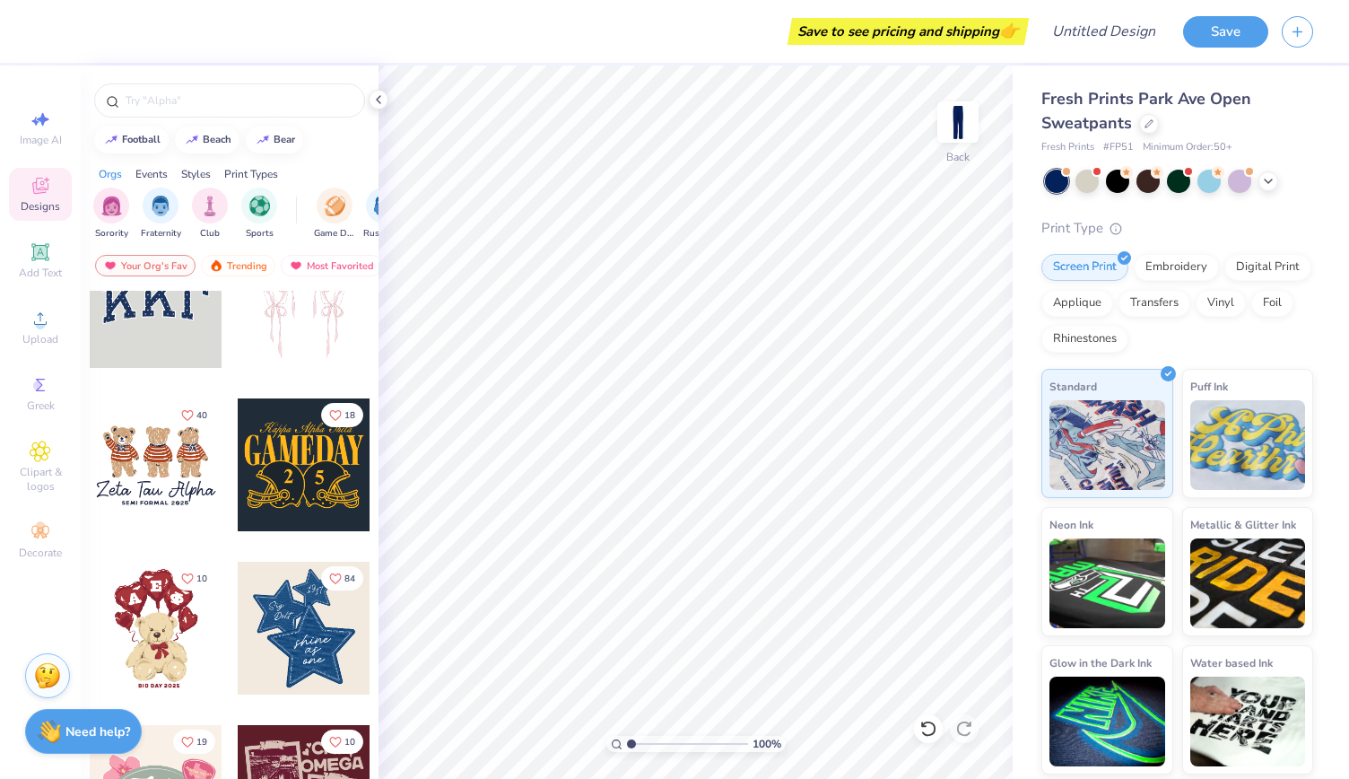
scroll to position [0, 0]
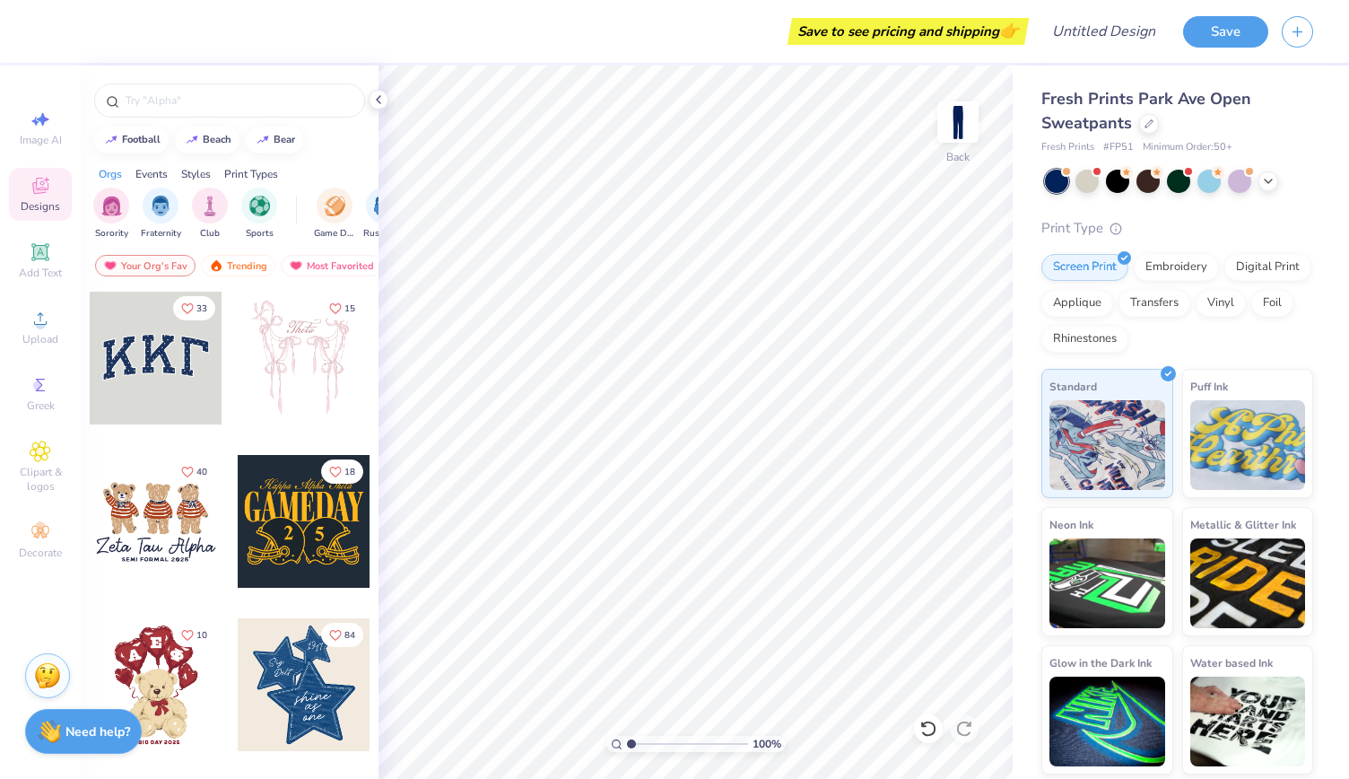
click at [41, 211] on span "Designs" at bounding box center [40, 206] width 39 height 14
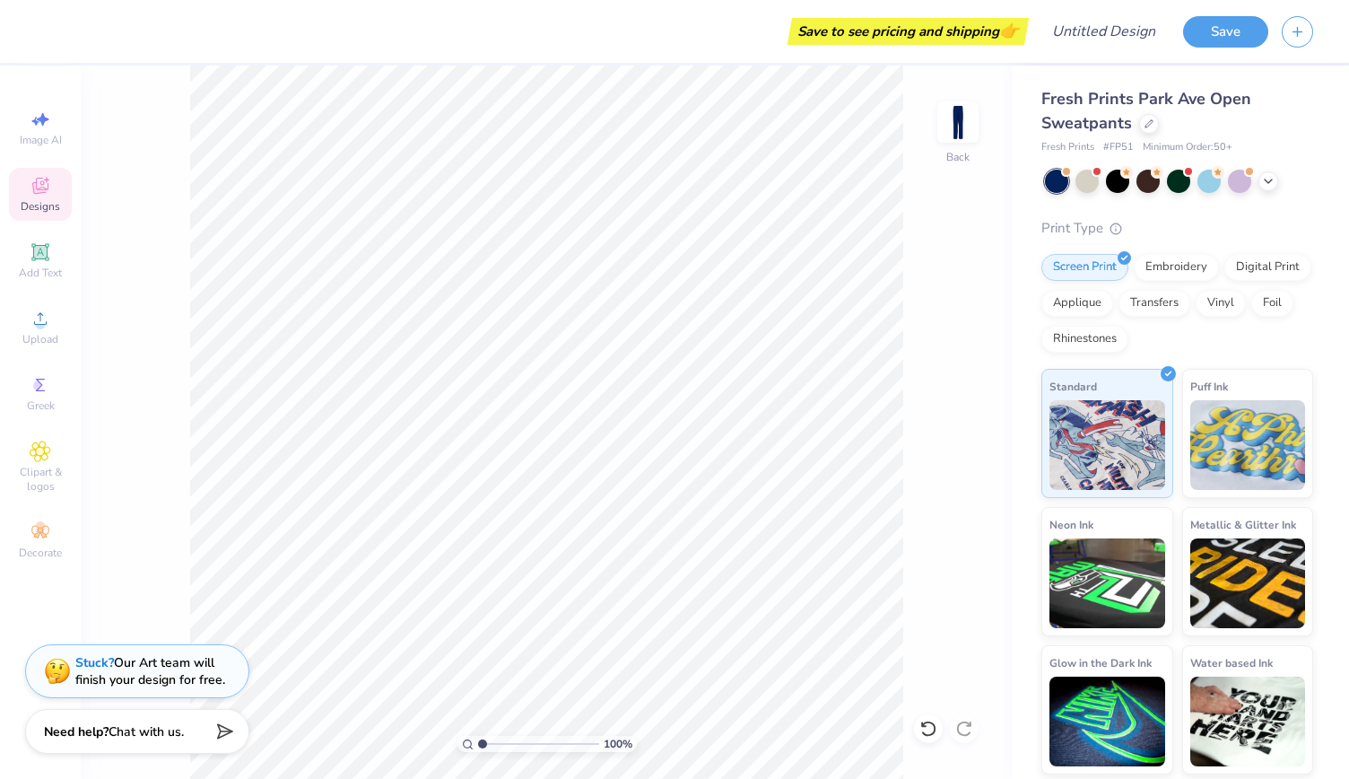
click at [52, 188] on div "Designs" at bounding box center [40, 194] width 63 height 53
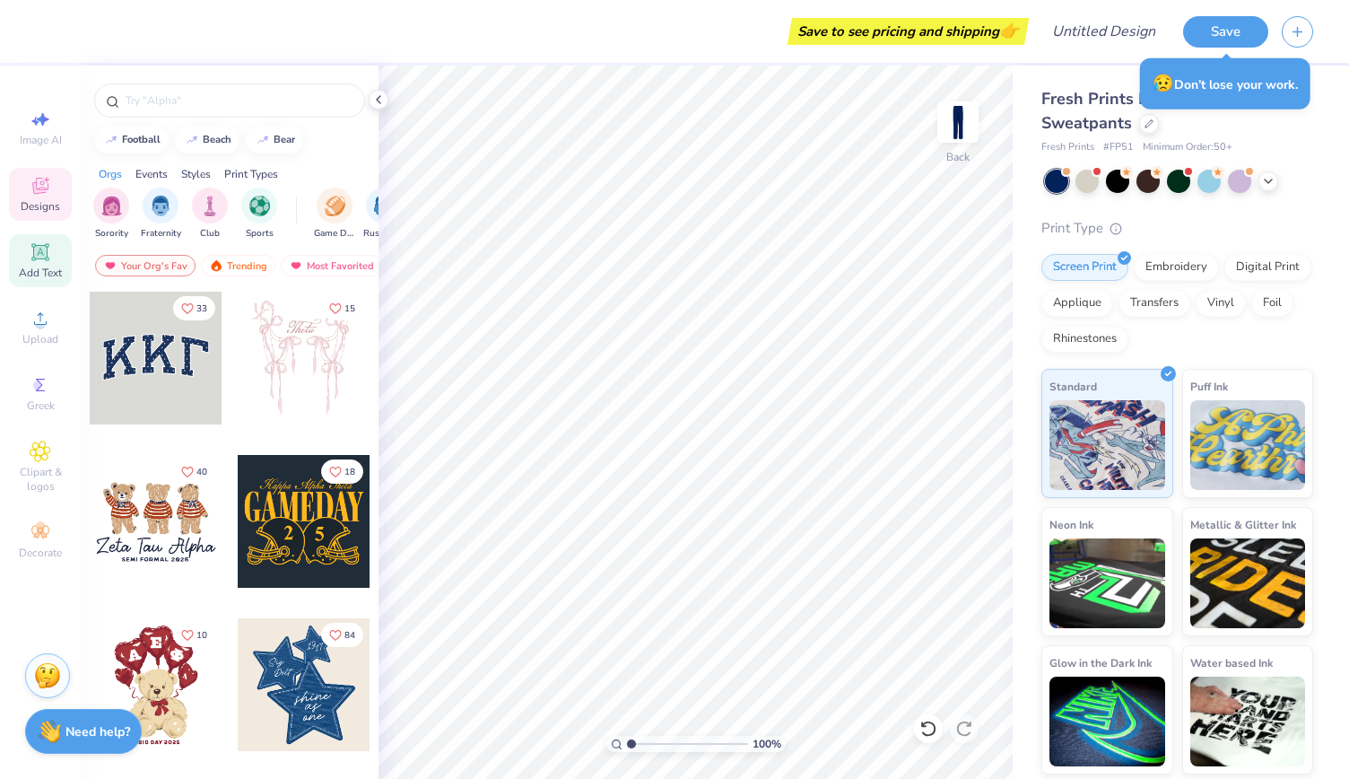
click at [39, 261] on icon at bounding box center [41, 252] width 22 height 22
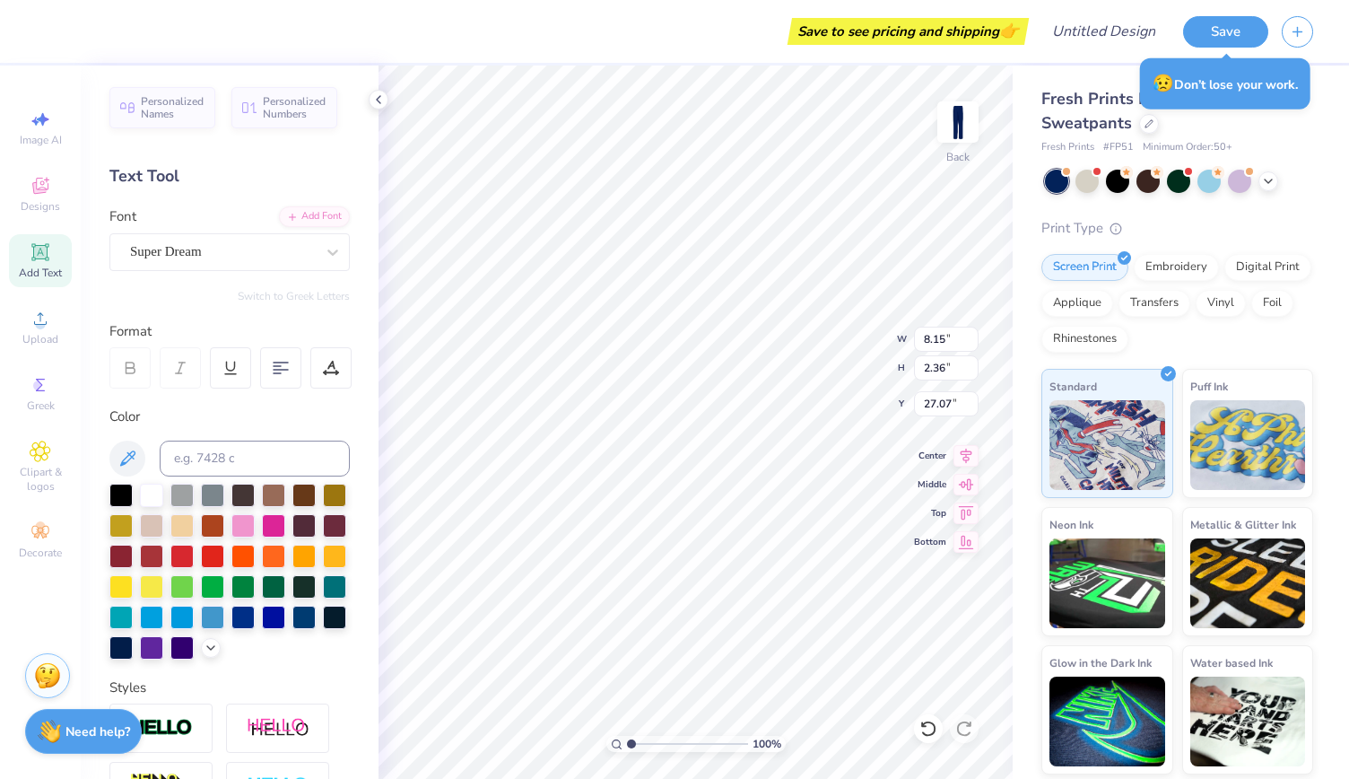
scroll to position [14, 2]
type textarea "T"
type textarea "PHI MU"
click at [328, 263] on div at bounding box center [333, 252] width 32 height 32
